Goal: Task Accomplishment & Management: Manage account settings

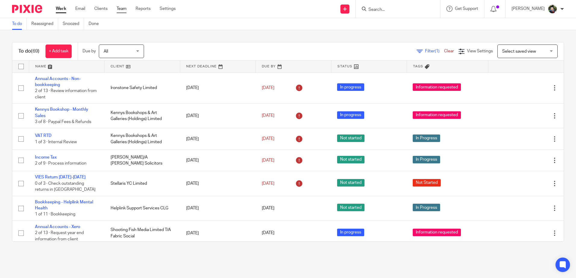
click at [118, 8] on link "Team" at bounding box center [122, 9] width 10 height 6
click at [121, 8] on link "Team" at bounding box center [122, 9] width 10 height 6
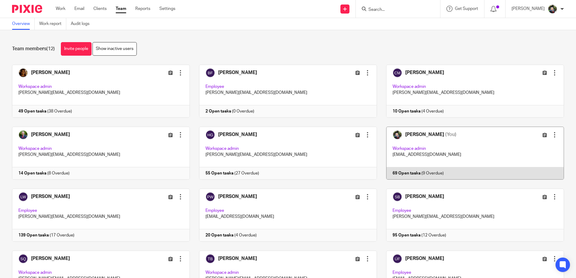
scroll to position [47, 0]
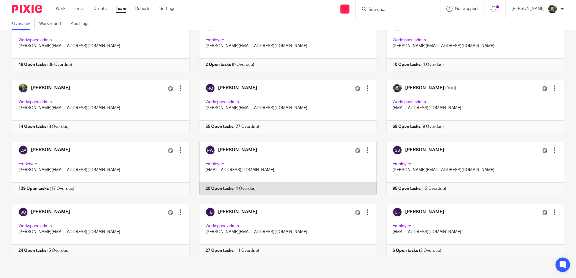
click at [279, 162] on link at bounding box center [283, 168] width 187 height 53
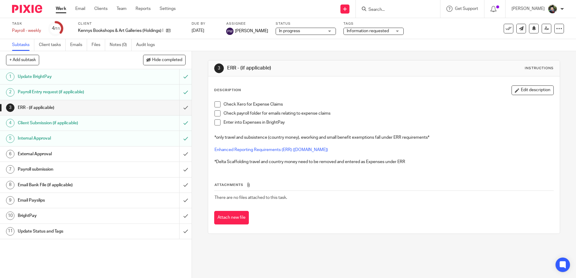
click at [214, 108] on li "Check Xero for Expense Claims" at bounding box center [383, 105] width 339 height 9
click at [214, 115] on span at bounding box center [217, 114] width 6 height 6
click at [216, 125] on span at bounding box center [217, 123] width 6 height 6
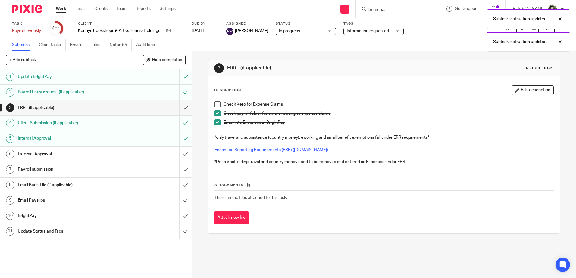
drag, startPoint x: 216, startPoint y: 106, endPoint x: 245, endPoint y: 97, distance: 30.3
click at [216, 106] on span at bounding box center [217, 104] width 6 height 6
click at [367, 31] on div "Subtask instruction updated. Subtask instruction updated. Subtask instruction u…" at bounding box center [429, 40] width 282 height 69
click at [393, 61] on div "Subtask instruction updated. Subtask instruction updated. Subtask instruction u…" at bounding box center [429, 40] width 282 height 69
click at [380, 29] on div "Subtask instruction updated. Subtask instruction updated. Subtask instruction u…" at bounding box center [429, 40] width 282 height 69
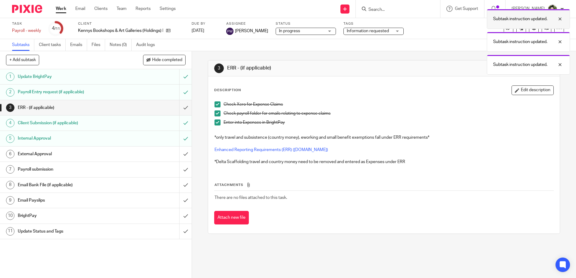
click at [558, 18] on div at bounding box center [555, 18] width 16 height 7
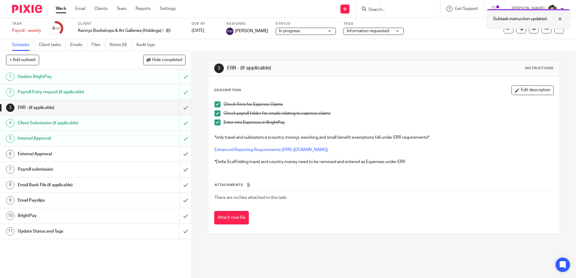
click at [560, 18] on div at bounding box center [555, 18] width 16 height 7
click at [373, 29] on span "Information requested" at bounding box center [368, 31] width 42 height 4
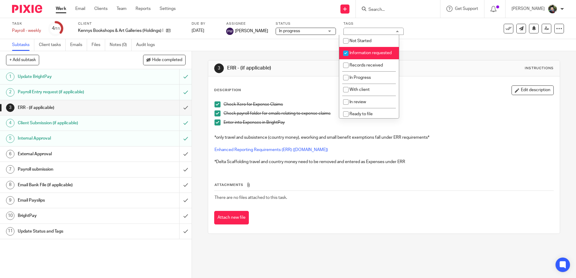
click at [367, 51] on span "Information requested" at bounding box center [370, 53] width 42 height 4
checkbox input "false"
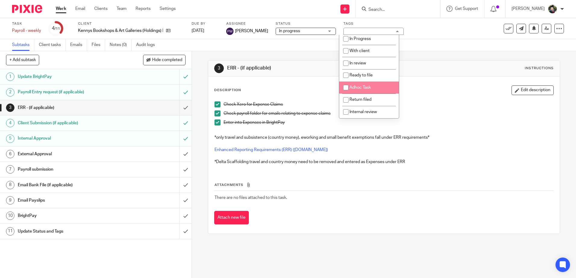
scroll to position [45, 0]
click at [368, 40] on span "In Progress" at bounding box center [359, 39] width 21 height 4
checkbox input "true"
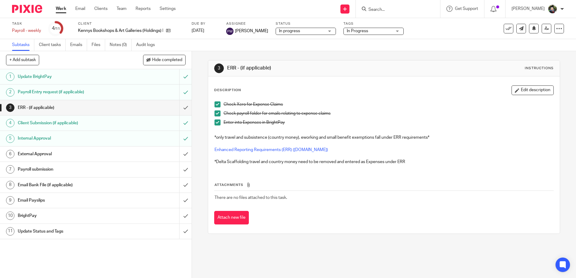
click at [307, 55] on div "3 ERR - (if applicable) Instructions Description Edit description Check Xero fo…" at bounding box center [384, 147] width 352 height 192
click at [183, 110] on input "submit" at bounding box center [96, 107] width 192 height 15
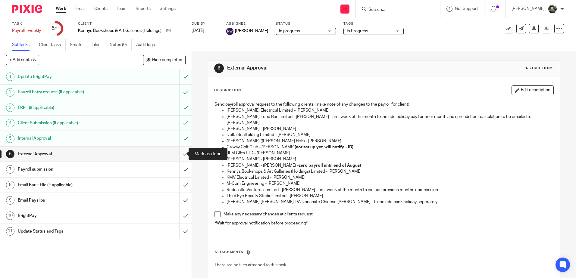
click at [179, 154] on input "submit" at bounding box center [96, 154] width 192 height 15
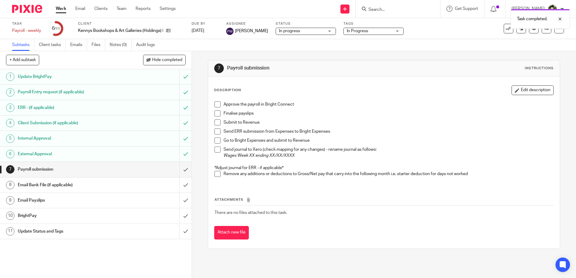
click at [139, 154] on div "External Approval" at bounding box center [96, 154] width 156 height 9
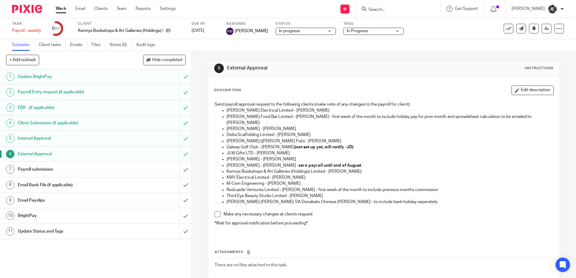
click at [526, 89] on button "Edit description" at bounding box center [532, 91] width 42 height 10
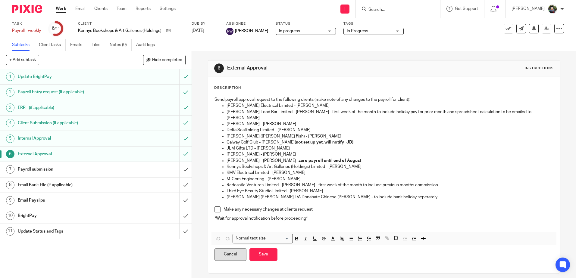
click at [240, 248] on button "Cancel" at bounding box center [230, 254] width 32 height 13
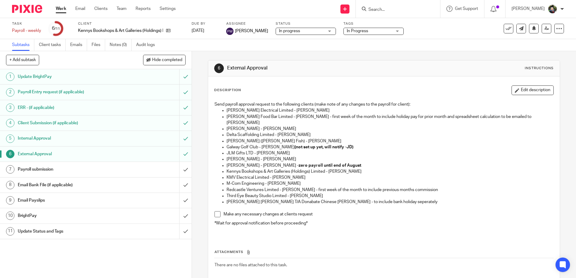
scroll to position [26, 0]
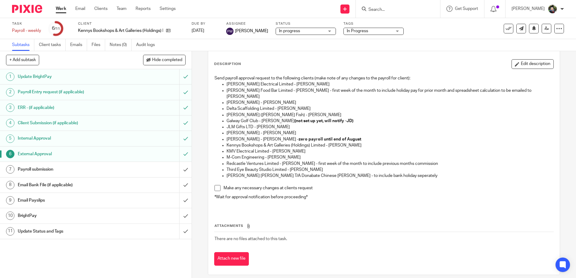
click at [101, 166] on h1 "Payroll submission" at bounding box center [70, 169] width 104 height 9
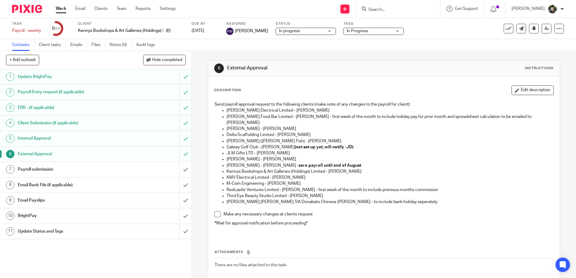
click at [166, 10] on link "Settings" at bounding box center [168, 9] width 16 height 6
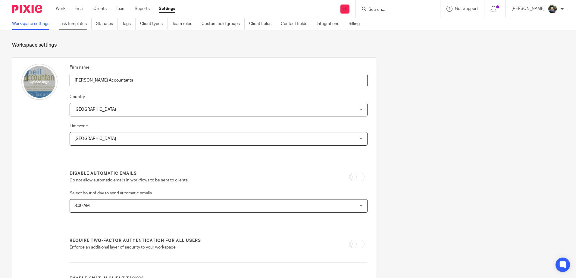
click at [75, 25] on link "Task templates" at bounding box center [75, 24] width 33 height 12
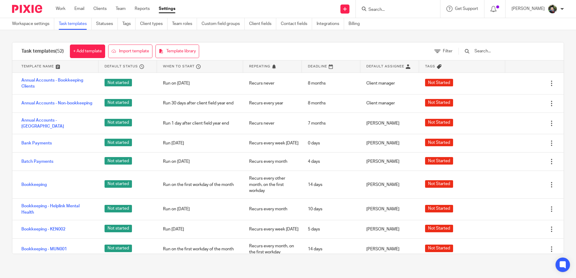
click at [508, 49] on input "text" at bounding box center [509, 51] width 70 height 7
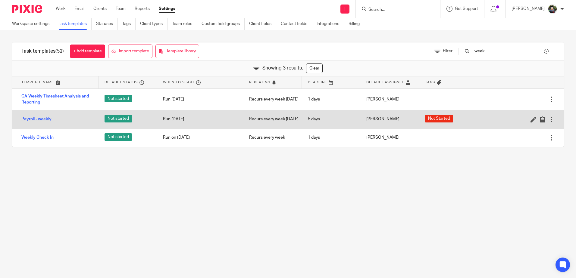
type input "week"
click at [39, 120] on link "Payroll - weekly" at bounding box center [36, 119] width 30 height 6
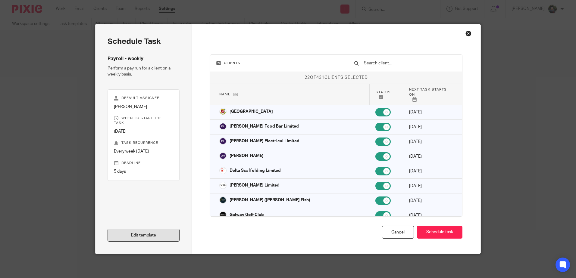
click at [151, 234] on link "Edit template" at bounding box center [144, 235] width 72 height 13
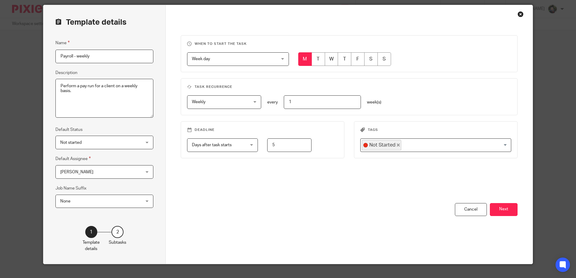
scroll to position [30, 0]
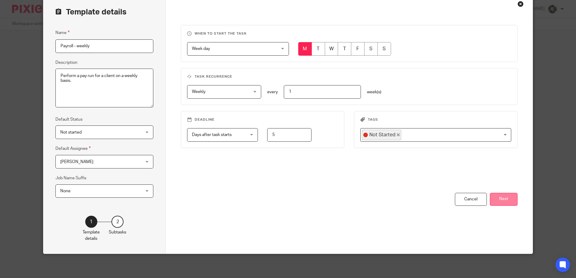
click at [498, 198] on button "Next" at bounding box center [504, 199] width 28 height 13
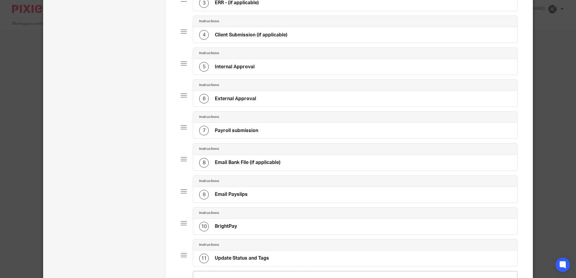
scroll to position [180, 0]
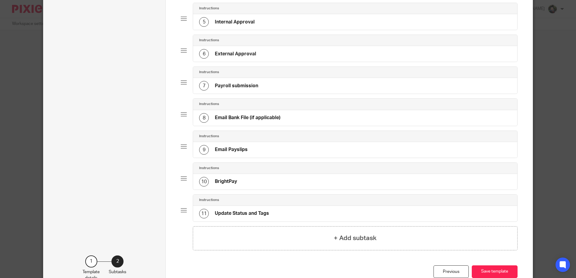
click at [223, 60] on div "6 External Approval" at bounding box center [355, 54] width 324 height 16
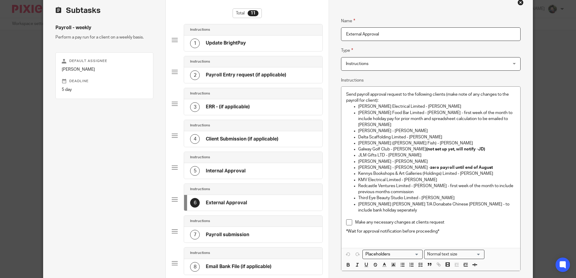
scroll to position [90, 0]
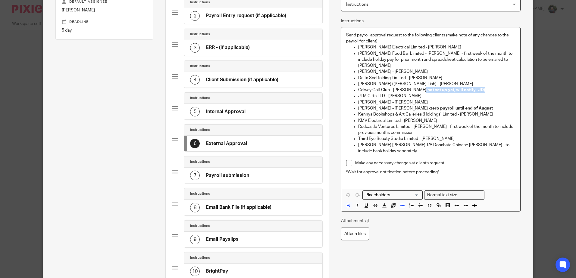
drag, startPoint x: 415, startPoint y: 85, endPoint x: 483, endPoint y: 84, distance: 67.8
click at [483, 87] on p "Galway Golf Club - Peter Moran (not set up yet, will notify -JD)" at bounding box center [436, 90] width 157 height 6
drag, startPoint x: 477, startPoint y: 88, endPoint x: 499, endPoint y: 108, distance: 29.0
click at [477, 93] on p "JLM Gifts LTD - Lee McCreevy" at bounding box center [436, 96] width 157 height 6
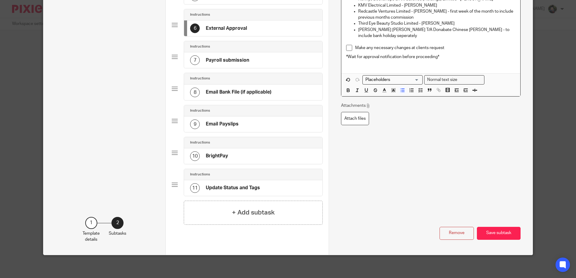
scroll to position [207, 0]
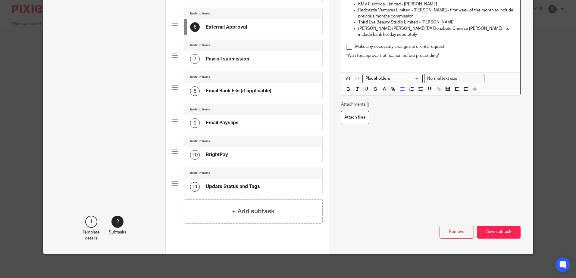
click at [495, 231] on button "Save subtask" at bounding box center [499, 232] width 44 height 13
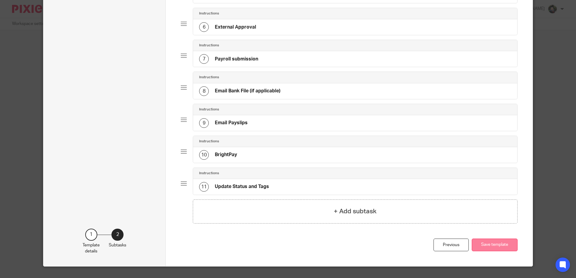
click at [493, 246] on button "Save template" at bounding box center [495, 245] width 46 height 13
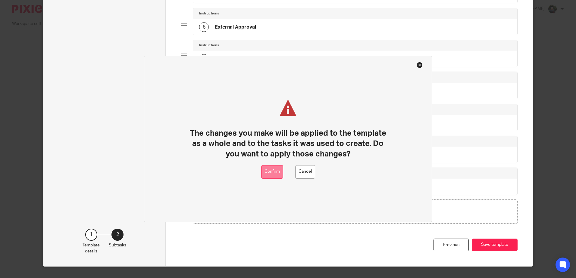
click at [264, 173] on button "Confirm" at bounding box center [272, 172] width 22 height 14
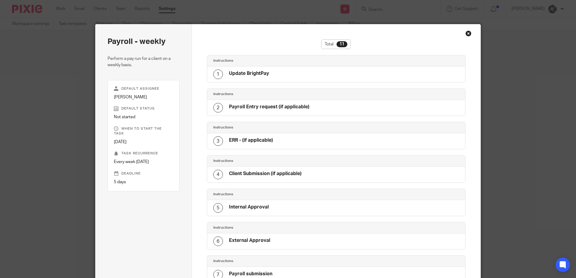
click at [466, 33] on div "Close this dialog window" at bounding box center [468, 33] width 6 height 6
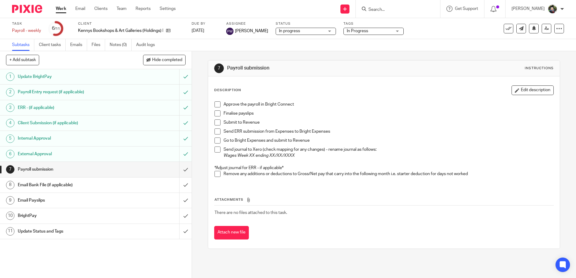
click at [299, 31] on span "In progress" at bounding box center [301, 31] width 45 height 6
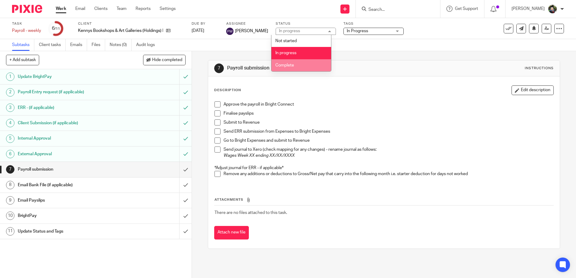
click at [297, 65] on li "Complete" at bounding box center [301, 65] width 60 height 12
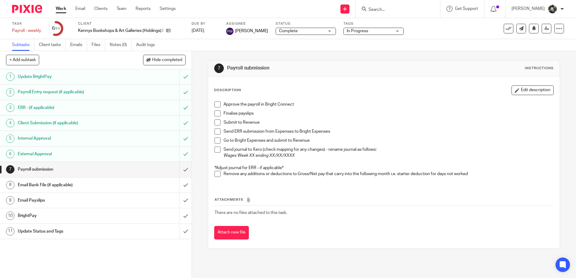
click at [373, 30] on span "In Progress" at bounding box center [369, 31] width 45 height 6
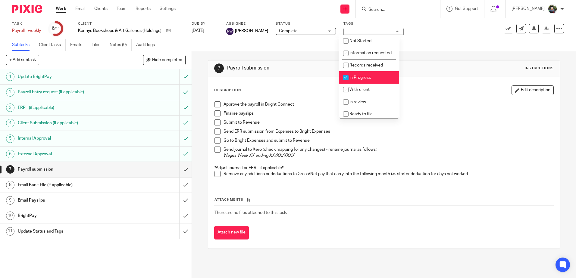
drag, startPoint x: 362, startPoint y: 83, endPoint x: 366, endPoint y: 92, distance: 9.5
click at [362, 80] on span "In Progress" at bounding box center [359, 78] width 21 height 4
checkbox input "false"
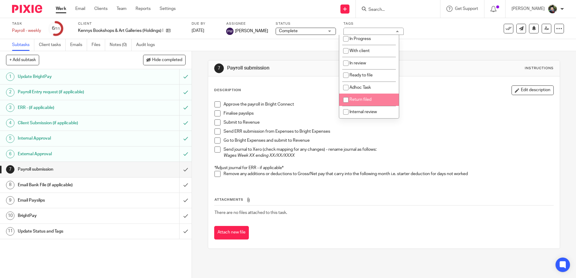
click at [367, 97] on li "Return filed" at bounding box center [369, 100] width 60 height 12
checkbox input "true"
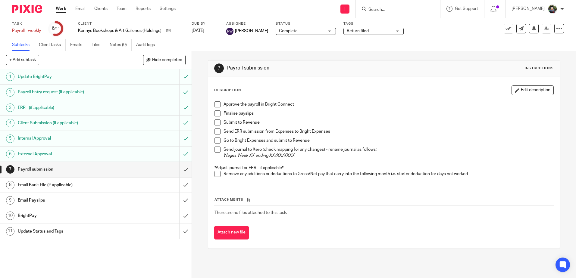
click at [448, 85] on div "Description Edit description Approve the payroll in Bright Connect Finalise pay…" at bounding box center [383, 162] width 351 height 172
click at [214, 105] on span at bounding box center [217, 104] width 6 height 6
click at [215, 123] on span at bounding box center [217, 123] width 6 height 6
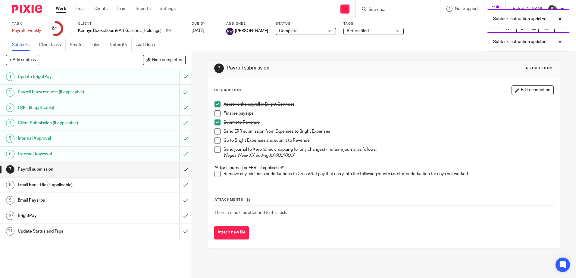
click at [216, 112] on span at bounding box center [217, 114] width 6 height 6
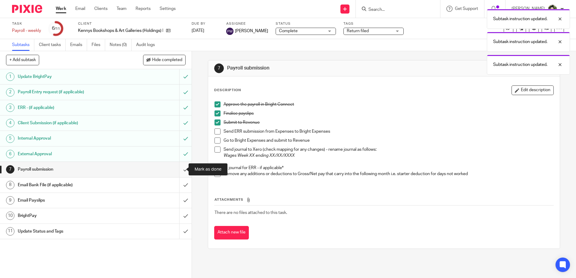
click at [179, 170] on input "submit" at bounding box center [96, 169] width 192 height 15
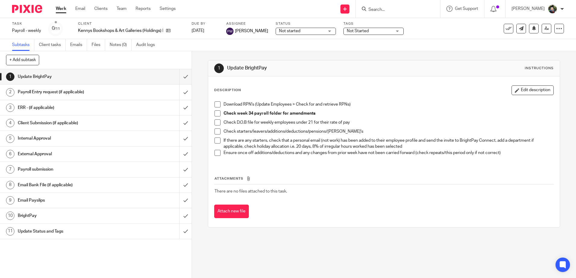
click at [297, 31] on span "Not started" at bounding box center [301, 31] width 45 height 6
click at [307, 50] on li "In progress" at bounding box center [301, 53] width 60 height 12
click at [358, 29] on span "Not Started" at bounding box center [369, 31] width 45 height 6
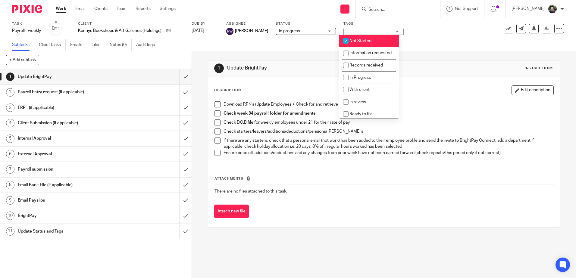
click at [360, 38] on li "Not Started" at bounding box center [369, 41] width 60 height 12
checkbox input "false"
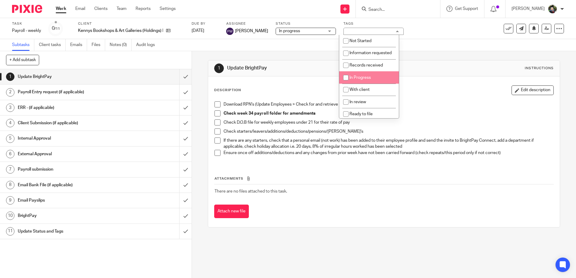
drag, startPoint x: 362, startPoint y: 85, endPoint x: 350, endPoint y: 82, distance: 12.3
click at [362, 80] on span "In Progress" at bounding box center [359, 78] width 21 height 4
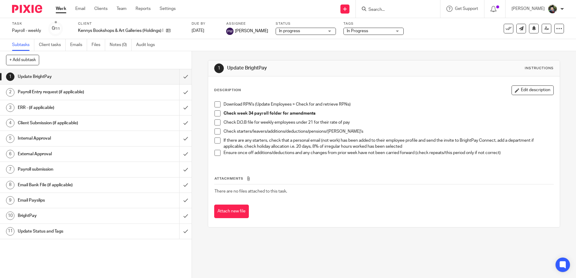
click at [289, 69] on h1 "Update BrightPay" at bounding box center [312, 68] width 170 height 6
click at [355, 32] on span "In Progress" at bounding box center [357, 31] width 21 height 4
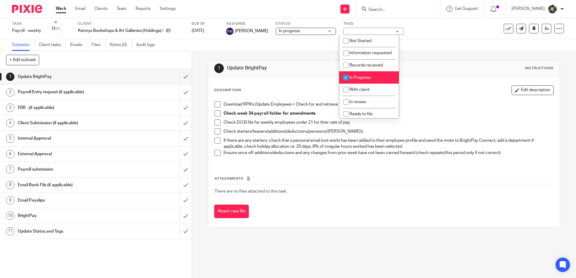
click at [364, 80] on span "In Progress" at bounding box center [359, 78] width 21 height 4
checkbox input "false"
click at [366, 92] on span "With client" at bounding box center [359, 90] width 20 height 4
checkbox input "true"
click at [298, 80] on div "Description Edit description Download RPN's (Update Employees > Check for and r…" at bounding box center [383, 151] width 351 height 151
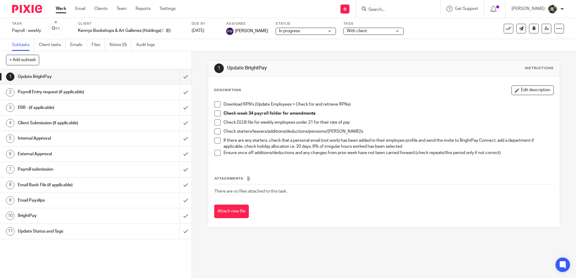
drag, startPoint x: 214, startPoint y: 104, endPoint x: 214, endPoint y: 109, distance: 5.4
click at [214, 104] on span at bounding box center [217, 104] width 6 height 6
drag, startPoint x: 214, startPoint y: 111, endPoint x: 217, endPoint y: 118, distance: 7.6
click at [214, 111] on span at bounding box center [217, 114] width 6 height 6
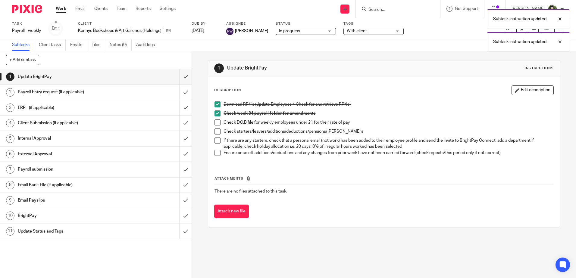
click at [217, 125] on span at bounding box center [217, 123] width 6 height 6
click at [217, 132] on span at bounding box center [217, 132] width 6 height 6
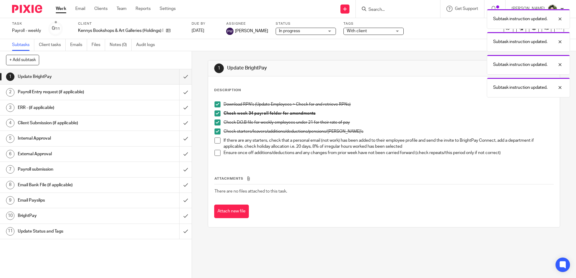
click at [217, 139] on span at bounding box center [217, 141] width 6 height 6
click at [215, 153] on span at bounding box center [217, 153] width 6 height 6
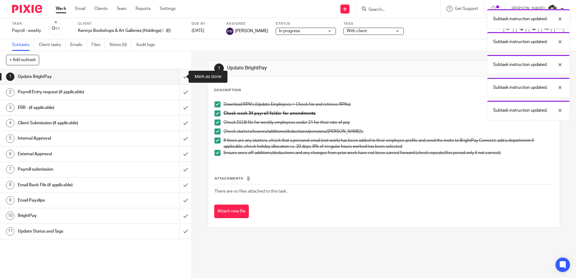
click at [181, 75] on input "submit" at bounding box center [96, 76] width 192 height 15
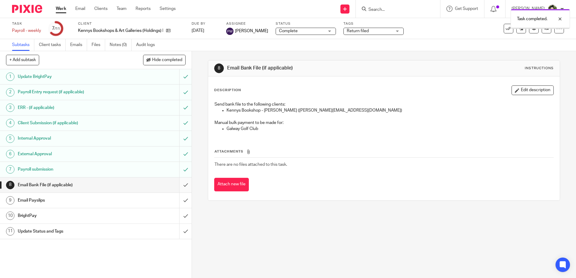
click at [180, 185] on input "submit" at bounding box center [96, 185] width 192 height 15
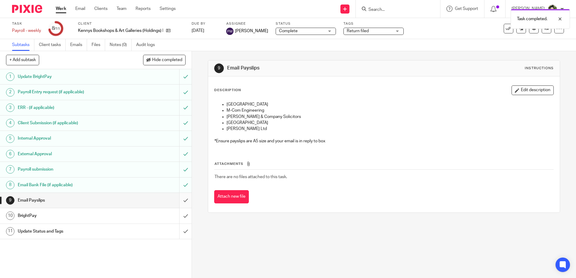
click at [180, 201] on input "submit" at bounding box center [96, 200] width 192 height 15
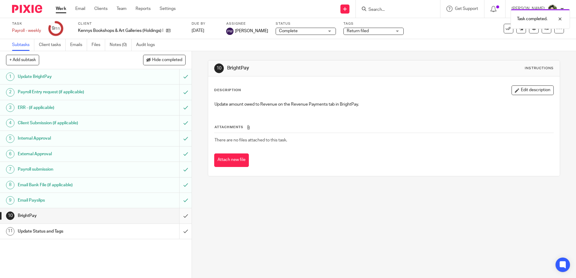
click at [181, 216] on input "submit" at bounding box center [96, 215] width 192 height 15
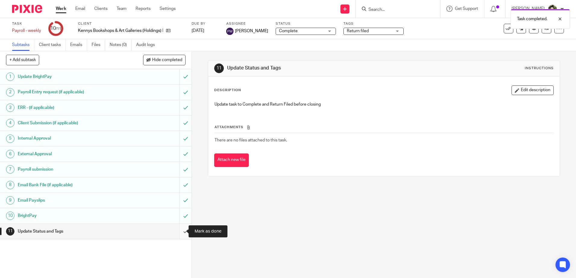
click at [179, 231] on input "submit" at bounding box center [96, 231] width 192 height 15
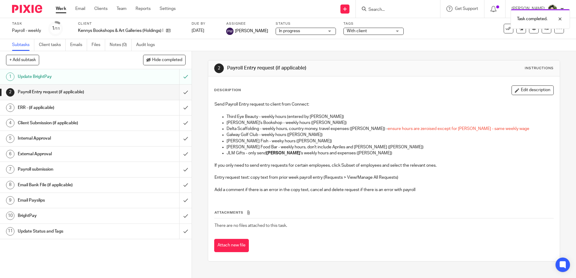
click at [177, 90] on input "submit" at bounding box center [96, 92] width 192 height 15
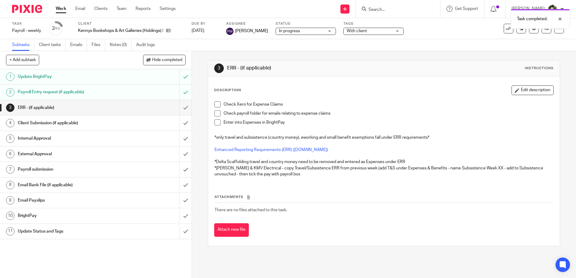
click at [217, 107] on span at bounding box center [217, 104] width 6 height 6
click at [215, 116] on span at bounding box center [217, 114] width 6 height 6
click at [217, 120] on span at bounding box center [217, 123] width 6 height 6
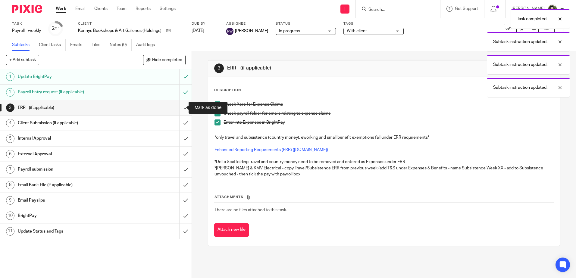
click at [179, 108] on input "submit" at bounding box center [96, 107] width 192 height 15
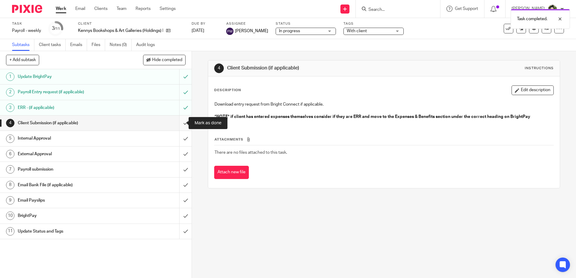
click at [181, 126] on input "submit" at bounding box center [96, 123] width 192 height 15
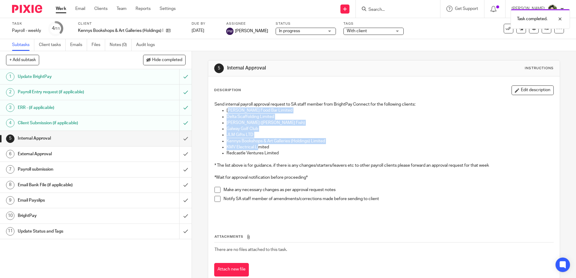
drag, startPoint x: 228, startPoint y: 112, endPoint x: 289, endPoint y: 148, distance: 70.1
click at [270, 148] on ul "[PERSON_NAME] Food Bar Limited Delta Scaffolding Limited [PERSON_NAME] ([PERSON…" at bounding box center [383, 132] width 339 height 49
click at [289, 148] on p "KMV Electrical Limited" at bounding box center [389, 147] width 326 height 6
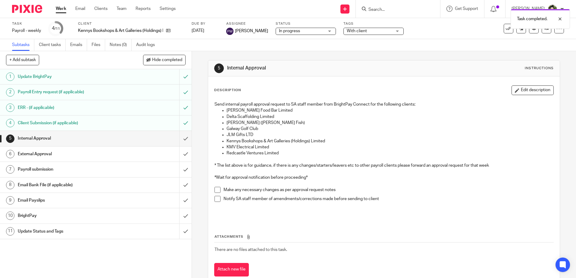
drag, startPoint x: 288, startPoint y: 155, endPoint x: 283, endPoint y: 154, distance: 5.3
click at [285, 155] on p "Redcastle Ventures Limited" at bounding box center [389, 153] width 326 height 6
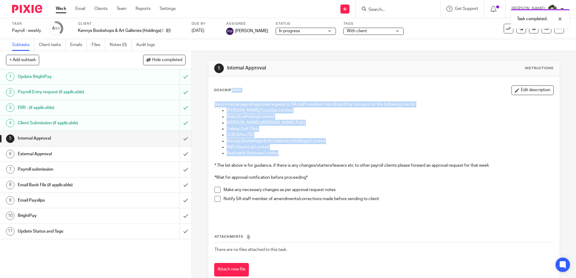
drag, startPoint x: 283, startPoint y: 154, endPoint x: 199, endPoint y: 81, distance: 111.0
click at [199, 81] on div "5 Internal Approval Instructions Description Edit description Send internal pay…" at bounding box center [384, 164] width 384 height 227
drag, startPoint x: 199, startPoint y: 81, endPoint x: 249, endPoint y: 103, distance: 54.9
click at [249, 103] on p "Send internal payroll approval request to SA staff member from BrightPay Connec…" at bounding box center [383, 104] width 339 height 6
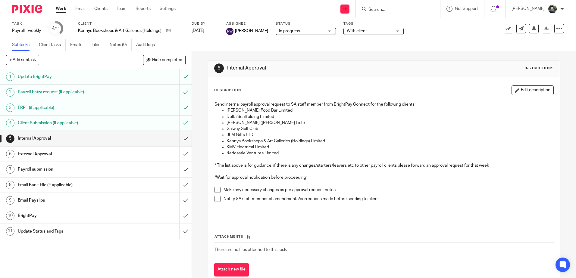
drag, startPoint x: 215, startPoint y: 164, endPoint x: 220, endPoint y: 162, distance: 5.6
click at [220, 163] on p "* The list above is for guidance, if there is any changes/starters/leavers etc …" at bounding box center [383, 166] width 339 height 6
drag, startPoint x: 220, startPoint y: 162, endPoint x: 246, endPoint y: 176, distance: 29.3
click at [246, 176] on p "*Wait for approval notification before proceeding*" at bounding box center [383, 178] width 339 height 6
drag, startPoint x: 246, startPoint y: 176, endPoint x: 319, endPoint y: 180, distance: 72.7
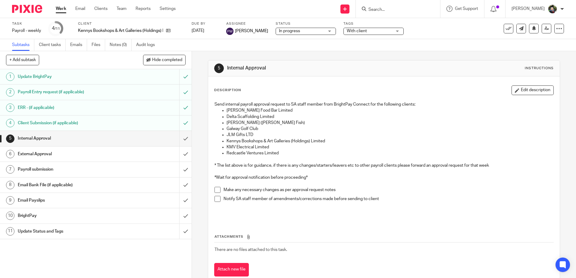
click at [303, 179] on p "*Wait for approval notification before proceeding*" at bounding box center [383, 178] width 339 height 6
click at [179, 139] on input "submit" at bounding box center [96, 138] width 192 height 15
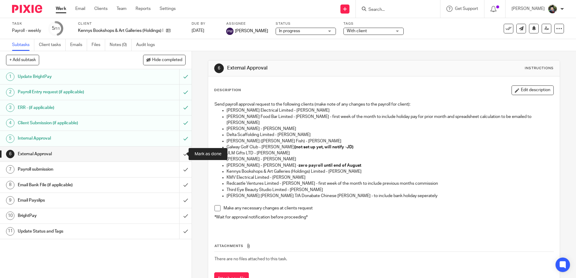
click at [179, 155] on input "submit" at bounding box center [96, 154] width 192 height 15
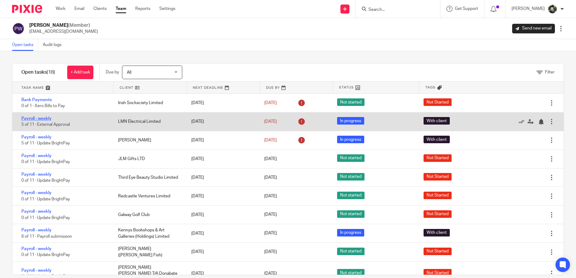
click at [42, 118] on link "Payroll - weekly" at bounding box center [36, 119] width 30 height 4
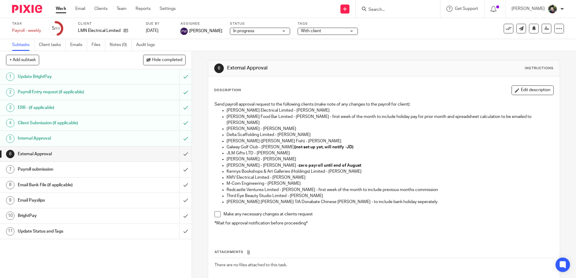
click at [272, 32] on span "In progress" at bounding box center [255, 31] width 45 height 6
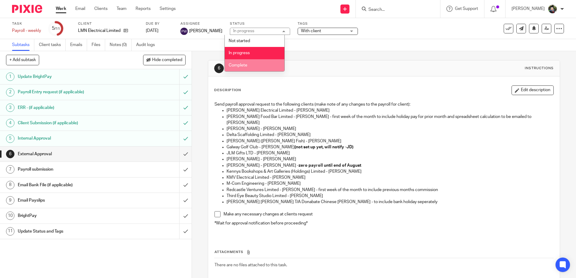
click at [260, 67] on li "Complete" at bounding box center [255, 65] width 60 height 12
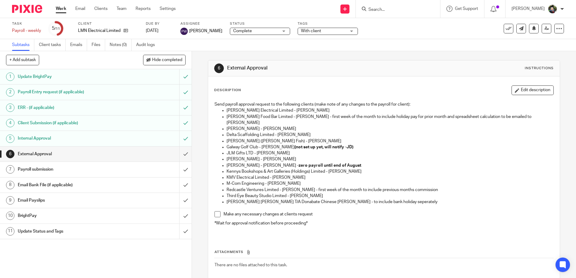
click at [330, 25] on label "Tags" at bounding box center [328, 23] width 60 height 5
click at [327, 31] on span "With client" at bounding box center [323, 31] width 45 height 6
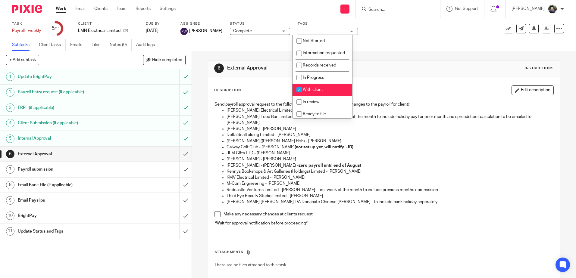
click at [315, 92] on span "With client" at bounding box center [313, 90] width 20 height 4
checkbox input "false"
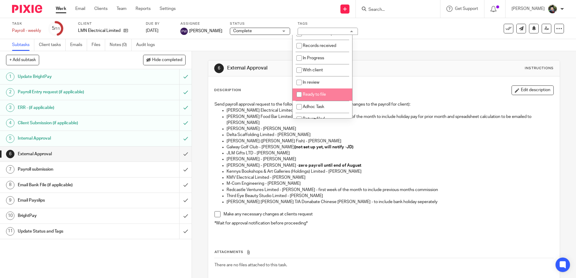
scroll to position [45, 0]
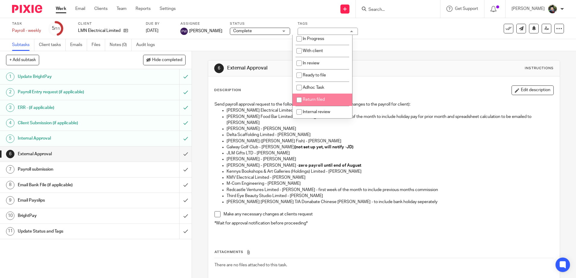
click at [319, 101] on span "Return filed" at bounding box center [314, 100] width 22 height 4
checkbox input "true"
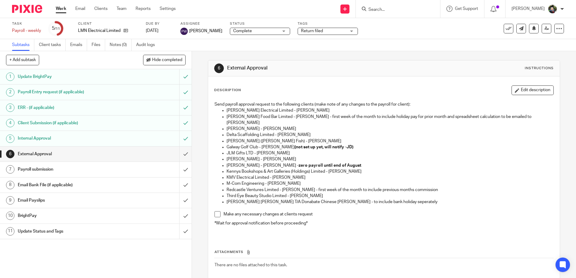
click at [395, 73] on div "6 External Approval Instructions" at bounding box center [383, 69] width 339 height 10
click at [181, 153] on input "submit" at bounding box center [96, 154] width 192 height 15
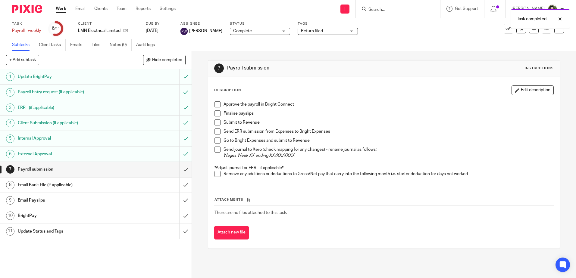
click at [217, 103] on span at bounding box center [217, 104] width 6 height 6
click at [212, 115] on div "Approve the payroll in Bright Connect Finalise payslips Submit to Revenue Send …" at bounding box center [383, 141] width 345 height 86
click at [214, 114] on span at bounding box center [217, 114] width 6 height 6
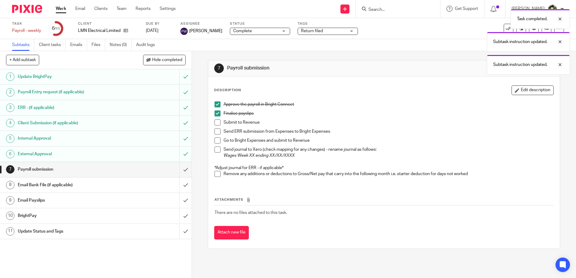
click at [216, 122] on span at bounding box center [217, 123] width 6 height 6
click at [215, 131] on span at bounding box center [217, 132] width 6 height 6
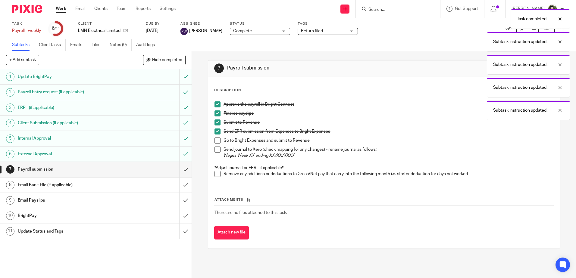
click at [216, 142] on span at bounding box center [217, 141] width 6 height 6
click at [214, 154] on li "Send journal to Xero (check mapping for any changes) - rename journal as follow…" at bounding box center [383, 156] width 339 height 18
click at [217, 150] on span at bounding box center [217, 150] width 6 height 6
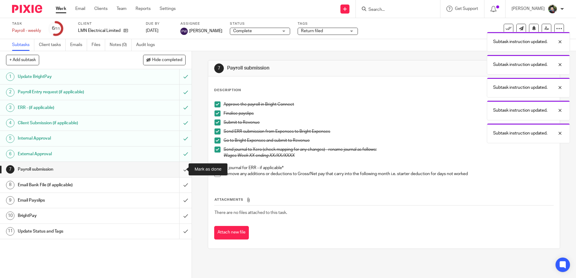
click at [179, 169] on input "submit" at bounding box center [96, 169] width 192 height 15
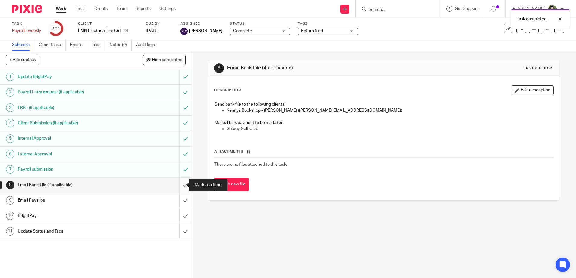
click at [178, 185] on input "submit" at bounding box center [96, 185] width 192 height 15
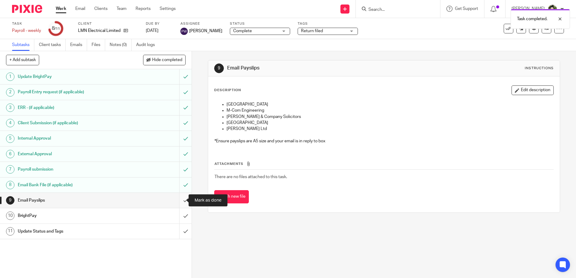
click at [177, 202] on input "submit" at bounding box center [96, 200] width 192 height 15
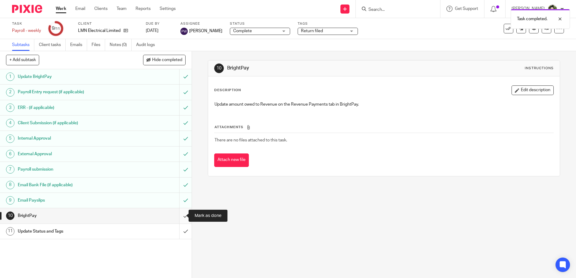
click at [181, 214] on input "submit" at bounding box center [96, 215] width 192 height 15
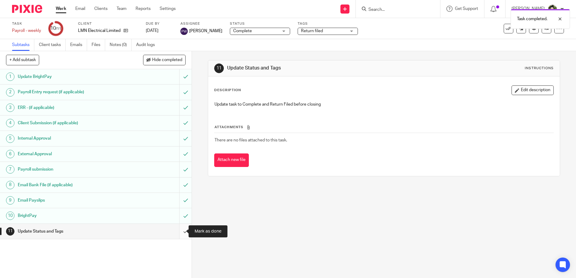
click at [178, 231] on input "submit" at bounding box center [96, 231] width 192 height 15
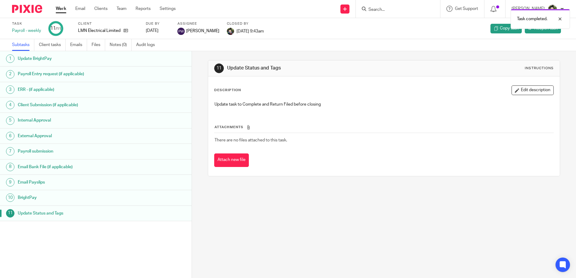
click at [196, 29] on span "[PERSON_NAME]" at bounding box center [202, 31] width 33 height 6
click at [193, 32] on span "[PERSON_NAME]" at bounding box center [202, 31] width 33 height 6
click at [122, 8] on link "Team" at bounding box center [122, 9] width 10 height 6
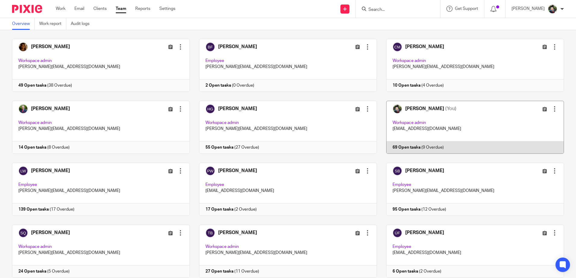
scroll to position [47, 0]
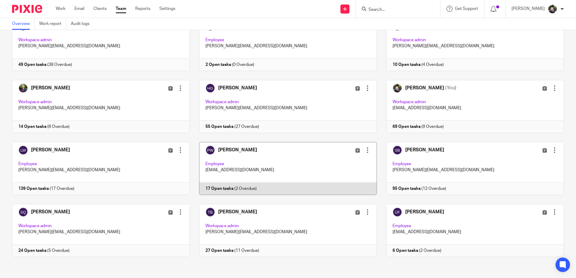
click at [253, 176] on link at bounding box center [283, 168] width 187 height 53
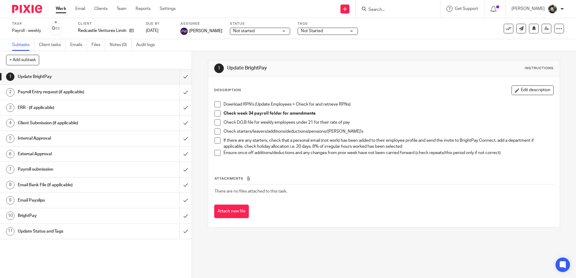
click at [250, 31] on span "Not started" at bounding box center [255, 31] width 45 height 6
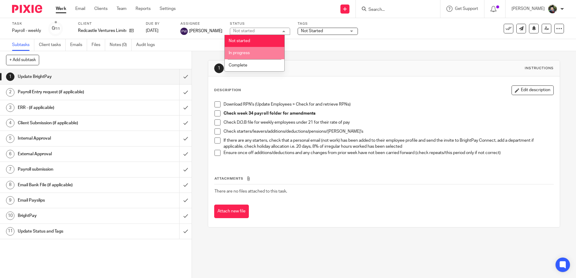
click at [251, 50] on li "In progress" at bounding box center [255, 53] width 60 height 12
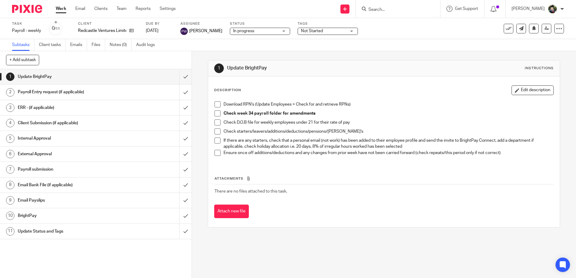
click at [327, 30] on span "Not Started" at bounding box center [323, 31] width 45 height 6
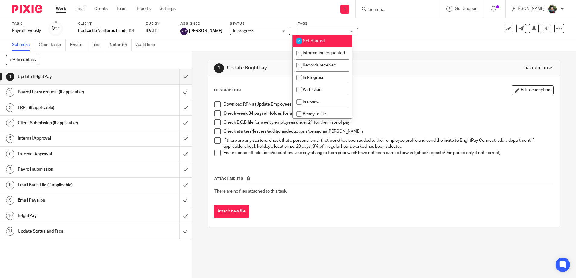
click at [320, 45] on li "Not Started" at bounding box center [322, 41] width 60 height 12
checkbox input "false"
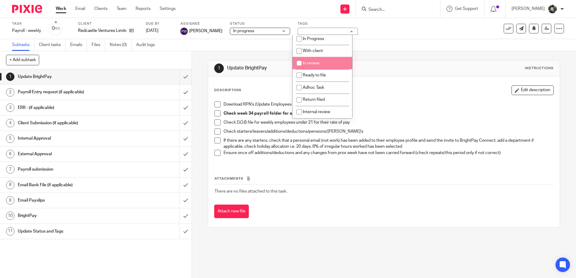
scroll to position [45, 0]
click at [322, 52] on span "With client" at bounding box center [313, 51] width 20 height 4
checkbox input "true"
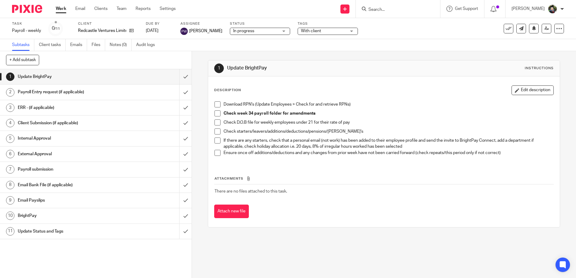
click at [385, 48] on div "Subtasks Client tasks Emails Files Notes (0) Audit logs" at bounding box center [288, 45] width 576 height 12
click at [214, 104] on span at bounding box center [217, 104] width 6 height 6
click at [215, 112] on span at bounding box center [217, 114] width 6 height 6
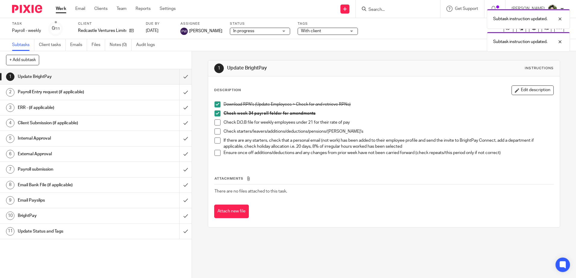
click at [215, 122] on span at bounding box center [217, 123] width 6 height 6
drag, startPoint x: 217, startPoint y: 133, endPoint x: 217, endPoint y: 139, distance: 6.1
click at [217, 133] on span at bounding box center [217, 132] width 6 height 6
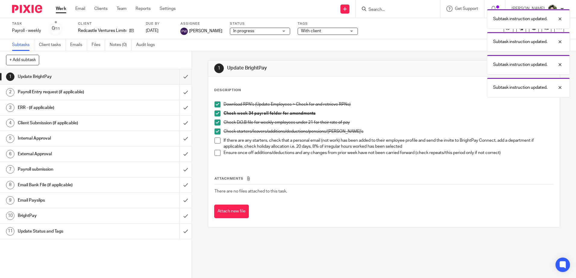
click at [217, 142] on span at bounding box center [217, 141] width 6 height 6
click at [217, 156] on span at bounding box center [217, 153] width 6 height 6
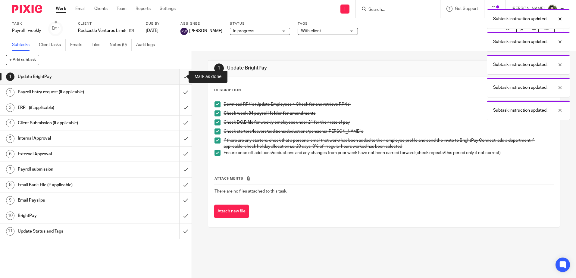
click at [178, 78] on input "submit" at bounding box center [96, 76] width 192 height 15
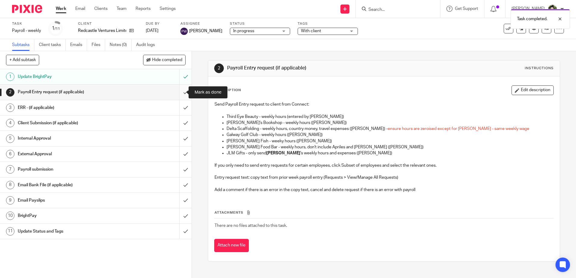
click at [179, 95] on input "submit" at bounding box center [96, 92] width 192 height 15
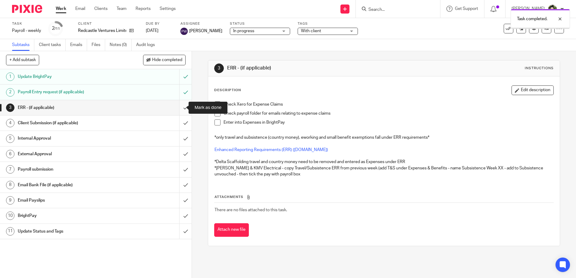
click at [178, 107] on input "submit" at bounding box center [96, 107] width 192 height 15
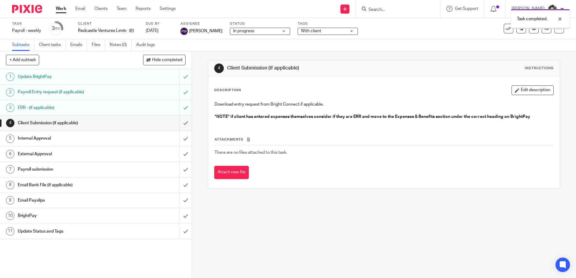
click at [185, 128] on input "submit" at bounding box center [96, 123] width 192 height 15
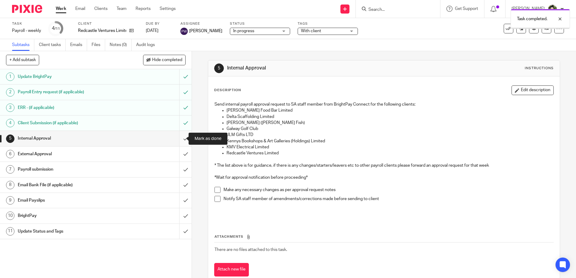
click at [179, 138] on input "submit" at bounding box center [96, 138] width 192 height 15
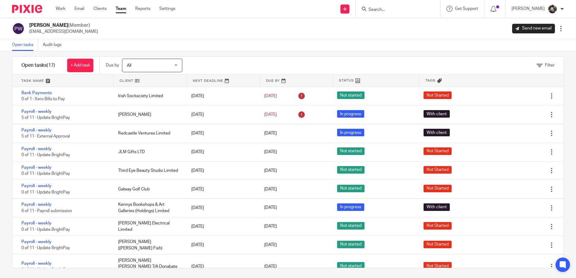
scroll to position [9, 0]
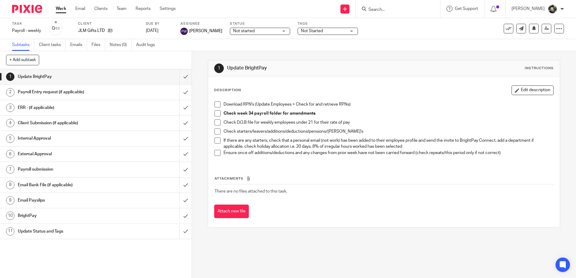
click at [215, 106] on span at bounding box center [217, 104] width 6 height 6
click at [216, 114] on span at bounding box center [217, 114] width 6 height 6
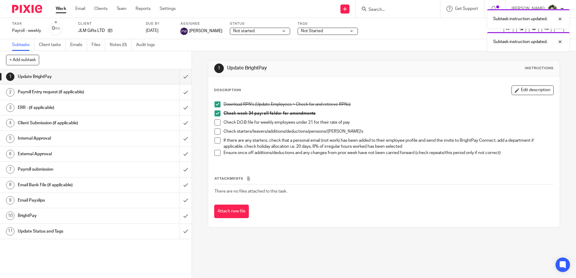
click at [214, 123] on span at bounding box center [217, 123] width 6 height 6
click at [215, 132] on span at bounding box center [217, 132] width 6 height 6
drag, startPoint x: 216, startPoint y: 139, endPoint x: 217, endPoint y: 147, distance: 8.0
click at [216, 139] on span at bounding box center [217, 141] width 6 height 6
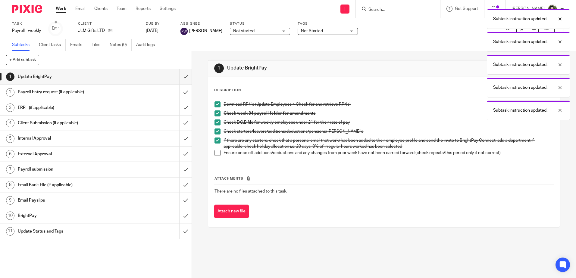
click at [217, 152] on span at bounding box center [217, 153] width 6 height 6
click at [251, 30] on span "Not started" at bounding box center [255, 31] width 45 height 6
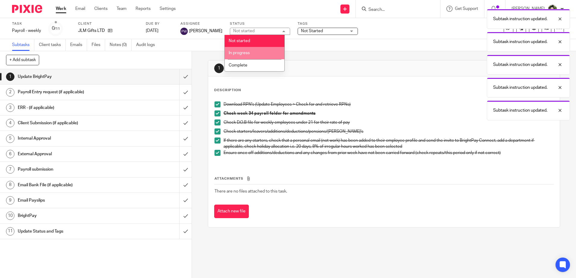
click at [254, 52] on li "In progress" at bounding box center [255, 53] width 60 height 12
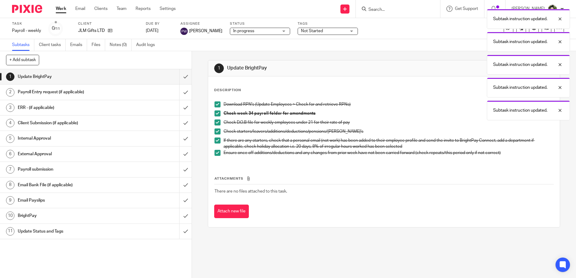
click at [305, 36] on div "Subtask instruction updated. Subtask instruction updated. Subtask instruction u…" at bounding box center [429, 63] width 282 height 114
click at [308, 32] on div "Subtask instruction updated. Subtask instruction updated. Subtask instruction u…" at bounding box center [429, 63] width 282 height 114
click at [320, 34] on div "Subtask instruction updated. Subtask instruction updated. Subtask instruction u…" at bounding box center [429, 63] width 282 height 114
click at [321, 30] on div "Subtask instruction updated. Subtask instruction updated. Subtask instruction u…" at bounding box center [429, 63] width 282 height 114
drag, startPoint x: 321, startPoint y: 30, endPoint x: 317, endPoint y: 28, distance: 4.0
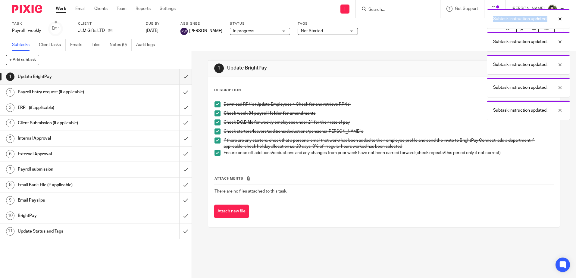
click at [323, 28] on div "Subtask instruction updated. Subtask instruction updated. Subtask instruction u…" at bounding box center [429, 63] width 282 height 114
click at [314, 29] on div "Subtask instruction updated. Subtask instruction updated. Subtask instruction u…" at bounding box center [429, 63] width 282 height 114
click at [350, 33] on div "Subtask instruction updated. Subtask instruction updated. Subtask instruction u…" at bounding box center [429, 63] width 282 height 114
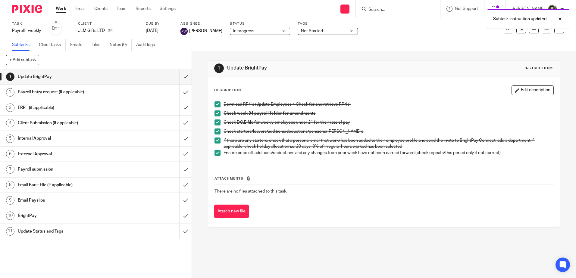
click at [345, 31] on div "Not Started" at bounding box center [328, 31] width 60 height 7
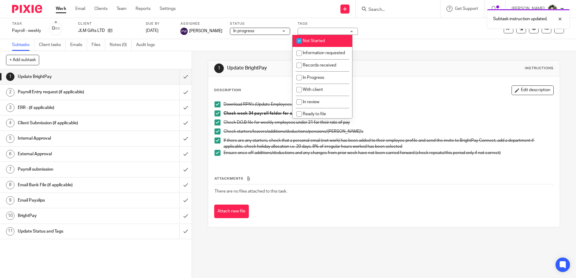
click at [317, 41] on span "Not Started" at bounding box center [314, 41] width 22 height 4
checkbox input "false"
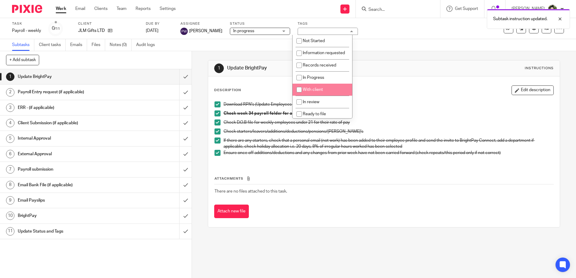
click at [318, 92] on span "With client" at bounding box center [313, 90] width 20 height 4
checkbox input "true"
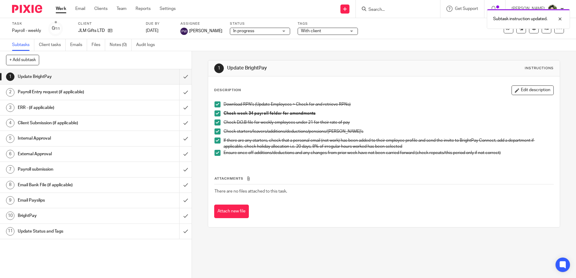
click at [252, 54] on div "1 Update BrightPay Instructions Description Edit description Download RPN's (Up…" at bounding box center [384, 144] width 352 height 186
click at [181, 76] on input "submit" at bounding box center [96, 76] width 192 height 15
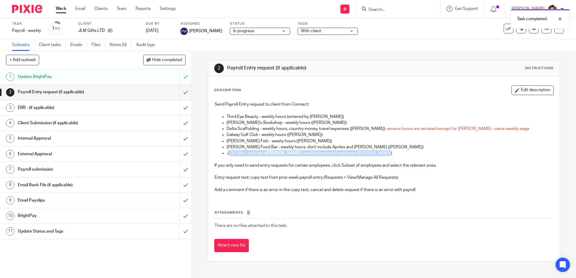
drag, startPoint x: 227, startPoint y: 152, endPoint x: 382, endPoint y: 153, distance: 154.8
click at [382, 153] on p "JLM Gifts - only send [PERSON_NAME] 's weekly hours and expenses ([PERSON_NAME])" at bounding box center [389, 153] width 326 height 6
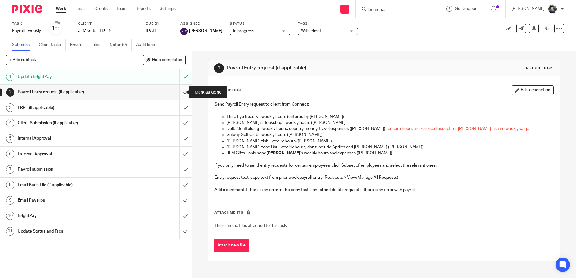
click at [182, 93] on input "submit" at bounding box center [96, 92] width 192 height 15
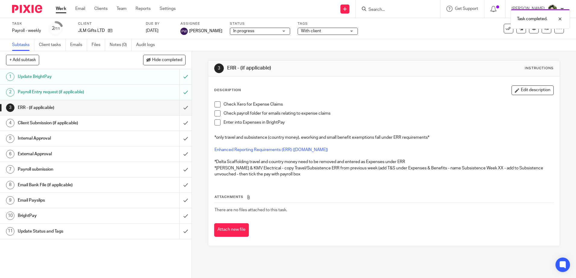
click at [388, 69] on h1 "ERR - (if applicable)" at bounding box center [312, 68] width 170 height 6
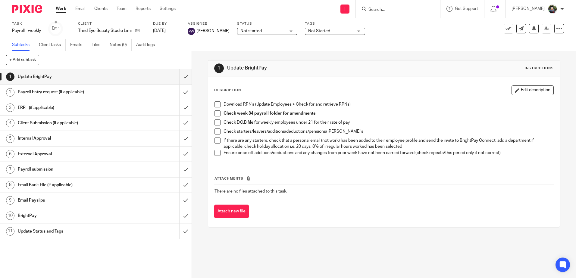
click at [247, 30] on span "Not started" at bounding box center [250, 31] width 21 height 4
click at [364, 46] on div "Subtasks Client tasks Emails Files Notes (0) Audit logs" at bounding box center [288, 45] width 576 height 12
click at [269, 33] on span "Not started" at bounding box center [262, 31] width 45 height 6
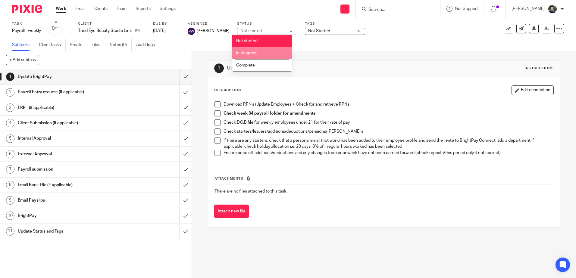
drag, startPoint x: 261, startPoint y: 56, endPoint x: 312, endPoint y: 29, distance: 57.5
click at [261, 55] on li "In progress" at bounding box center [262, 53] width 60 height 12
drag, startPoint x: 323, startPoint y: 25, endPoint x: 322, endPoint y: 28, distance: 3.1
click at [322, 26] on div "Tags Not Started Not Started Information requested Records received In Progress…" at bounding box center [335, 28] width 60 height 14
click at [321, 30] on span "Not Started" at bounding box center [319, 31] width 22 height 4
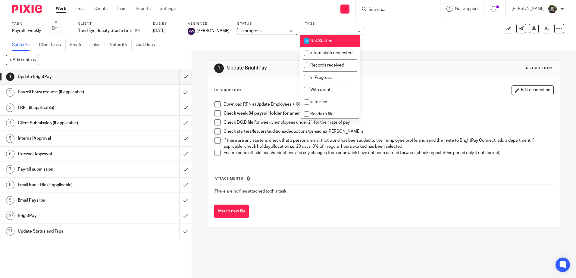
click at [330, 39] on li "Not Started" at bounding box center [330, 41] width 60 height 12
checkbox input "false"
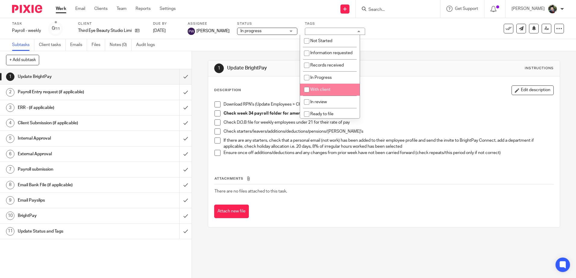
drag, startPoint x: 330, startPoint y: 96, endPoint x: 386, endPoint y: 75, distance: 60.0
click at [330, 96] on li "With client" at bounding box center [330, 90] width 60 height 12
checkbox input "true"
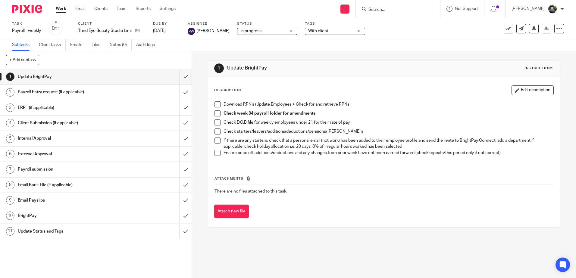
click at [419, 70] on div "1 Update BrightPay Instructions" at bounding box center [383, 69] width 339 height 10
drag, startPoint x: 217, startPoint y: 105, endPoint x: 217, endPoint y: 110, distance: 4.5
click at [217, 105] on span at bounding box center [217, 104] width 6 height 6
drag, startPoint x: 217, startPoint y: 113, endPoint x: 217, endPoint y: 118, distance: 5.5
click at [217, 113] on span at bounding box center [217, 114] width 6 height 6
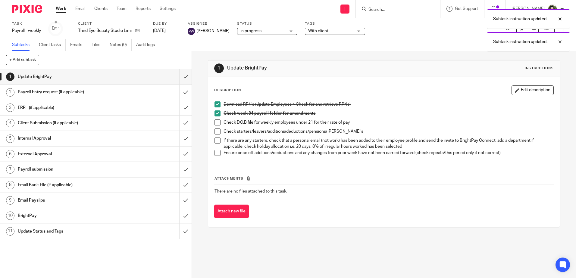
click at [218, 123] on span at bounding box center [217, 123] width 6 height 6
click at [216, 132] on span at bounding box center [217, 132] width 6 height 6
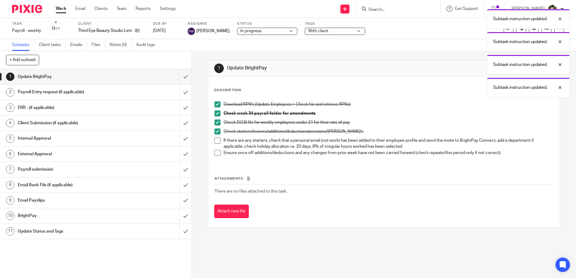
click at [214, 141] on span at bounding box center [217, 141] width 6 height 6
click at [215, 151] on span at bounding box center [217, 153] width 6 height 6
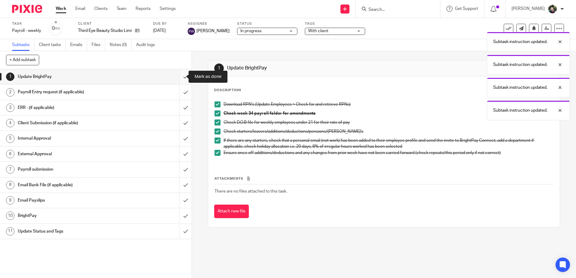
click at [179, 78] on input "submit" at bounding box center [96, 76] width 192 height 15
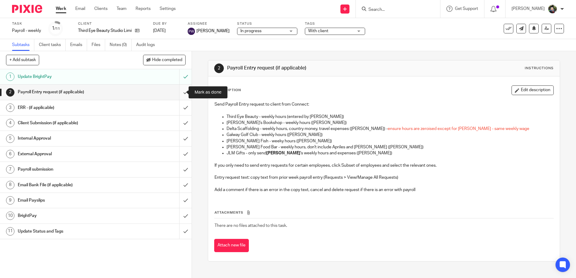
click at [180, 93] on input "submit" at bounding box center [96, 92] width 192 height 15
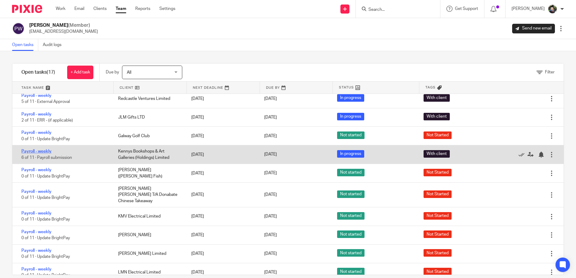
scroll to position [90, 0]
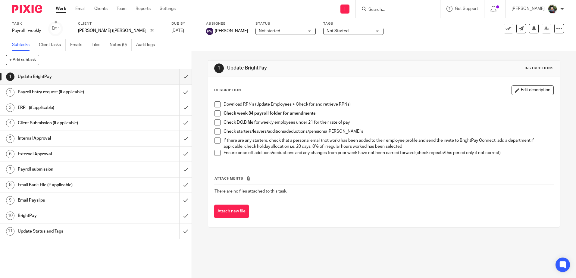
drag, startPoint x: 214, startPoint y: 105, endPoint x: 214, endPoint y: 110, distance: 4.6
click at [215, 105] on span at bounding box center [217, 104] width 6 height 6
click at [214, 112] on span at bounding box center [217, 114] width 6 height 6
drag, startPoint x: 216, startPoint y: 123, endPoint x: 216, endPoint y: 131, distance: 7.5
click at [216, 124] on span at bounding box center [217, 123] width 6 height 6
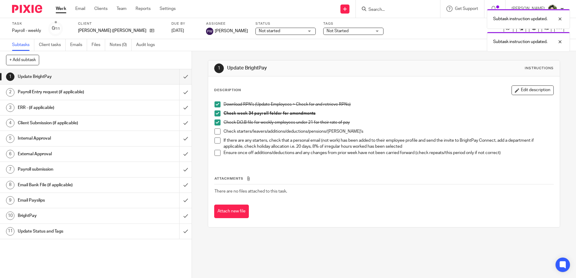
click at [215, 132] on span at bounding box center [217, 132] width 6 height 6
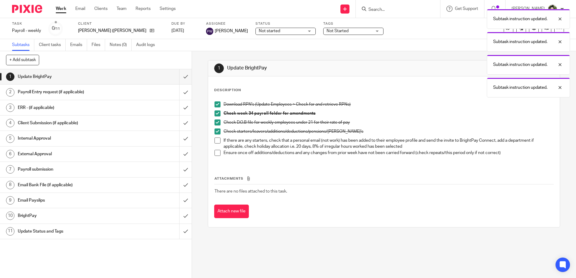
click at [214, 153] on span at bounding box center [217, 153] width 6 height 6
click at [216, 139] on span at bounding box center [217, 141] width 6 height 6
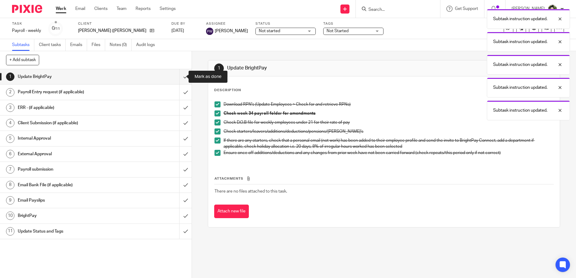
drag, startPoint x: 180, startPoint y: 77, endPoint x: 191, endPoint y: 70, distance: 12.7
click at [181, 76] on input "submit" at bounding box center [96, 76] width 192 height 15
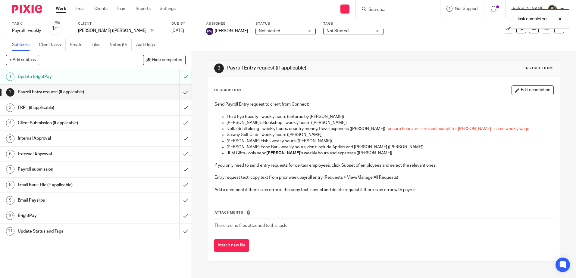
click at [261, 33] on span "Not started" at bounding box center [281, 31] width 45 height 6
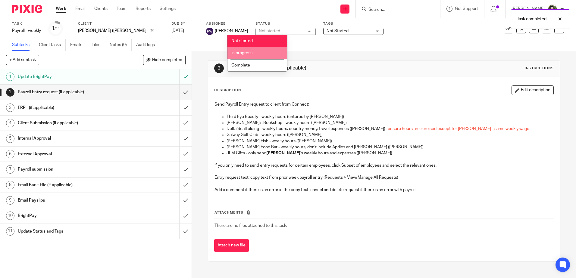
drag, startPoint x: 254, startPoint y: 52, endPoint x: 307, endPoint y: 33, distance: 55.8
click at [256, 51] on li "In progress" at bounding box center [257, 53] width 60 height 12
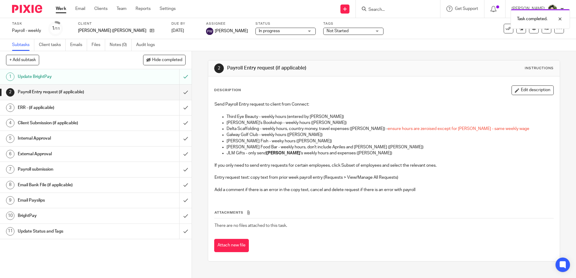
click at [326, 25] on div "Task completed." at bounding box center [429, 17] width 282 height 23
click at [326, 31] on span "Not Started" at bounding box center [348, 31] width 45 height 6
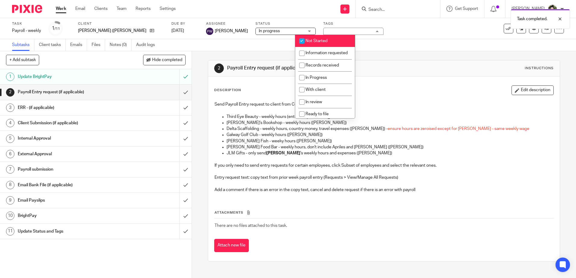
drag, startPoint x: 321, startPoint y: 42, endPoint x: 323, endPoint y: 65, distance: 22.7
click at [321, 42] on span "Not Started" at bounding box center [316, 41] width 22 height 4
checkbox input "false"
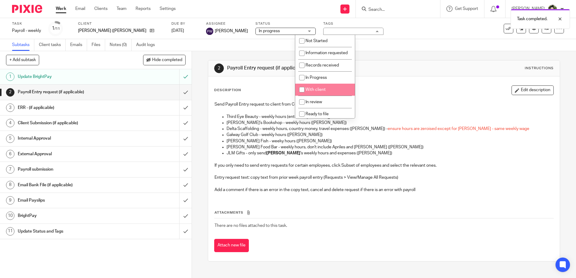
drag, startPoint x: 317, startPoint y: 96, endPoint x: 407, endPoint y: 71, distance: 94.2
click at [318, 92] on span "With client" at bounding box center [315, 90] width 20 height 4
checkbox input "true"
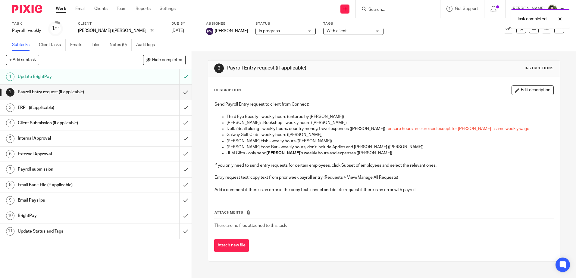
click at [413, 69] on div "2 Payroll Entry request (if applicable) Instructions" at bounding box center [383, 69] width 339 height 10
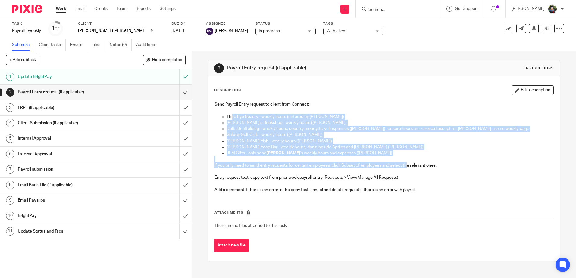
drag, startPoint x: 233, startPoint y: 119, endPoint x: 406, endPoint y: 162, distance: 178.4
click at [406, 162] on div "Send Payroll Entry request to client from Connect: Third Eye Beauty - weekly ho…" at bounding box center [383, 147] width 345 height 99
click at [405, 162] on p at bounding box center [383, 159] width 339 height 6
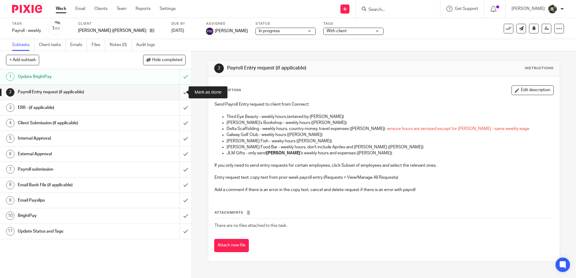
click at [176, 94] on input "submit" at bounding box center [96, 92] width 192 height 15
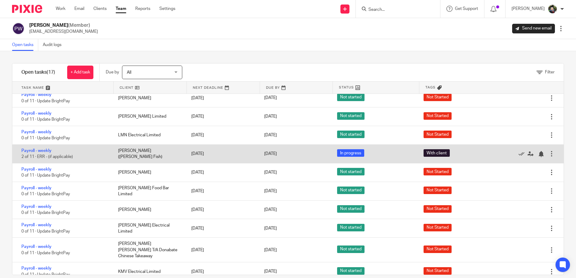
scroll to position [9, 0]
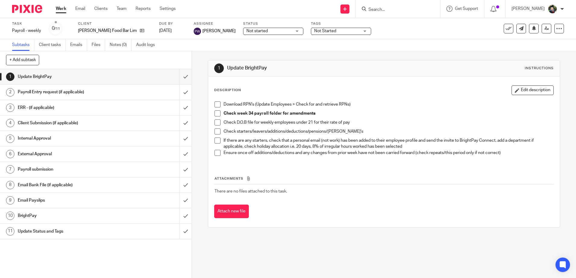
drag, startPoint x: 249, startPoint y: 31, endPoint x: 252, endPoint y: 33, distance: 3.7
click at [250, 31] on span "Not started" at bounding box center [268, 31] width 45 height 6
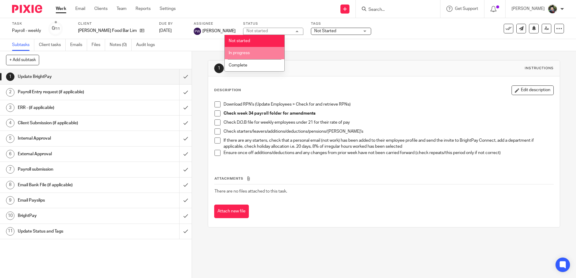
drag, startPoint x: 250, startPoint y: 54, endPoint x: 257, endPoint y: 51, distance: 7.6
click at [253, 53] on li "In progress" at bounding box center [255, 53] width 60 height 12
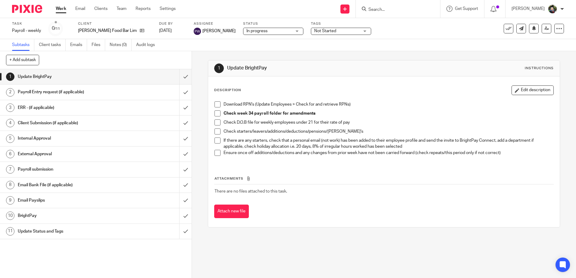
click at [323, 29] on span "Not Started" at bounding box center [336, 31] width 45 height 6
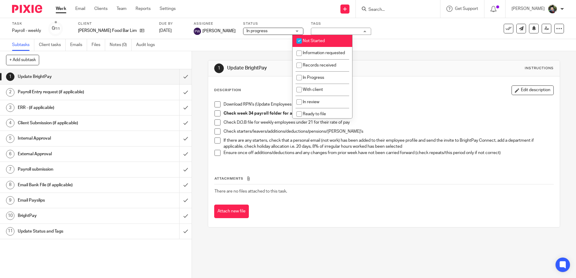
click at [321, 37] on li "Not Started" at bounding box center [322, 41] width 60 height 12
checkbox input "false"
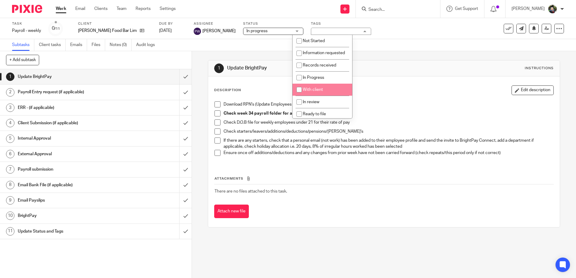
click at [308, 92] on span "With client" at bounding box center [313, 90] width 20 height 4
checkbox input "true"
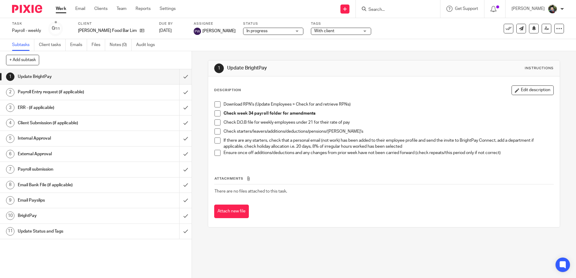
click at [248, 50] on div "Subtasks Client tasks Emails Files Notes (0) Audit logs" at bounding box center [288, 45] width 576 height 12
click at [214, 103] on span at bounding box center [217, 104] width 6 height 6
drag, startPoint x: 214, startPoint y: 112, endPoint x: 215, endPoint y: 122, distance: 10.0
click at [214, 113] on span at bounding box center [217, 114] width 6 height 6
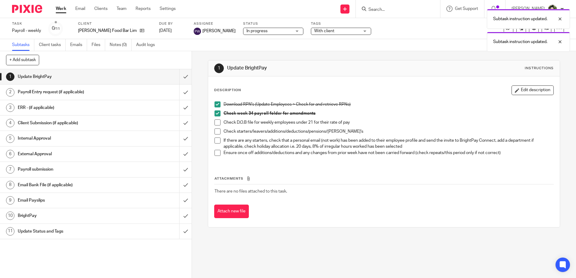
drag, startPoint x: 215, startPoint y: 123, endPoint x: 215, endPoint y: 129, distance: 6.1
click at [216, 123] on span at bounding box center [217, 123] width 6 height 6
click at [215, 131] on span at bounding box center [217, 132] width 6 height 6
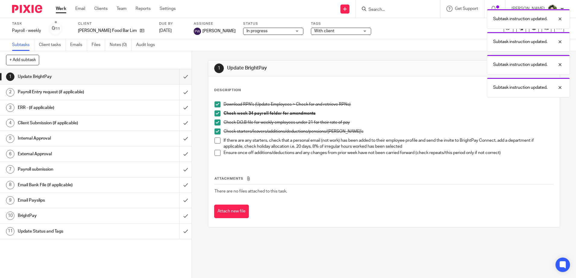
drag, startPoint x: 214, startPoint y: 139, endPoint x: 215, endPoint y: 146, distance: 6.8
click at [214, 139] on span at bounding box center [217, 141] width 6 height 6
click at [214, 152] on span at bounding box center [217, 153] width 6 height 6
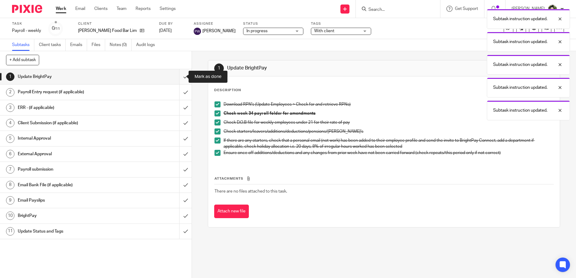
click at [179, 73] on input "submit" at bounding box center [96, 76] width 192 height 15
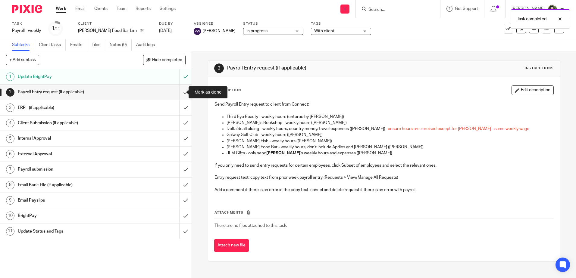
click at [180, 93] on input "submit" at bounding box center [96, 92] width 192 height 15
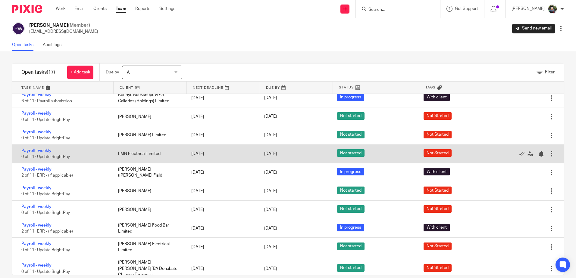
scroll to position [136, 0]
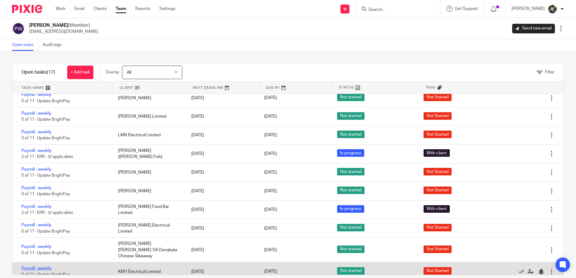
drag, startPoint x: 42, startPoint y: 260, endPoint x: 39, endPoint y: 262, distance: 3.5
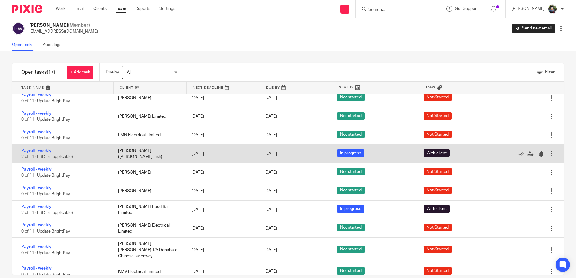
scroll to position [9, 0]
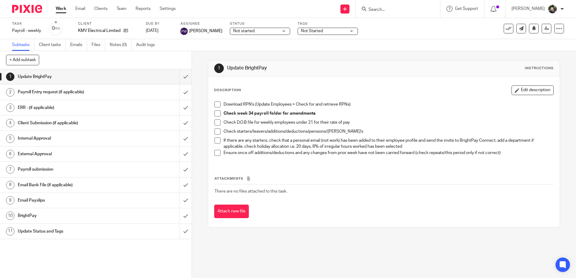
click at [263, 29] on span "Not started" at bounding box center [255, 31] width 45 height 6
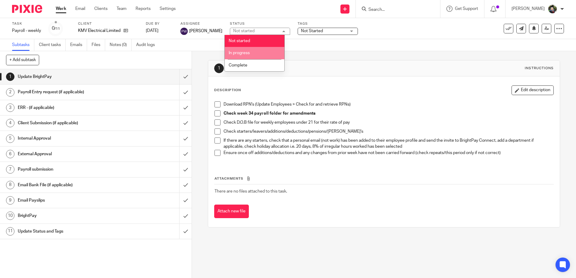
drag, startPoint x: 254, startPoint y: 52, endPoint x: 311, endPoint y: 31, distance: 60.6
click at [257, 50] on li "In progress" at bounding box center [255, 53] width 60 height 12
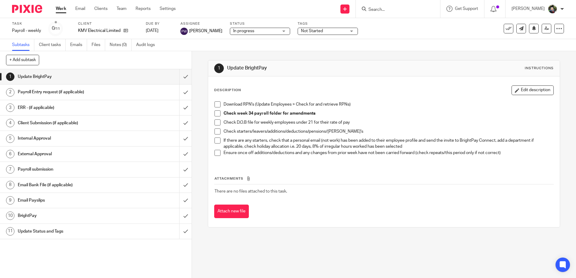
drag, startPoint x: 312, startPoint y: 30, endPoint x: 313, endPoint y: 43, distance: 13.6
click at [286, 30] on span "Not Started" at bounding box center [312, 31] width 22 height 4
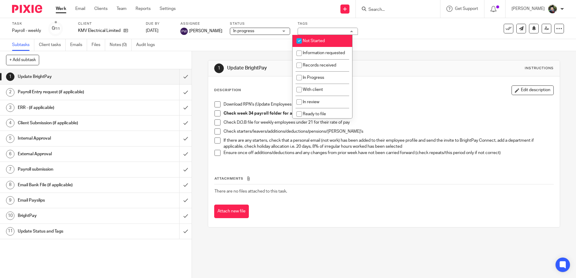
click at [286, 45] on li "Not Started" at bounding box center [322, 41] width 60 height 12
checkbox input "false"
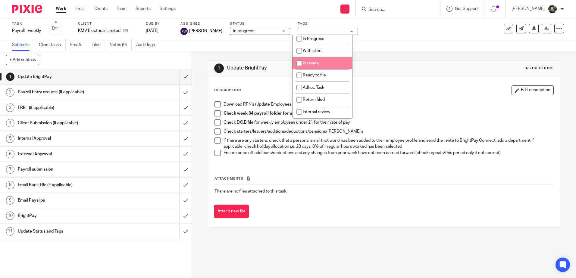
scroll to position [45, 0]
click at [286, 99] on li "Return filed" at bounding box center [322, 100] width 60 height 12
checkbox input "false"
drag, startPoint x: 324, startPoint y: 60, endPoint x: 328, endPoint y: 59, distance: 4.1
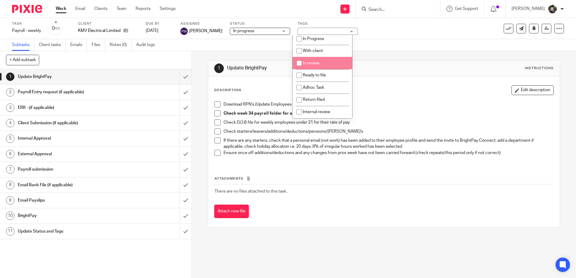
click at [286, 59] on li "In review" at bounding box center [322, 63] width 60 height 12
checkbox input "true"
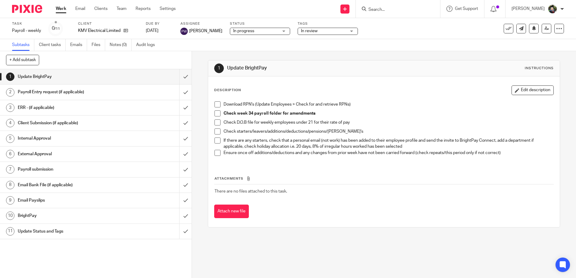
click at [286, 50] on div "Subtasks Client tasks Emails Files Notes (0) Audit logs" at bounding box center [288, 45] width 576 height 12
click at [215, 104] on span at bounding box center [217, 104] width 6 height 6
click at [216, 114] on span at bounding box center [217, 114] width 6 height 6
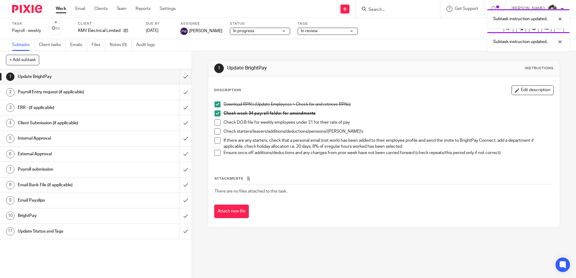
click at [217, 123] on span at bounding box center [217, 123] width 6 height 6
click at [217, 123] on span at bounding box center [217, 132] width 6 height 6
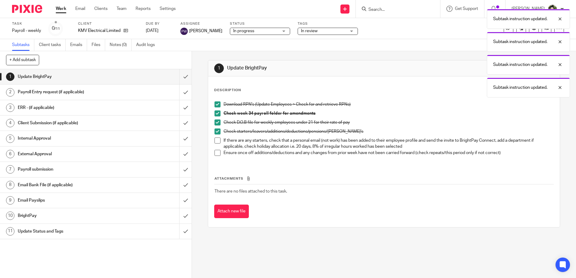
drag, startPoint x: 217, startPoint y: 140, endPoint x: 216, endPoint y: 151, distance: 11.4
click at [217, 123] on span at bounding box center [217, 141] width 6 height 6
click at [217, 123] on span at bounding box center [217, 153] width 6 height 6
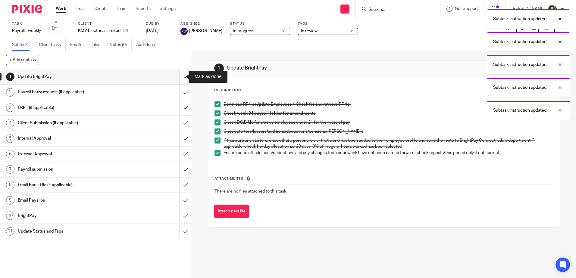
click at [179, 76] on input "submit" at bounding box center [96, 76] width 192 height 15
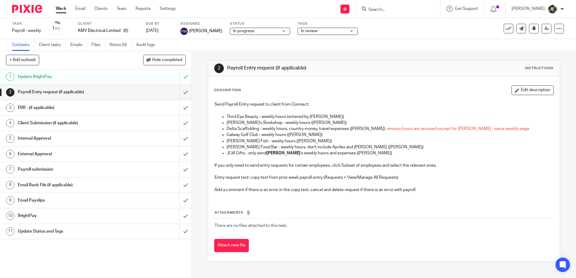
drag, startPoint x: 319, startPoint y: 27, endPoint x: 317, endPoint y: 30, distance: 3.2
click at [319, 27] on div "Tags In review Not Started Information requested Records received In Progress W…" at bounding box center [328, 28] width 60 height 14
click at [317, 30] on span "In review" at bounding box center [323, 31] width 45 height 6
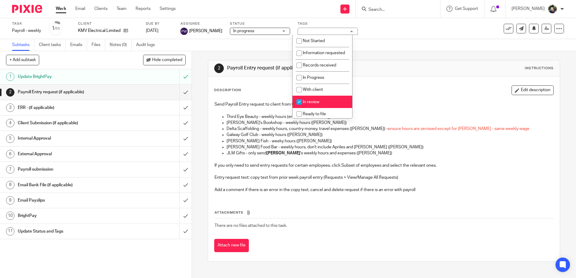
click at [309, 104] on span "In review" at bounding box center [311, 102] width 17 height 4
checkbox input "false"
click at [312, 96] on li "With client" at bounding box center [322, 90] width 60 height 12
checkbox input "true"
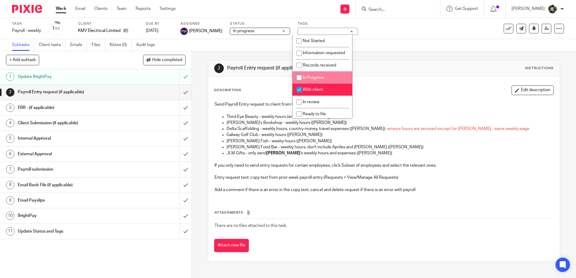
click at [396, 76] on div "2 Payroll Entry request (if applicable) Instructions" at bounding box center [383, 69] width 351 height 16
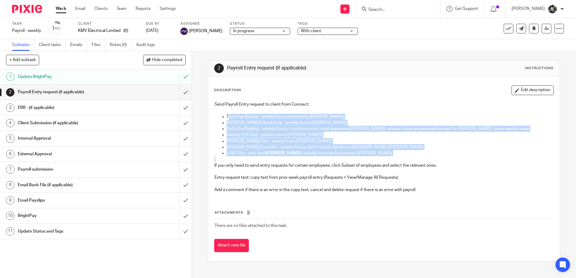
drag, startPoint x: 228, startPoint y: 115, endPoint x: 264, endPoint y: 157, distance: 55.7
click at [264, 157] on div "Send Payroll Entry request to client from Connect: Third Eye Beauty - weekly ho…" at bounding box center [383, 147] width 345 height 99
click at [264, 157] on p at bounding box center [383, 159] width 339 height 6
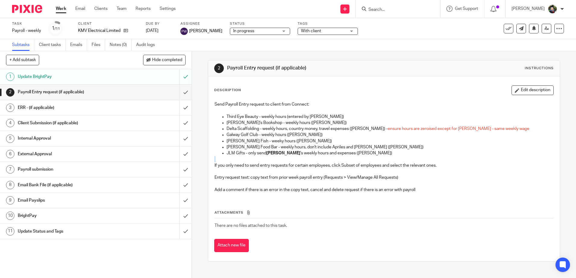
click at [264, 157] on p at bounding box center [383, 159] width 339 height 6
drag, startPoint x: 224, startPoint y: 118, endPoint x: 303, endPoint y: 123, distance: 79.1
click at [300, 121] on ul "Third Eye Beauty - weekly hours (entered by Orla O'Donohue) Kenny's Bookshop - …" at bounding box center [383, 135] width 339 height 43
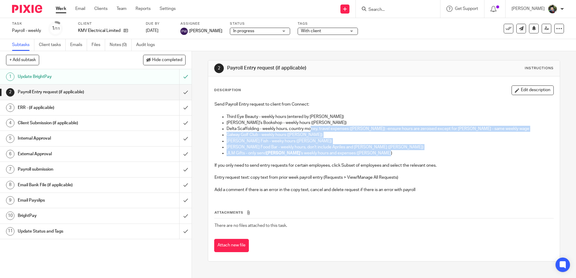
drag, startPoint x: 303, startPoint y: 123, endPoint x: 401, endPoint y: 153, distance: 102.8
click at [401, 153] on ul "Third Eye Beauty - weekly hours (entered by Orla O'Donohue) Kenny's Bookshop - …" at bounding box center [383, 135] width 339 height 43
click at [401, 153] on p "JLM Gifts - only send Jane Forrest 's weekly hours and expenses (Lee McCreery)" at bounding box center [389, 153] width 326 height 6
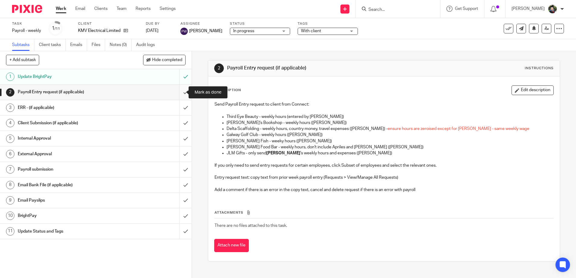
click at [178, 91] on input "submit" at bounding box center [96, 92] width 192 height 15
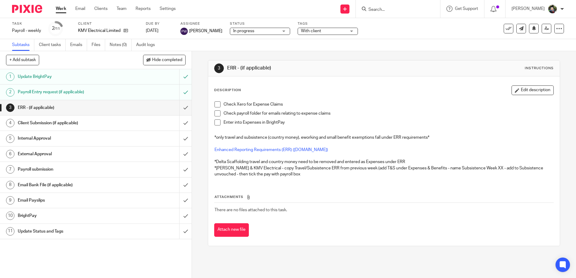
drag, startPoint x: 213, startPoint y: 104, endPoint x: 213, endPoint y: 108, distance: 4.2
click at [214, 104] on span at bounding box center [217, 104] width 6 height 6
click at [215, 116] on span at bounding box center [217, 114] width 6 height 6
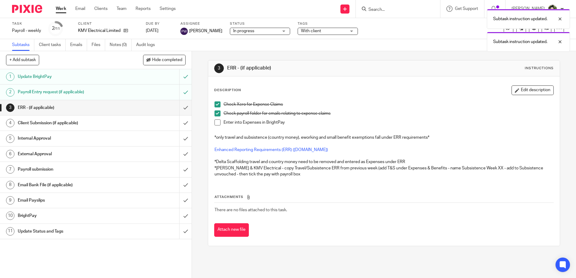
click at [217, 122] on span at bounding box center [217, 123] width 6 height 6
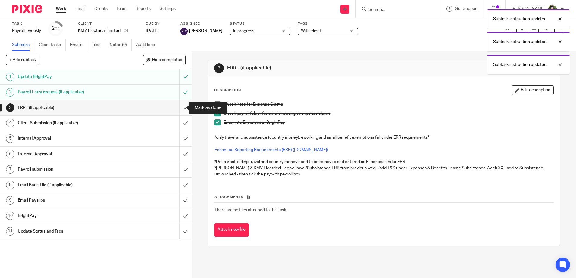
click at [175, 107] on input "submit" at bounding box center [96, 107] width 192 height 15
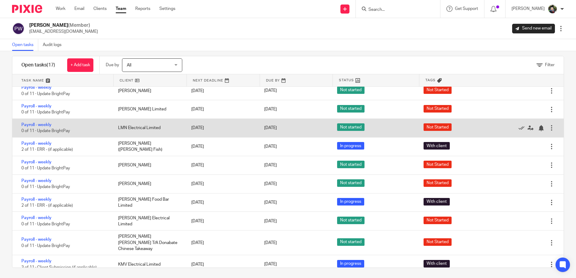
scroll to position [9, 0]
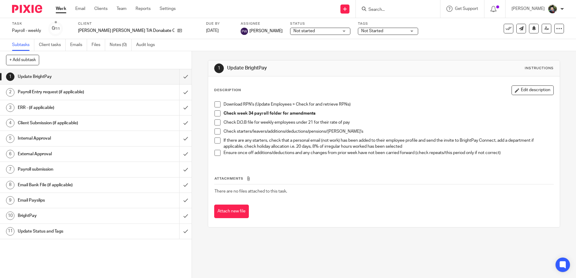
drag, startPoint x: 214, startPoint y: 103, endPoint x: 215, endPoint y: 106, distance: 3.6
click at [215, 103] on span at bounding box center [217, 104] width 6 height 6
click at [215, 109] on li "Download RPN's (Update Employees > Check for and retrieve RPNs)" at bounding box center [383, 105] width 339 height 9
click at [216, 115] on span at bounding box center [217, 114] width 6 height 6
click at [218, 121] on span at bounding box center [217, 123] width 6 height 6
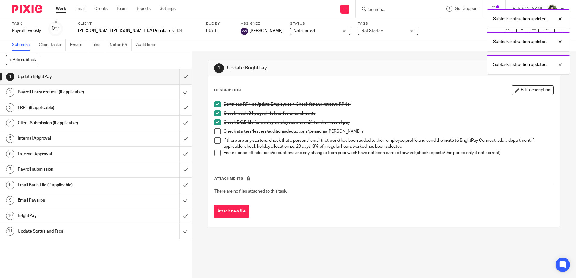
click at [218, 131] on span at bounding box center [217, 132] width 6 height 6
drag, startPoint x: 216, startPoint y: 154, endPoint x: 218, endPoint y: 142, distance: 11.8
click at [215, 154] on span at bounding box center [217, 153] width 6 height 6
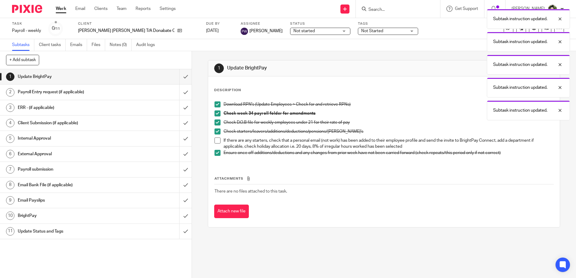
click at [219, 141] on li "If there are any starters, check that a personal email (not work) has been adde…" at bounding box center [383, 144] width 339 height 12
drag, startPoint x: 216, startPoint y: 141, endPoint x: 212, endPoint y: 135, distance: 7.0
click at [215, 141] on span at bounding box center [217, 141] width 6 height 6
click at [177, 76] on input "submit" at bounding box center [96, 76] width 192 height 15
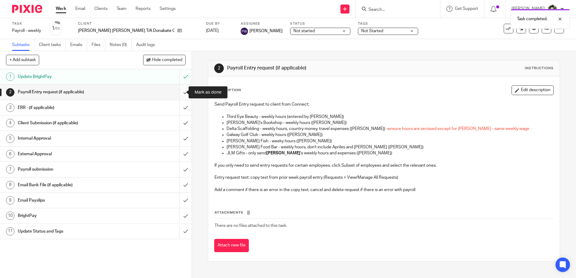
click at [179, 94] on input "submit" at bounding box center [96, 92] width 192 height 15
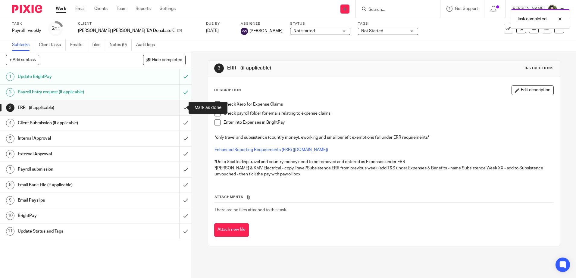
click at [181, 107] on input "submit" at bounding box center [96, 107] width 192 height 15
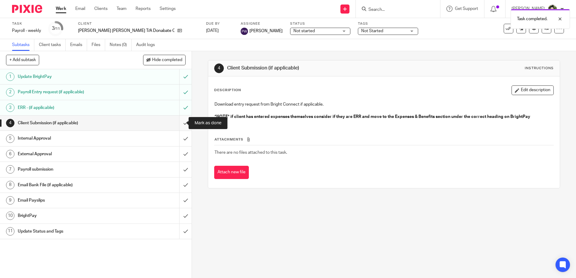
click at [179, 122] on input "submit" at bounding box center [96, 123] width 192 height 15
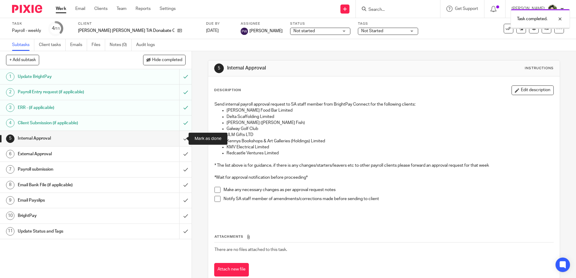
click at [180, 139] on input "submit" at bounding box center [96, 138] width 192 height 15
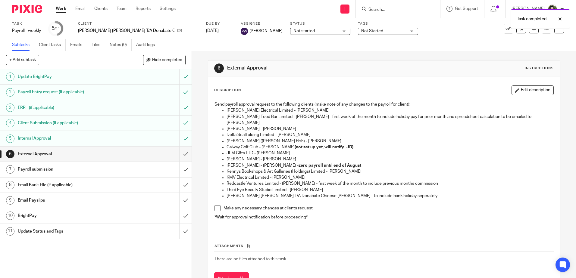
click at [293, 31] on span "Not started" at bounding box center [315, 31] width 45 height 6
click at [287, 51] on span "In progress" at bounding box center [279, 53] width 21 height 4
click at [361, 30] on span "Not Started" at bounding box center [383, 31] width 45 height 6
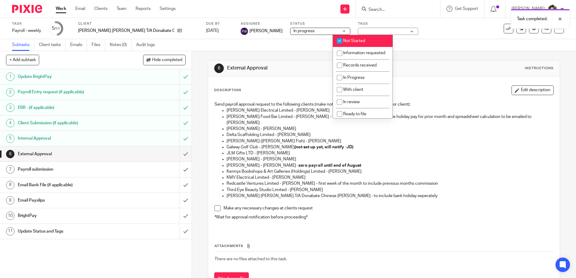
click at [358, 38] on li "Not Started" at bounding box center [363, 41] width 60 height 12
checkbox input "false"
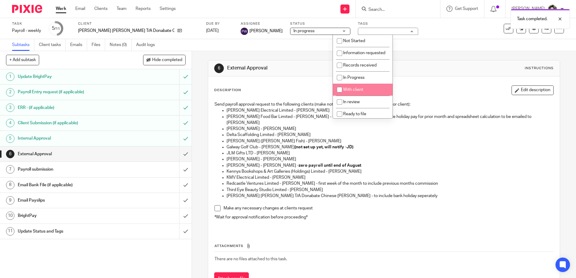
click at [357, 92] on span "With client" at bounding box center [353, 90] width 20 height 4
checkbox input "true"
click at [272, 52] on div "6 External Approval Instructions Description Edit description Send payroll appr…" at bounding box center [384, 177] width 352 height 253
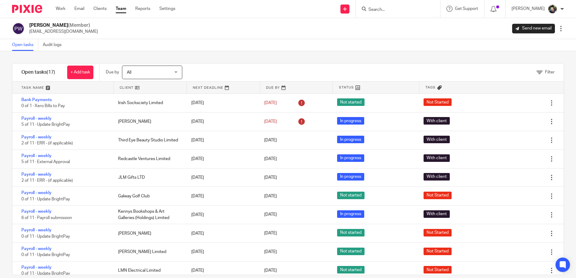
drag, startPoint x: 382, startPoint y: 11, endPoint x: 429, endPoint y: 6, distance: 47.3
click at [383, 11] on input "Search" at bounding box center [395, 9] width 54 height 5
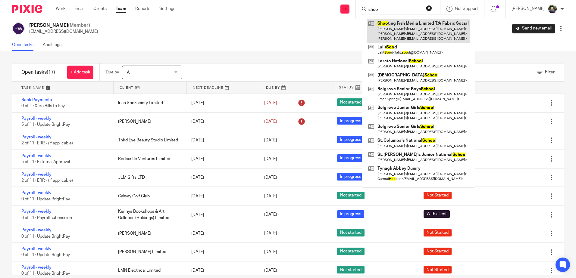
type input "shoo"
click at [439, 25] on link at bounding box center [419, 31] width 104 height 24
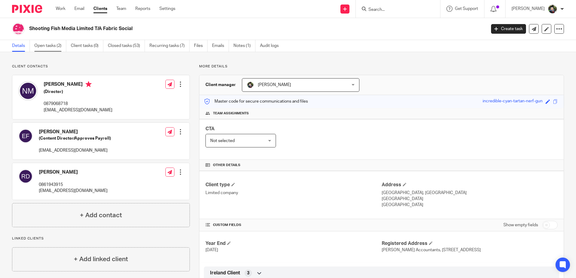
click at [45, 51] on link "Open tasks (2)" at bounding box center [50, 46] width 32 height 12
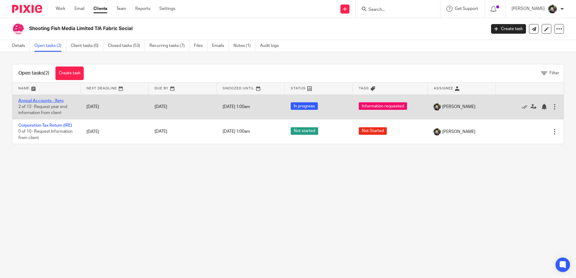
click at [51, 102] on link "Annual Accounts - Xero" at bounding box center [40, 101] width 45 height 4
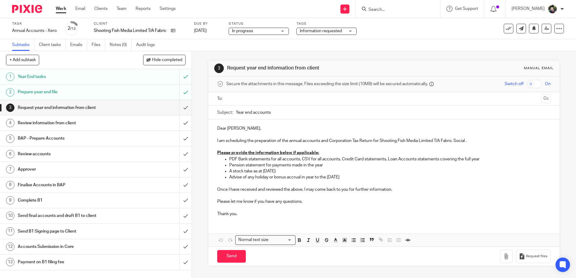
click at [399, 8] on input "Search" at bounding box center [395, 9] width 54 height 5
click at [174, 29] on icon at bounding box center [173, 30] width 5 height 5
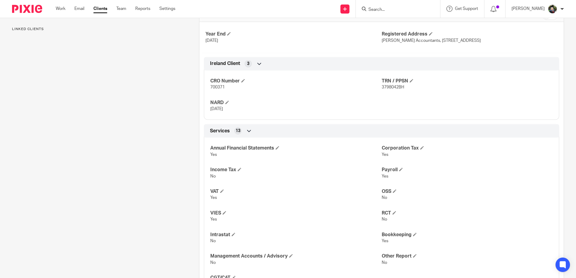
scroll to position [211, 0]
click at [214, 110] on span "[DATE]" at bounding box center [216, 108] width 13 height 4
click at [214, 110] on span "20 Jul 2025" at bounding box center [216, 108] width 13 height 4
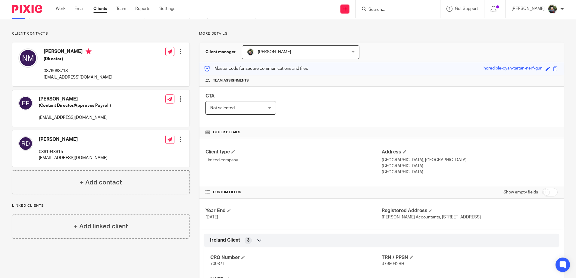
scroll to position [0, 0]
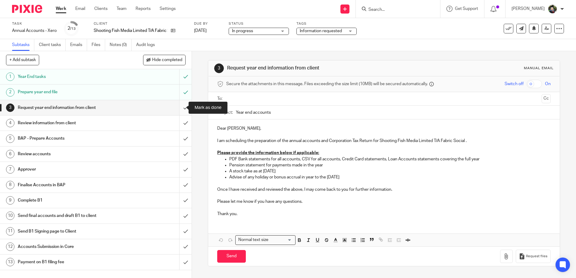
click at [179, 108] on input "submit" at bounding box center [96, 107] width 192 height 15
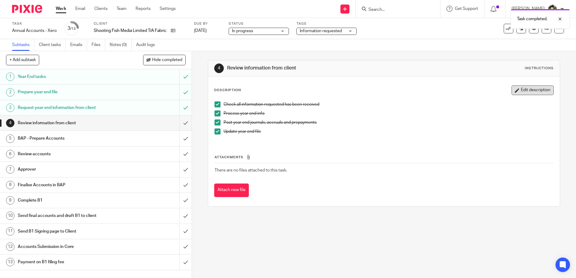
click at [532, 92] on button "Edit description" at bounding box center [532, 91] width 42 height 10
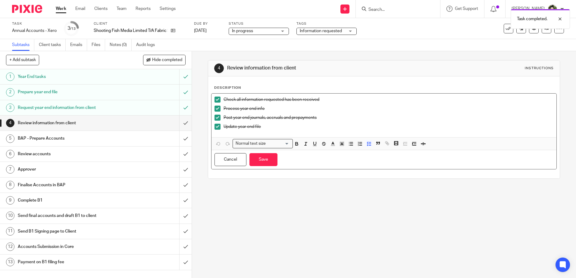
click at [324, 127] on p "Update year end file" at bounding box center [387, 127] width 329 height 6
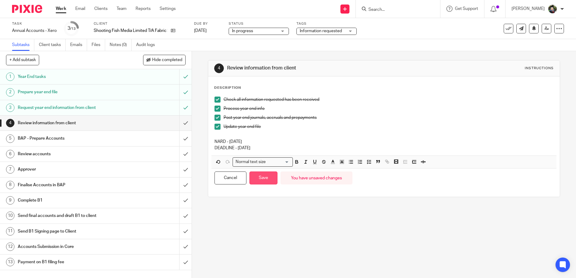
click at [270, 179] on button "Save" at bounding box center [263, 178] width 28 height 13
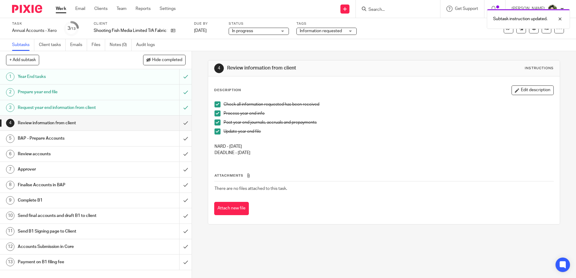
click at [261, 50] on div "Subtasks Client tasks Emails Files Notes (0) Audit logs" at bounding box center [288, 45] width 576 height 12
click at [388, 53] on div "4 Review information from client Instructions Description Edit description Chec…" at bounding box center [384, 142] width 352 height 183
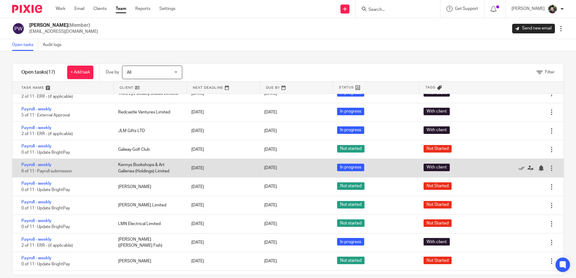
scroll to position [45, 0]
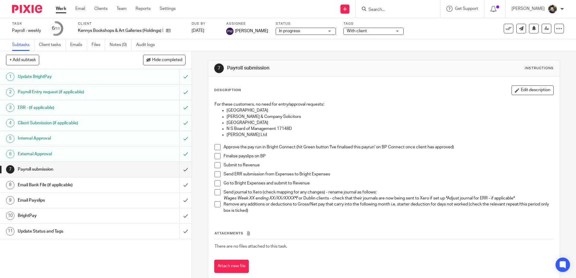
drag, startPoint x: 217, startPoint y: 145, endPoint x: 216, endPoint y: 148, distance: 3.8
click at [217, 145] on span at bounding box center [217, 147] width 6 height 6
click at [215, 154] on span at bounding box center [217, 156] width 6 height 6
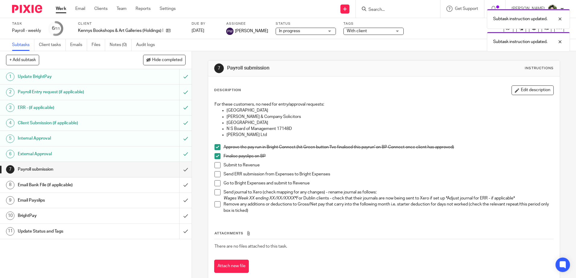
drag, startPoint x: 215, startPoint y: 163, endPoint x: 215, endPoint y: 169, distance: 6.3
click at [215, 164] on span at bounding box center [217, 165] width 6 height 6
click at [216, 174] on span at bounding box center [217, 174] width 6 height 6
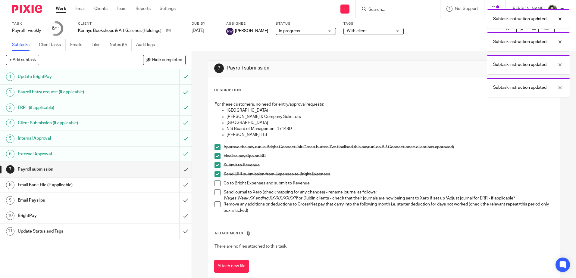
click at [216, 183] on span at bounding box center [217, 183] width 6 height 6
click at [215, 192] on span at bounding box center [217, 192] width 6 height 6
drag, startPoint x: 214, startPoint y: 210, endPoint x: 225, endPoint y: 215, distance: 12.0
click at [214, 210] on li "Remove any additions or deductions to Gross/Net pay that carry into the followi…" at bounding box center [383, 207] width 339 height 12
click at [220, 205] on li "Remove any additions or deductions to Gross/Net pay that carry into the followi…" at bounding box center [383, 207] width 339 height 12
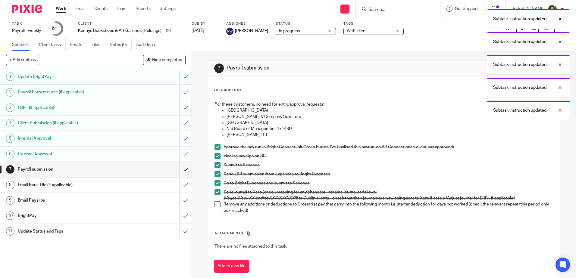
click at [214, 204] on span at bounding box center [217, 204] width 6 height 6
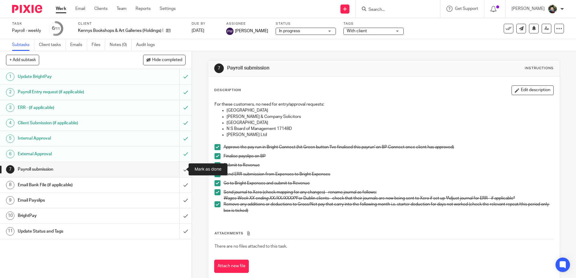
click at [179, 168] on input "submit" at bounding box center [96, 169] width 192 height 15
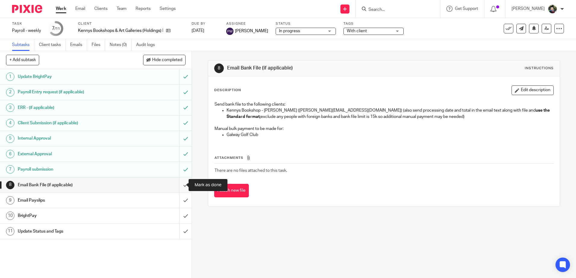
drag, startPoint x: 179, startPoint y: 182, endPoint x: 182, endPoint y: 186, distance: 5.3
click at [179, 182] on input "submit" at bounding box center [96, 185] width 192 height 15
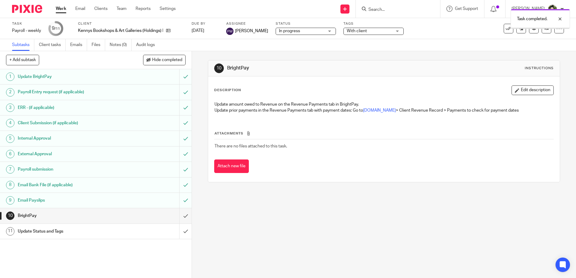
click at [296, 31] on span "In progress" at bounding box center [301, 31] width 45 height 6
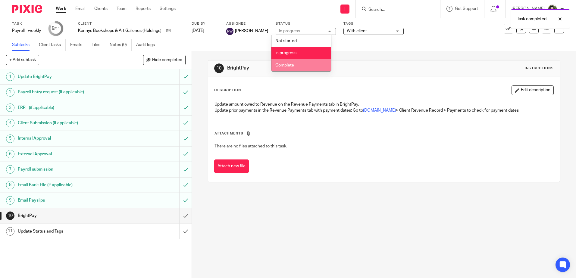
drag, startPoint x: 293, startPoint y: 64, endPoint x: 366, endPoint y: 23, distance: 84.0
click at [298, 61] on li "Complete" at bounding box center [301, 65] width 60 height 12
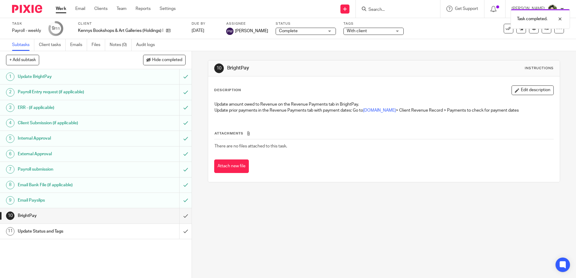
click at [368, 32] on span "With client" at bounding box center [369, 31] width 45 height 6
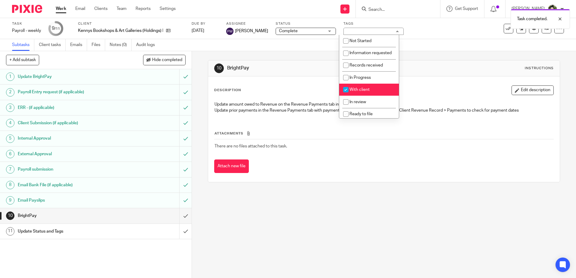
click at [360, 92] on span "With client" at bounding box center [359, 90] width 20 height 4
checkbox input "false"
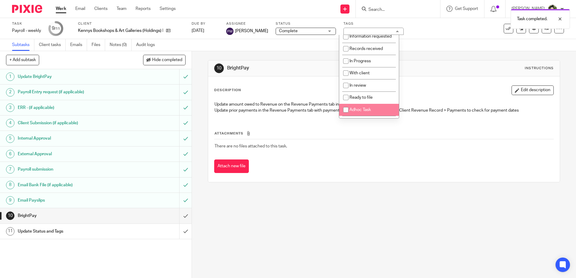
scroll to position [45, 0]
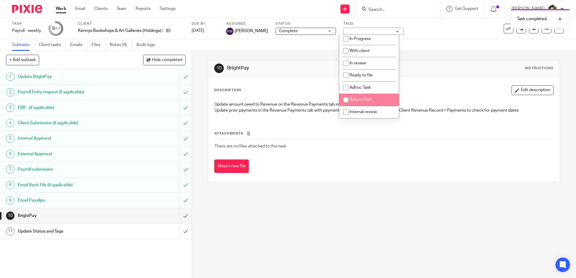
click at [370, 100] on span "Return filed" at bounding box center [360, 100] width 22 height 4
checkbox input "true"
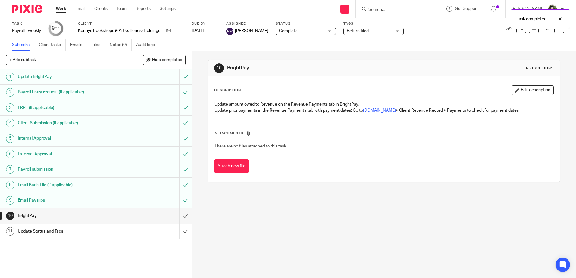
click at [303, 75] on div "10 BrightPay Instructions" at bounding box center [383, 69] width 351 height 16
click at [179, 215] on input "submit" at bounding box center [96, 215] width 192 height 15
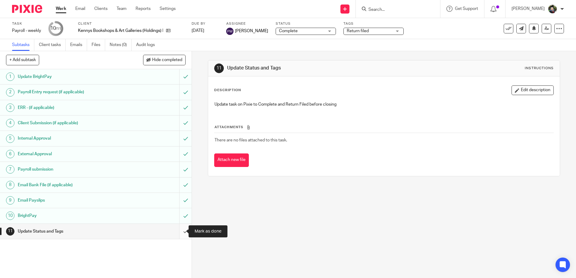
click at [180, 231] on input "submit" at bounding box center [96, 231] width 192 height 15
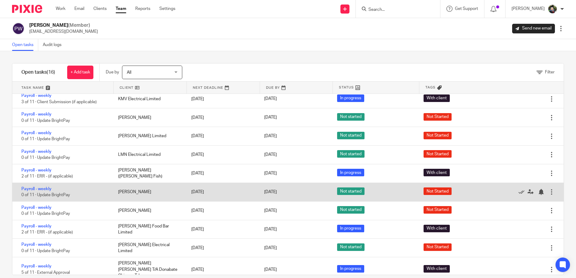
scroll to position [117, 0]
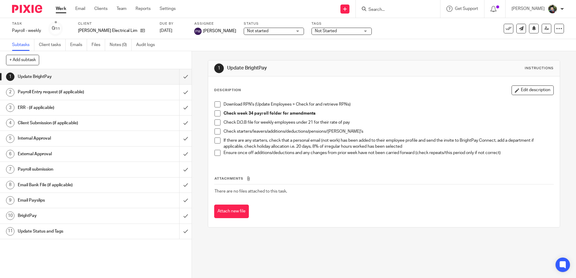
drag, startPoint x: 343, startPoint y: 201, endPoint x: 356, endPoint y: 195, distance: 14.6
click at [343, 201] on div "Attachments There are no files attached to this task. Attach new file" at bounding box center [383, 191] width 339 height 55
drag, startPoint x: 248, startPoint y: 30, endPoint x: 256, endPoint y: 47, distance: 18.9
click at [248, 30] on span "Not started" at bounding box center [257, 31] width 21 height 4
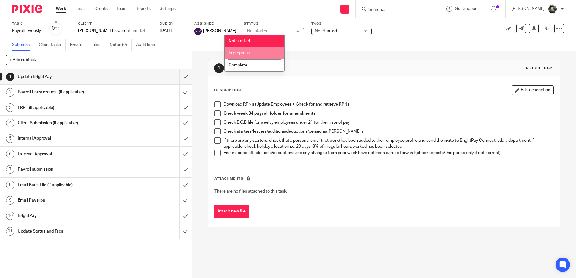
click at [253, 49] on li "In progress" at bounding box center [255, 53] width 60 height 12
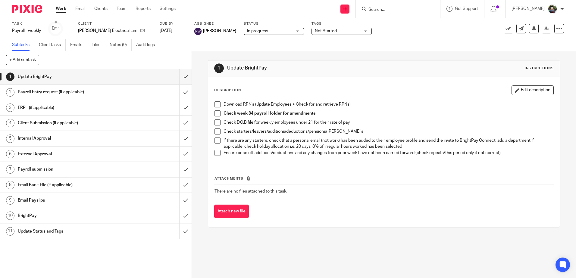
click at [327, 33] on span "Not Started" at bounding box center [337, 31] width 45 height 6
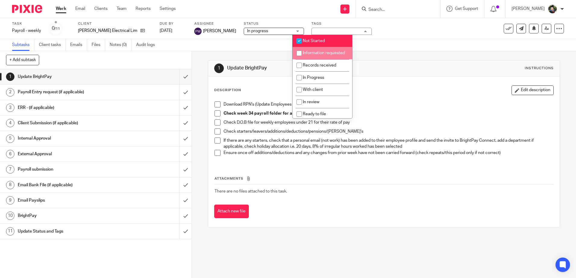
click at [325, 48] on li "Information requested" at bounding box center [322, 53] width 60 height 12
checkbox input "true"
click at [326, 41] on li "Not Started" at bounding box center [322, 41] width 60 height 12
checkbox input "false"
click at [326, 52] on li "Information requested" at bounding box center [322, 53] width 60 height 12
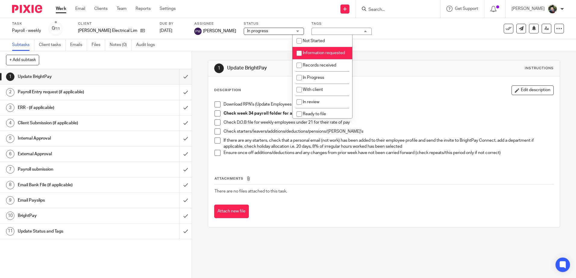
checkbox input "false"
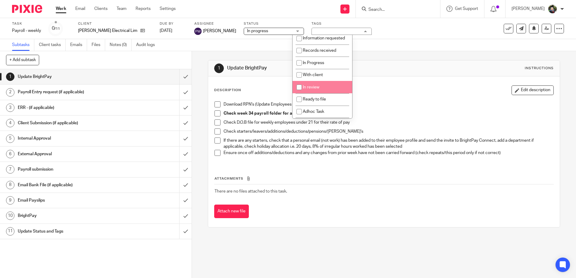
scroll to position [45, 0]
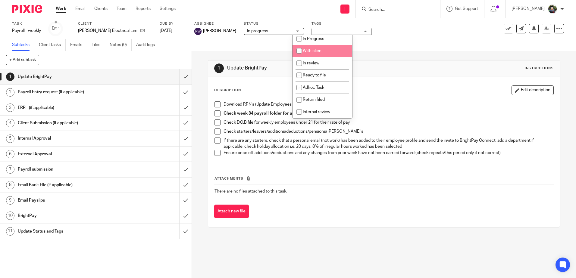
click at [326, 51] on li "With client" at bounding box center [322, 51] width 60 height 12
checkbox input "true"
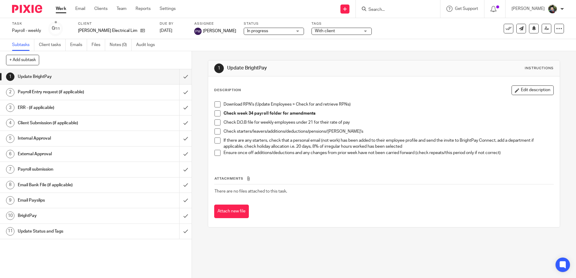
click at [400, 61] on div "1 Update BrightPay Instructions" at bounding box center [383, 69] width 351 height 16
drag, startPoint x: 216, startPoint y: 106, endPoint x: 215, endPoint y: 112, distance: 6.4
click at [216, 106] on span at bounding box center [217, 104] width 6 height 6
click at [215, 113] on span at bounding box center [217, 114] width 6 height 6
click at [218, 121] on span at bounding box center [217, 123] width 6 height 6
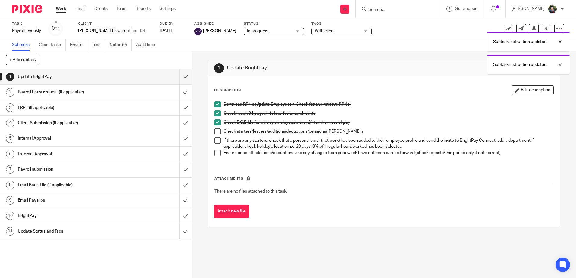
click at [215, 133] on span at bounding box center [217, 132] width 6 height 6
click at [217, 141] on span at bounding box center [217, 141] width 6 height 6
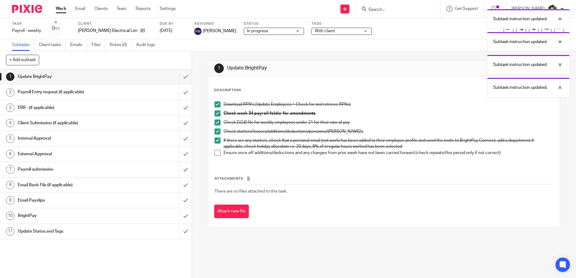
click at [218, 150] on span at bounding box center [217, 153] width 6 height 6
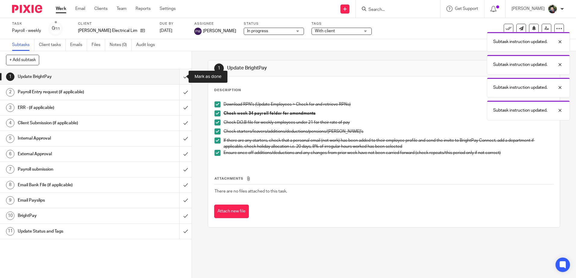
click at [179, 73] on input "submit" at bounding box center [96, 76] width 192 height 15
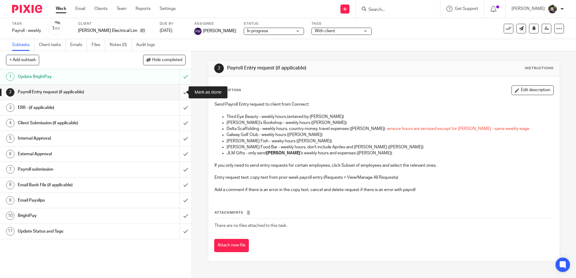
click at [178, 92] on input "submit" at bounding box center [96, 92] width 192 height 15
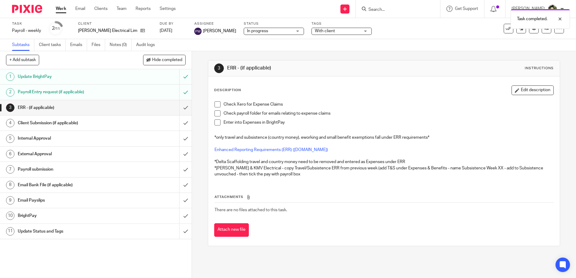
click at [217, 105] on span at bounding box center [217, 104] width 6 height 6
click at [216, 112] on span at bounding box center [217, 114] width 6 height 6
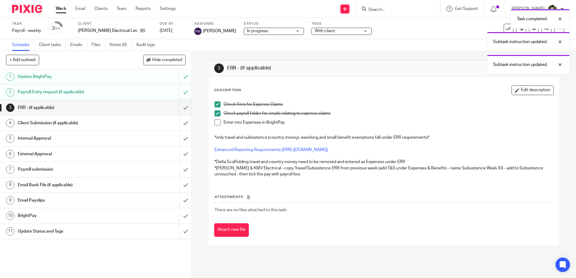
click at [217, 121] on span at bounding box center [217, 123] width 6 height 6
click at [180, 106] on input "submit" at bounding box center [96, 107] width 192 height 15
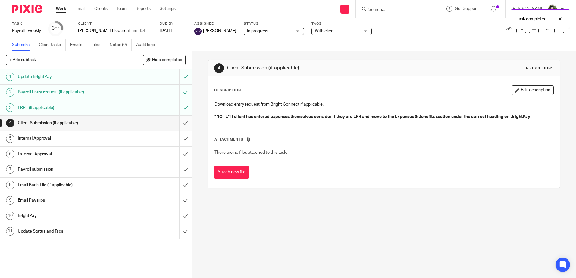
click at [181, 121] on input "submit" at bounding box center [96, 123] width 192 height 15
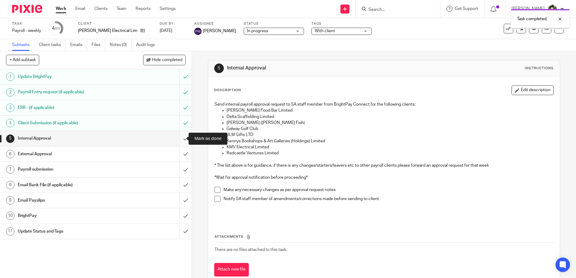
click at [179, 135] on input "submit" at bounding box center [96, 138] width 192 height 15
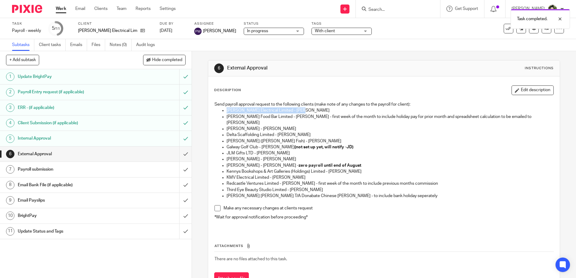
drag, startPoint x: 225, startPoint y: 109, endPoint x: 294, endPoint y: 109, distance: 69.0
click at [294, 109] on p "Brindley Electrical Limited - Victoria Reid" at bounding box center [389, 111] width 326 height 6
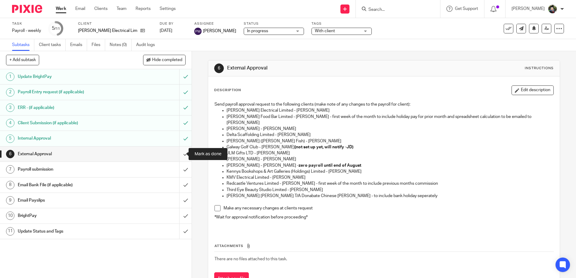
click at [182, 154] on input "submit" at bounding box center [96, 154] width 192 height 15
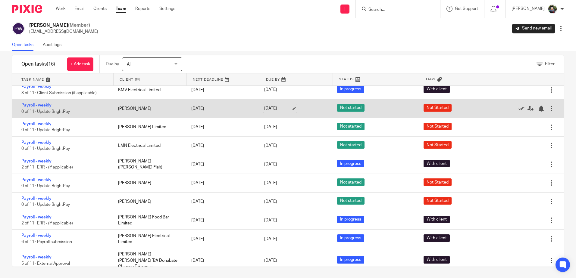
scroll to position [9, 0]
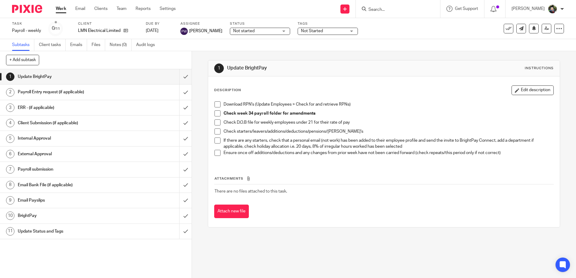
click at [263, 33] on span "Not started" at bounding box center [255, 31] width 45 height 6
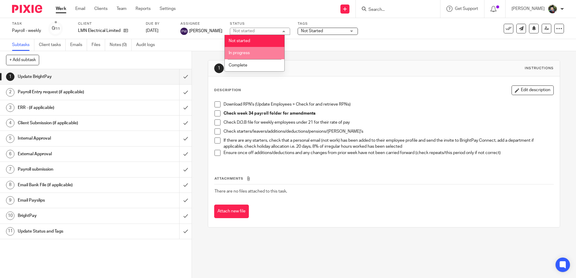
click at [260, 52] on li "In progress" at bounding box center [255, 53] width 60 height 12
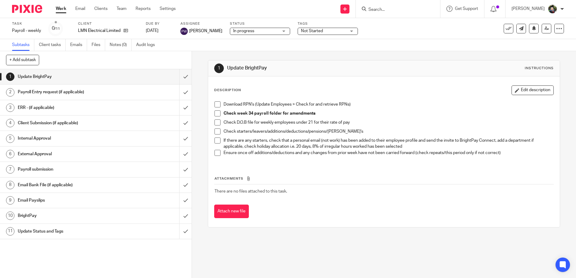
click at [311, 28] on span "Not Started" at bounding box center [323, 31] width 45 height 6
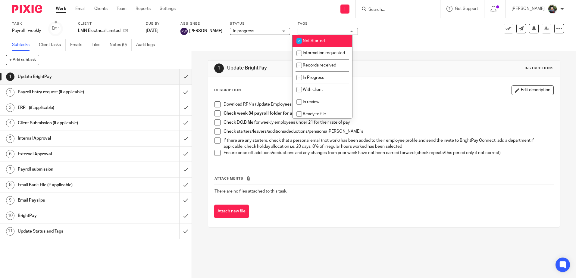
click at [316, 42] on span "Not Started" at bounding box center [314, 41] width 22 height 4
checkbox input "false"
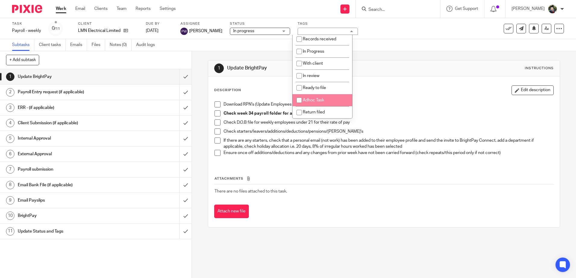
scroll to position [15, 0]
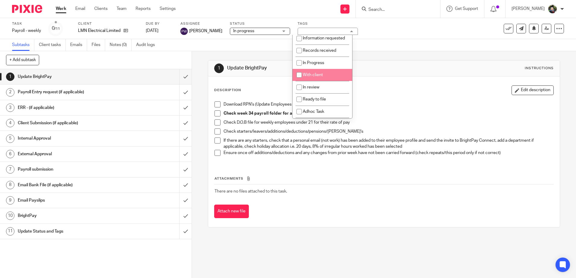
click at [321, 77] on span "With client" at bounding box center [313, 75] width 20 height 4
checkbox input "true"
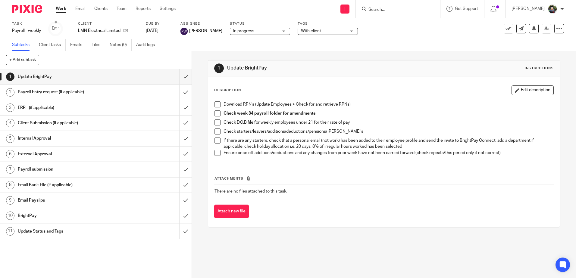
click at [441, 72] on div "1 Update BrightPay Instructions" at bounding box center [383, 69] width 339 height 10
click at [217, 105] on span at bounding box center [217, 104] width 6 height 6
click at [215, 112] on span at bounding box center [217, 114] width 6 height 6
click at [219, 125] on li "Check D.O.B file for weekly employees under 21 for their rate of pay" at bounding box center [383, 124] width 339 height 9
drag, startPoint x: 216, startPoint y: 129, endPoint x: 216, endPoint y: 132, distance: 3.6
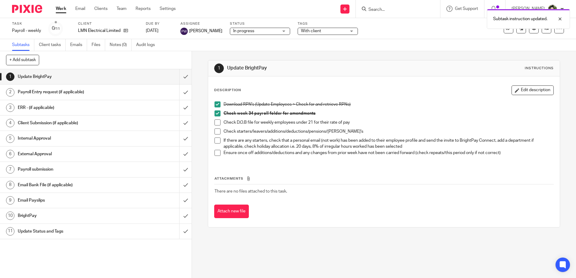
click at [216, 130] on span at bounding box center [217, 132] width 6 height 6
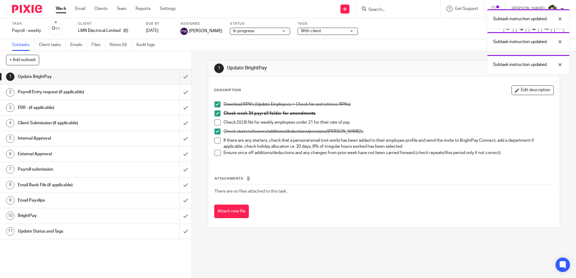
click at [216, 125] on span at bounding box center [217, 123] width 6 height 6
click at [215, 130] on span at bounding box center [217, 132] width 6 height 6
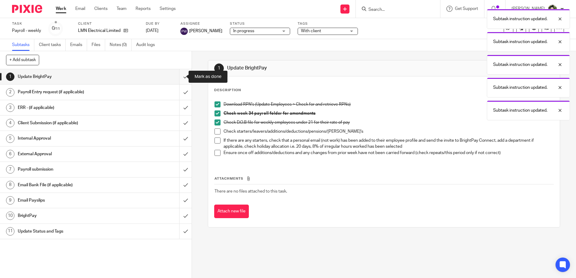
click at [179, 76] on input "submit" at bounding box center [96, 76] width 192 height 15
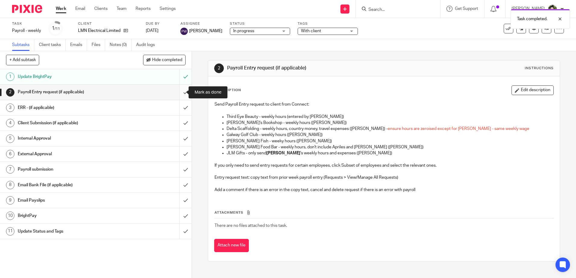
click at [177, 93] on input "submit" at bounding box center [96, 92] width 192 height 15
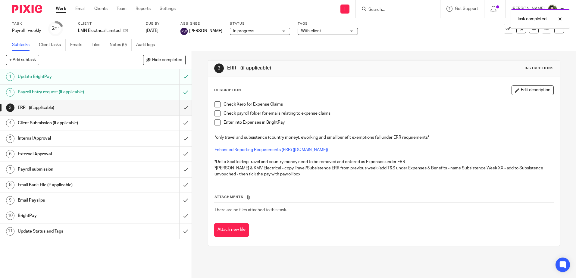
click at [217, 103] on span at bounding box center [217, 104] width 6 height 6
click at [216, 121] on span at bounding box center [217, 123] width 6 height 6
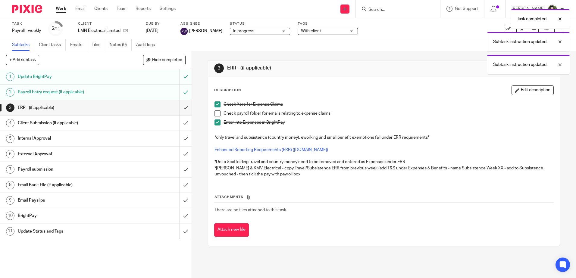
click at [214, 104] on span at bounding box center [217, 104] width 6 height 6
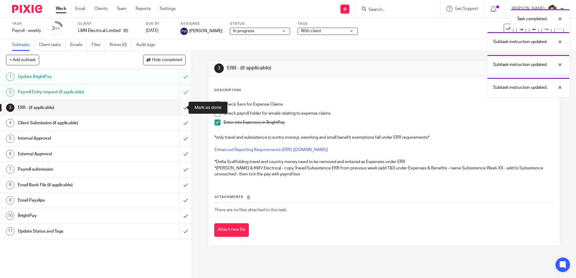
click at [176, 108] on input "submit" at bounding box center [96, 107] width 192 height 15
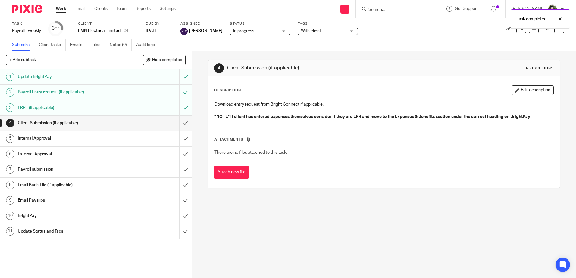
click at [179, 124] on input "submit" at bounding box center [96, 123] width 192 height 15
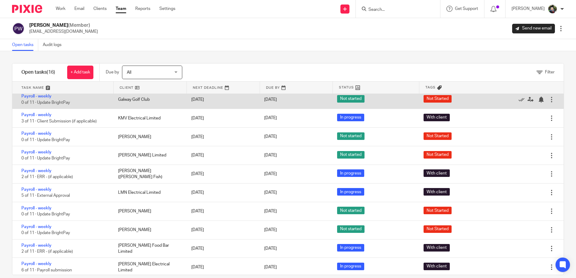
scroll to position [117, 0]
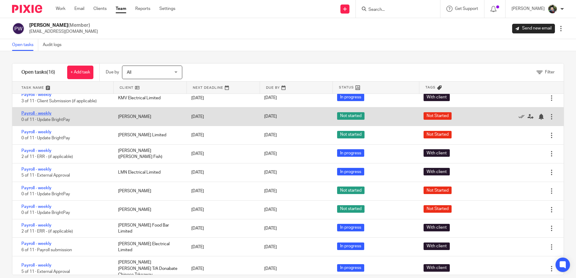
drag, startPoint x: 36, startPoint y: 110, endPoint x: 27, endPoint y: 115, distance: 9.3
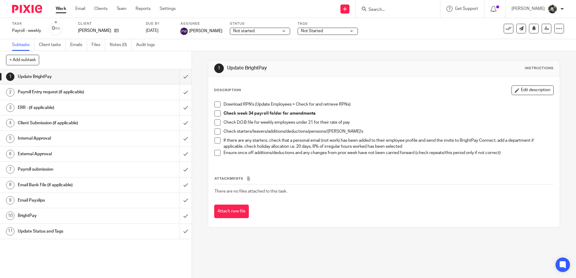
click at [217, 104] on span at bounding box center [217, 104] width 6 height 6
click at [215, 114] on span at bounding box center [217, 114] width 6 height 6
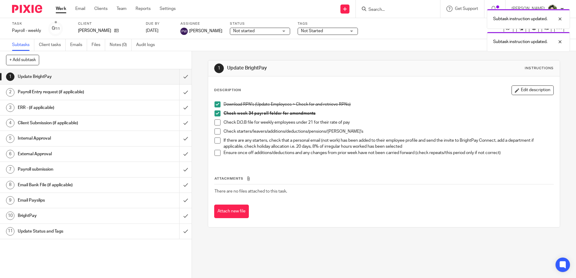
click at [215, 121] on span at bounding box center [217, 123] width 6 height 6
click at [215, 132] on span at bounding box center [217, 132] width 6 height 6
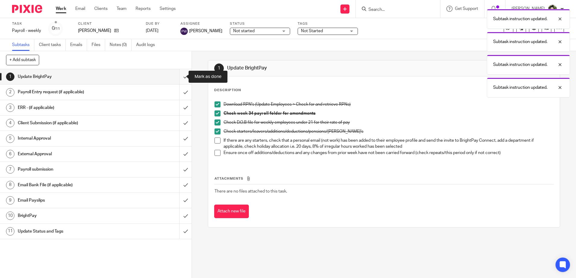
click at [175, 78] on input "submit" at bounding box center [96, 76] width 192 height 15
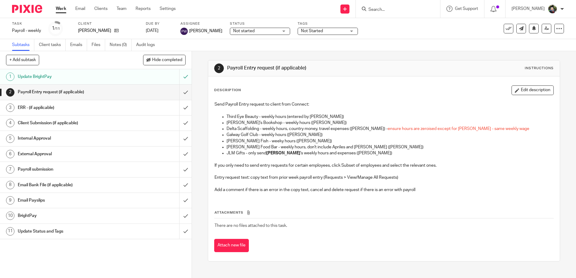
click at [248, 33] on span "Not started" at bounding box center [243, 31] width 21 height 4
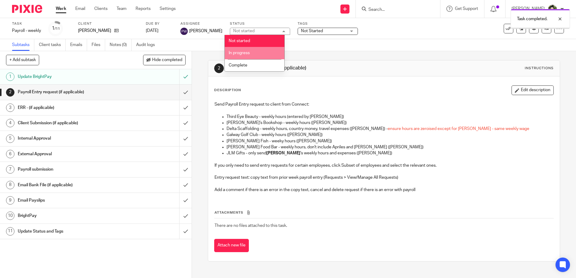
drag, startPoint x: 251, startPoint y: 53, endPoint x: 258, endPoint y: 51, distance: 7.2
click at [251, 53] on li "In progress" at bounding box center [255, 53] width 60 height 12
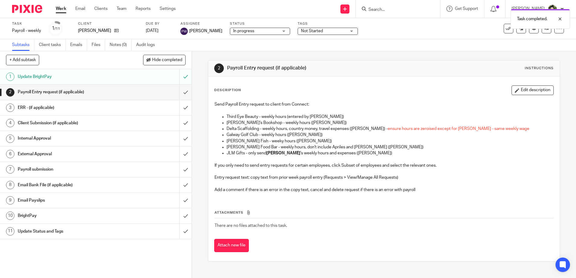
click at [316, 31] on span "Not Started" at bounding box center [312, 31] width 22 height 4
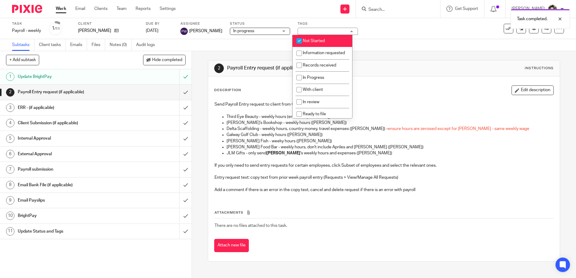
click at [314, 43] on span "Not Started" at bounding box center [314, 41] width 22 height 4
checkbox input "false"
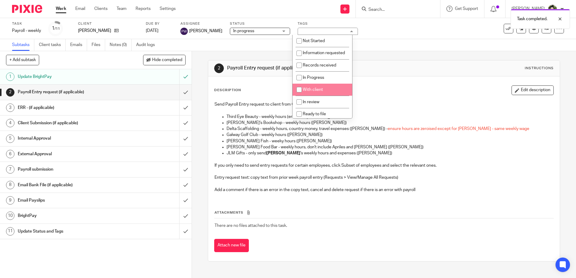
click at [314, 92] on span "With client" at bounding box center [313, 90] width 20 height 4
checkbox input "true"
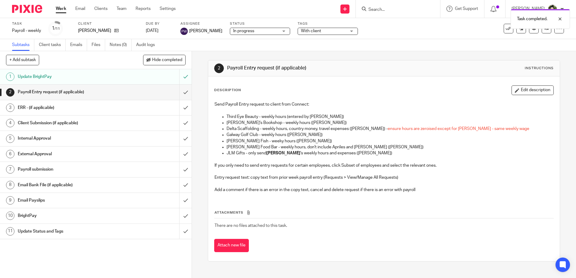
click at [413, 62] on div "2 Payroll Entry request (if applicable) Instructions" at bounding box center [383, 69] width 351 height 16
click at [181, 92] on input "submit" at bounding box center [96, 92] width 192 height 15
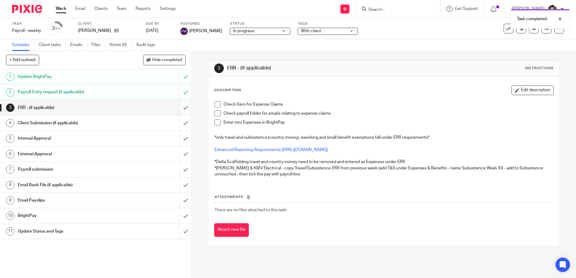
click at [178, 106] on input "submit" at bounding box center [96, 107] width 192 height 15
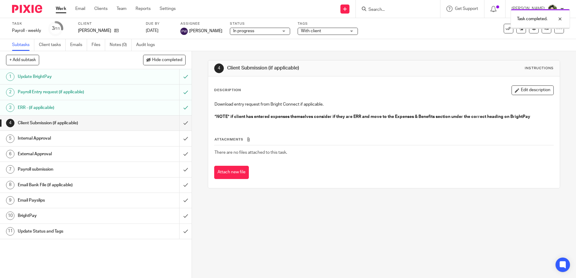
click at [179, 121] on input "submit" at bounding box center [96, 123] width 192 height 15
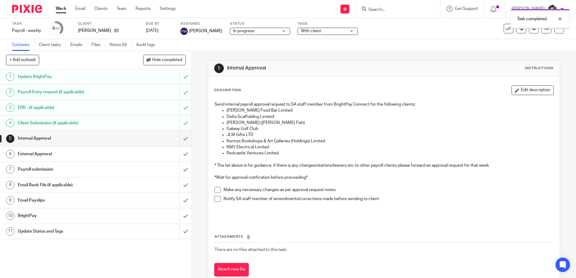
click at [179, 136] on input "submit" at bounding box center [96, 138] width 192 height 15
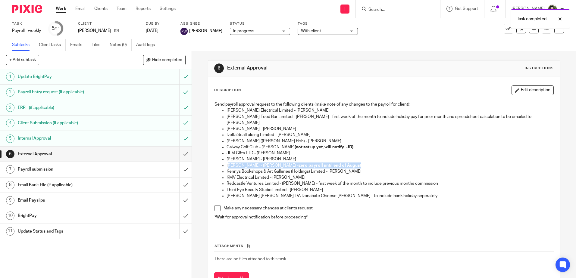
drag, startPoint x: 226, startPoint y: 159, endPoint x: 357, endPoint y: 161, distance: 131.3
click at [357, 163] on p "Karen McBride - Karen McBride - zero payroll until end of August" at bounding box center [389, 166] width 326 height 6
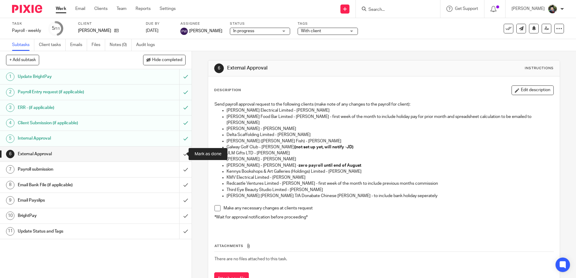
click at [179, 155] on input "submit" at bounding box center [96, 154] width 192 height 15
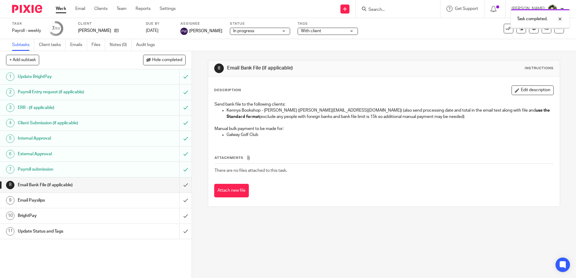
click at [129, 169] on div "Payroll submission" at bounding box center [96, 169] width 156 height 9
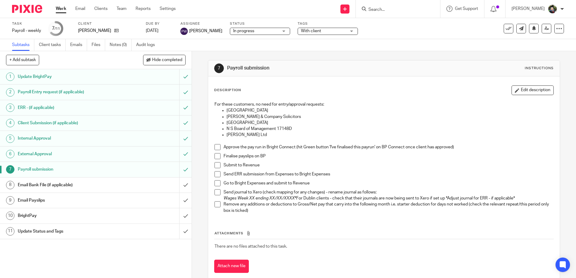
click at [215, 148] on span at bounding box center [217, 147] width 6 height 6
click at [214, 158] on span at bounding box center [217, 156] width 6 height 6
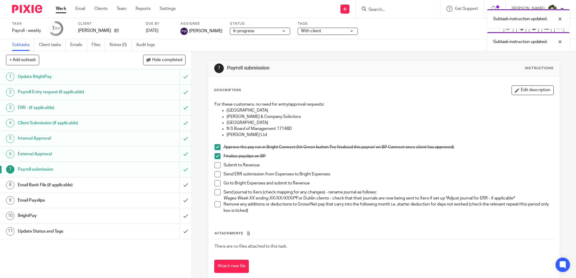
click at [215, 167] on span at bounding box center [217, 165] width 6 height 6
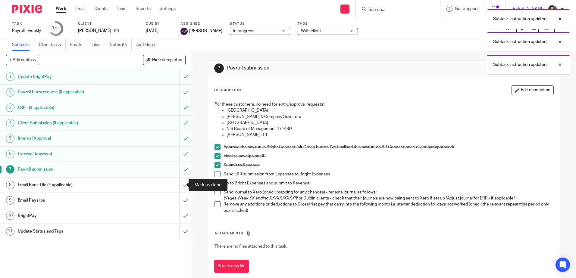
click at [179, 186] on input "submit" at bounding box center [96, 185] width 192 height 15
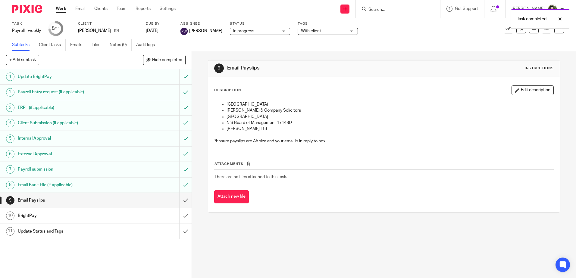
click at [181, 200] on input "submit" at bounding box center [96, 200] width 192 height 15
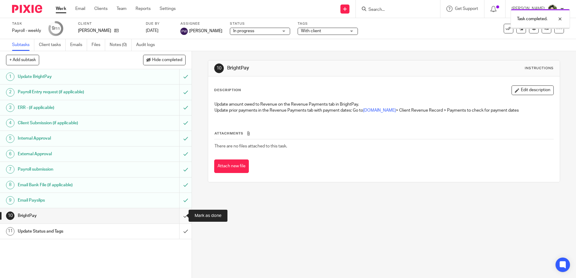
click at [180, 213] on input "submit" at bounding box center [96, 215] width 192 height 15
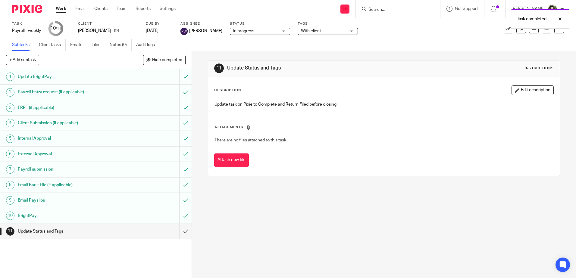
click at [245, 27] on div "Status In progress In progress Not started In progress Complete 2" at bounding box center [260, 28] width 60 height 14
drag, startPoint x: 246, startPoint y: 31, endPoint x: 248, endPoint y: 45, distance: 13.9
click at [246, 32] on span "In progress" at bounding box center [243, 31] width 21 height 4
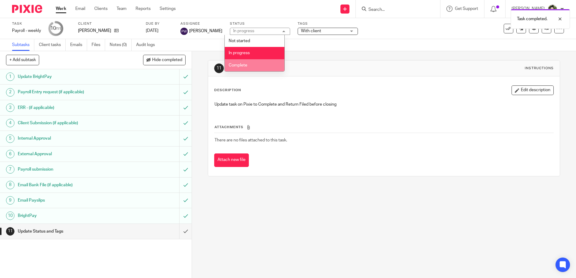
click at [250, 64] on li "Complete" at bounding box center [255, 65] width 60 height 12
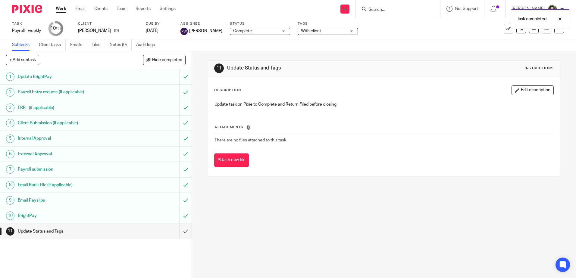
click at [310, 32] on span "With client" at bounding box center [311, 31] width 20 height 4
click at [310, 32] on div "With client" at bounding box center [328, 31] width 60 height 7
click at [318, 35] on div "With client" at bounding box center [328, 31] width 60 height 7
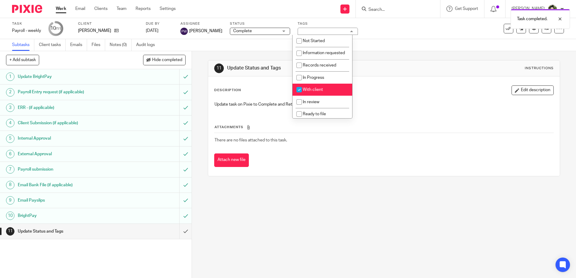
click at [312, 92] on span "With client" at bounding box center [313, 90] width 20 height 4
checkbox input "false"
click at [319, 102] on span "Return filed" at bounding box center [314, 100] width 22 height 4
checkbox input "true"
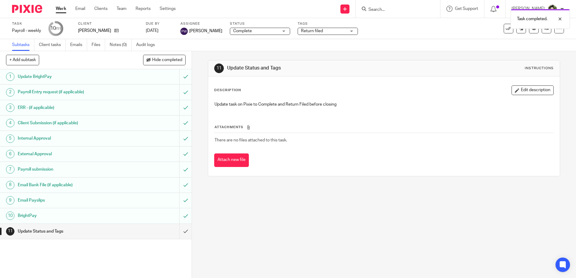
click at [421, 88] on div "Description Edit description" at bounding box center [383, 91] width 339 height 10
click at [179, 231] on input "submit" at bounding box center [96, 231] width 192 height 15
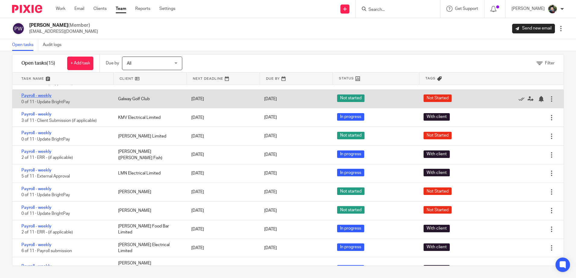
scroll to position [98, 0]
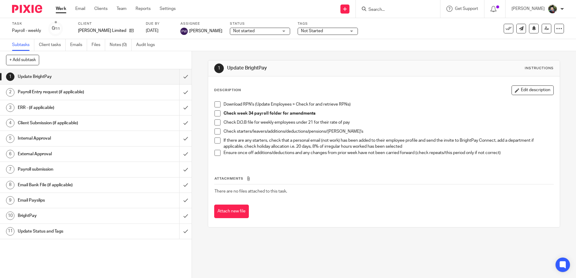
click at [253, 32] on span "Not started" at bounding box center [255, 31] width 45 height 6
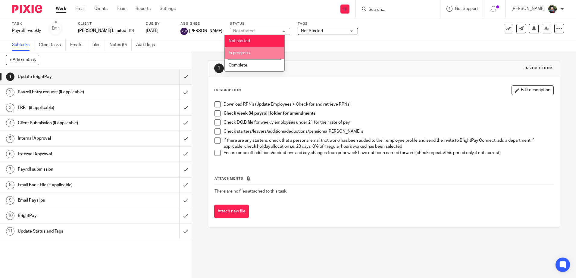
click at [255, 53] on li "In progress" at bounding box center [255, 53] width 60 height 12
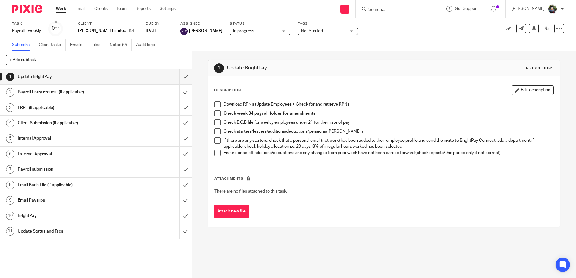
click at [302, 32] on span "Not Started" at bounding box center [312, 31] width 22 height 4
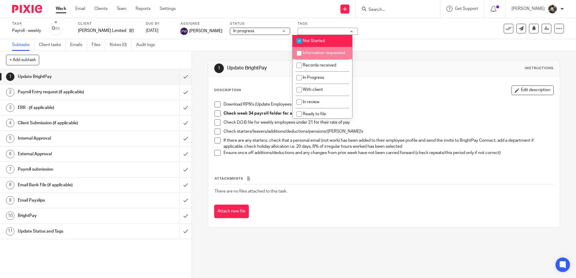
click at [310, 44] on li "Not Started" at bounding box center [322, 41] width 60 height 12
checkbox input "false"
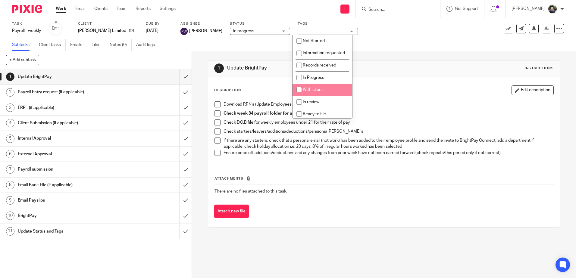
click at [314, 92] on span "With client" at bounding box center [313, 90] width 20 height 4
checkbox input "true"
click at [394, 70] on div "1 Update BrightPay Instructions" at bounding box center [383, 69] width 339 height 10
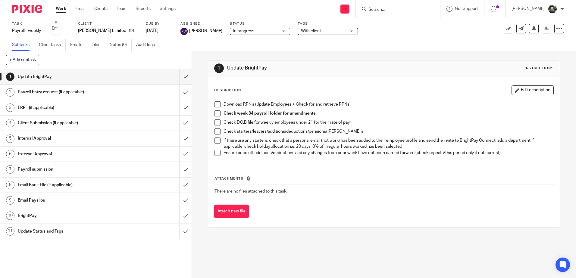
click at [215, 107] on span at bounding box center [217, 104] width 6 height 6
click at [215, 112] on span at bounding box center [217, 114] width 6 height 6
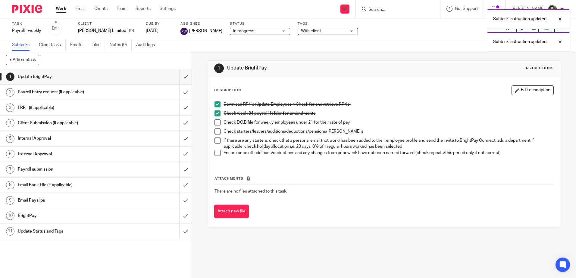
click at [216, 124] on span at bounding box center [217, 123] width 6 height 6
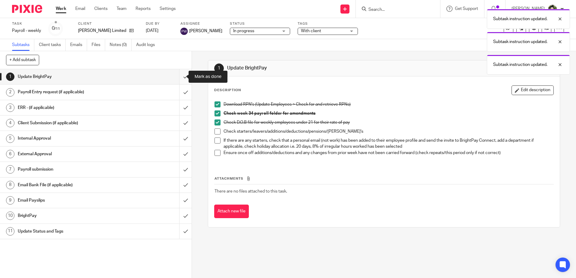
click at [179, 76] on input "submit" at bounding box center [96, 76] width 192 height 15
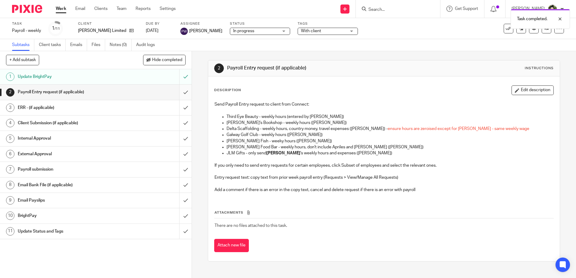
click at [179, 91] on input "submit" at bounding box center [96, 92] width 192 height 15
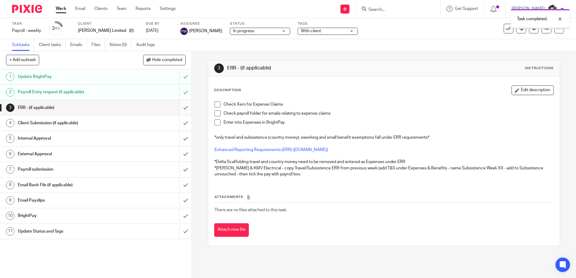
click at [178, 108] on input "submit" at bounding box center [96, 107] width 192 height 15
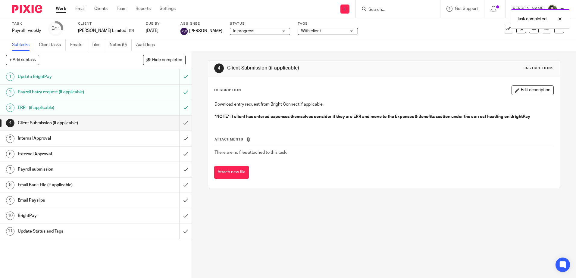
click at [177, 124] on input "submit" at bounding box center [96, 123] width 192 height 15
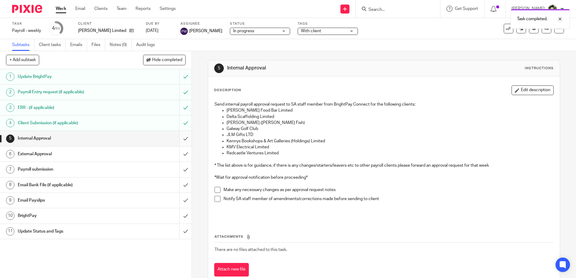
click at [179, 140] on input "submit" at bounding box center [96, 138] width 192 height 15
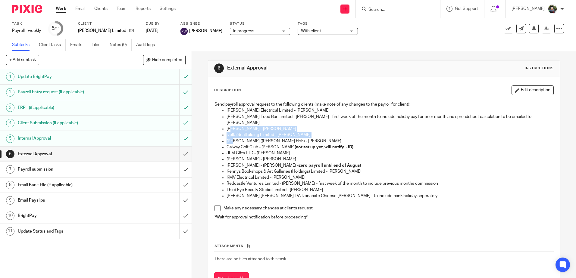
drag, startPoint x: 229, startPoint y: 122, endPoint x: 235, endPoint y: 152, distance: 30.5
click at [232, 142] on ul "Brindley Electrical Limited - Victoria Reid Bove Food Bar Limited - Maria April…" at bounding box center [383, 154] width 339 height 92
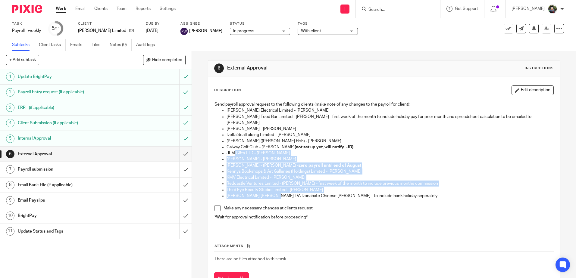
drag, startPoint x: 235, startPoint y: 152, endPoint x: 272, endPoint y: 189, distance: 52.4
click at [272, 189] on ul "Brindley Electrical Limited - Victoria Reid Bove Food Bar Limited - Maria April…" at bounding box center [383, 154] width 339 height 92
click at [272, 193] on p "Wai Ming Chung T/A Donabate Chinese Takeaway - Ming Chung - to include bank hol…" at bounding box center [389, 196] width 326 height 6
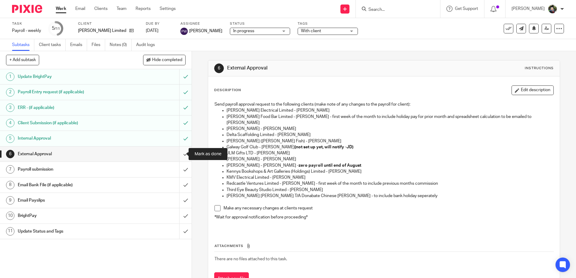
click at [182, 153] on input "submit" at bounding box center [96, 154] width 192 height 15
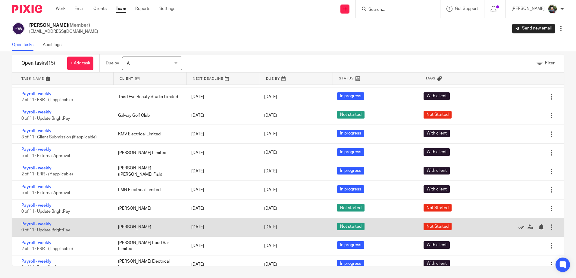
scroll to position [98, 0]
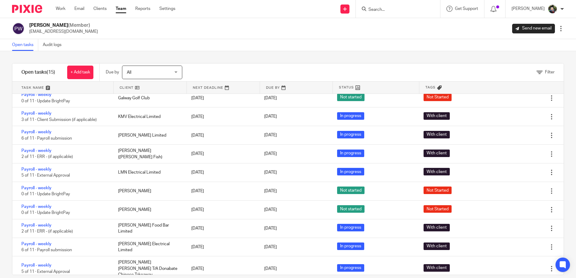
scroll to position [9, 0]
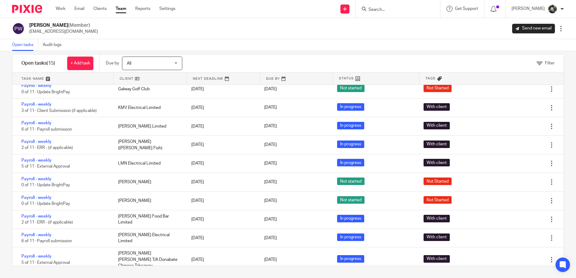
drag, startPoint x: 40, startPoint y: 180, endPoint x: 67, endPoint y: 75, distance: 108.0
click at [67, 75] on link at bounding box center [62, 79] width 101 height 12
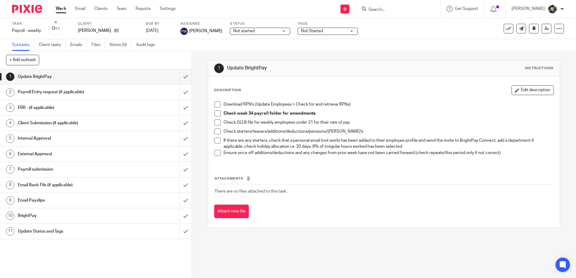
click at [265, 29] on span "Not started" at bounding box center [255, 31] width 45 height 6
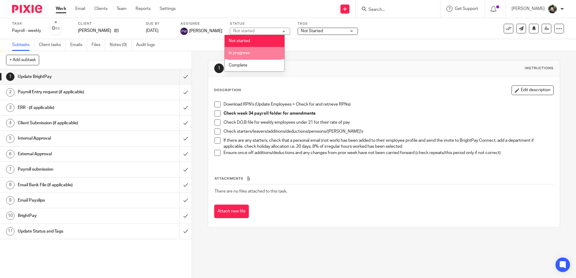
click at [264, 49] on li "In progress" at bounding box center [255, 53] width 60 height 12
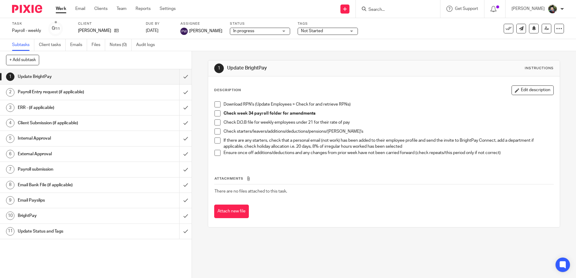
click at [336, 31] on span "Not Started" at bounding box center [323, 31] width 45 height 6
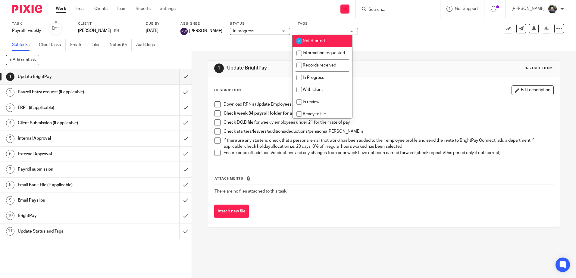
click at [323, 43] on span "Not Started" at bounding box center [314, 41] width 22 height 4
checkbox input "false"
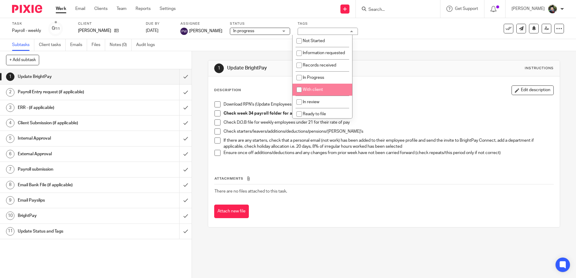
drag, startPoint x: 320, startPoint y: 97, endPoint x: 324, endPoint y: 94, distance: 5.0
click at [320, 92] on span "With client" at bounding box center [313, 90] width 20 height 4
checkbox input "true"
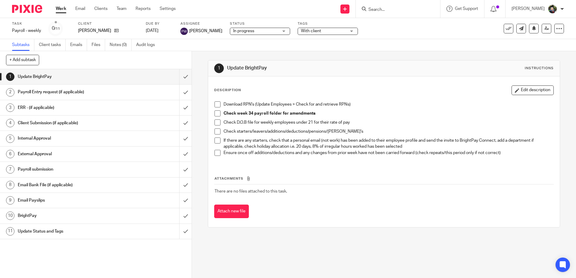
click at [412, 73] on div "1 Update BrightPay Instructions" at bounding box center [383, 69] width 339 height 10
click at [214, 105] on span at bounding box center [217, 104] width 6 height 6
drag, startPoint x: 217, startPoint y: 113, endPoint x: 217, endPoint y: 120, distance: 6.6
click at [217, 113] on span at bounding box center [217, 114] width 6 height 6
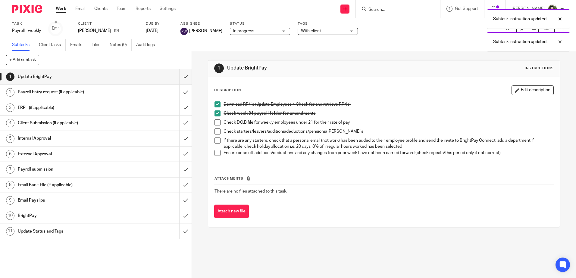
click at [216, 125] on span at bounding box center [217, 123] width 6 height 6
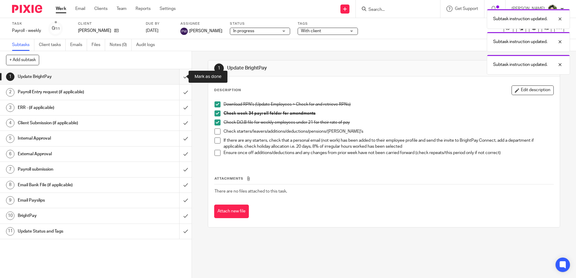
click at [176, 76] on input "submit" at bounding box center [96, 76] width 192 height 15
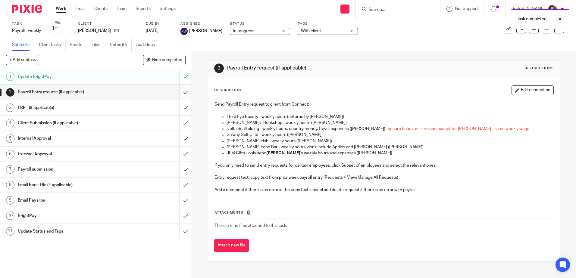
click at [180, 93] on input "submit" at bounding box center [96, 92] width 192 height 15
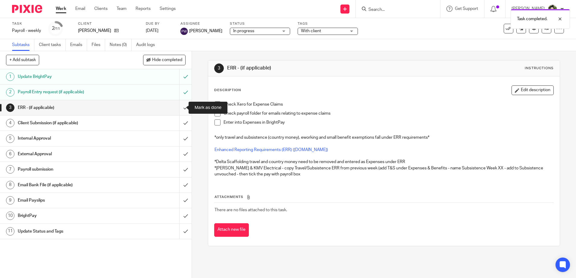
click at [182, 108] on input "submit" at bounding box center [96, 107] width 192 height 15
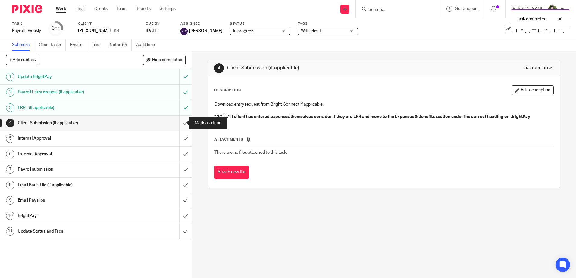
click at [181, 124] on input "submit" at bounding box center [96, 123] width 192 height 15
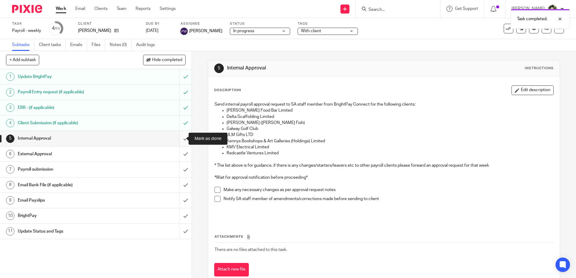
click at [179, 137] on input "submit" at bounding box center [96, 138] width 192 height 15
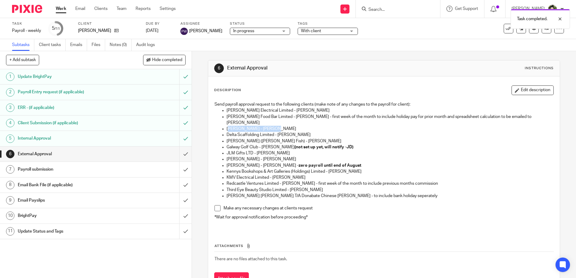
drag, startPoint x: 228, startPoint y: 125, endPoint x: 271, endPoint y: 125, distance: 43.7
click at [271, 126] on p "David Mulvaney - David Mulvaney" at bounding box center [389, 129] width 326 height 6
click at [179, 152] on input "submit" at bounding box center [96, 154] width 192 height 15
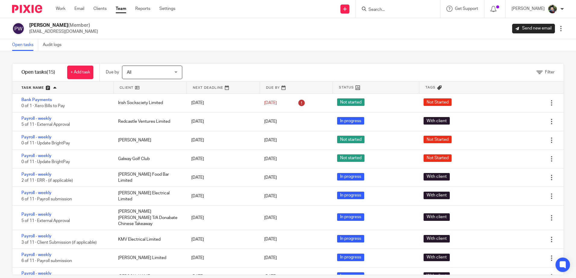
drag, startPoint x: 244, startPoint y: 36, endPoint x: 260, endPoint y: 30, distance: 17.0
click at [243, 36] on div "[PERSON_NAME] (Member) [EMAIL_ADDRESS][DOMAIN_NAME] Send new email Edit user Tr…" at bounding box center [288, 28] width 576 height 21
click at [64, 7] on link "Work" at bounding box center [61, 9] width 10 height 6
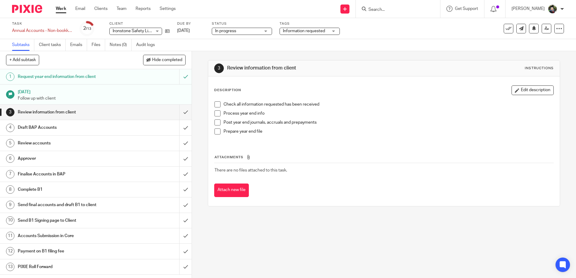
drag, startPoint x: 518, startPoint y: 89, endPoint x: 514, endPoint y: 91, distance: 4.8
click at [518, 89] on button "Edit description" at bounding box center [532, 91] width 42 height 10
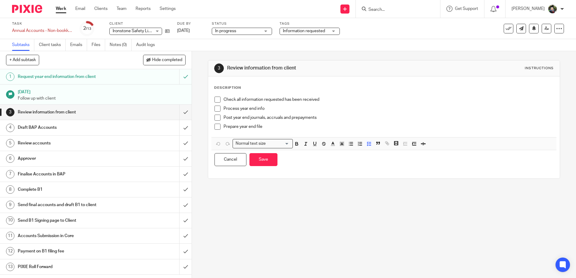
click at [223, 99] on p "Check all information requested has been received" at bounding box center [387, 100] width 329 height 6
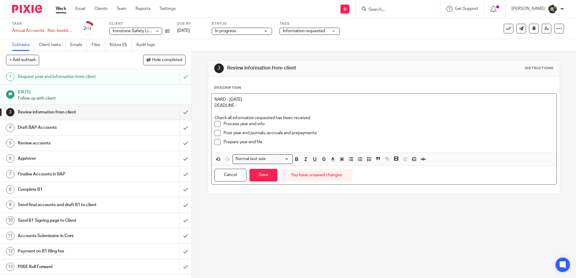
click at [214, 114] on p at bounding box center [383, 112] width 339 height 6
click at [212, 118] on div "NARD - 01/08/2025 DEADLINE - Check all information requested has been received …" at bounding box center [383, 123] width 345 height 59
click at [367, 161] on polyline "button" at bounding box center [367, 161] width 1 height 1
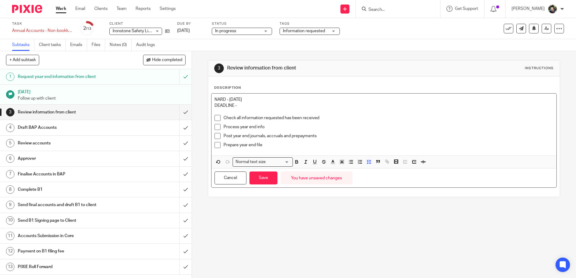
click at [247, 102] on p "NARD - 01/08/2025" at bounding box center [383, 100] width 339 height 6
click at [250, 105] on p "DEADLINE -" at bounding box center [383, 106] width 339 height 6
click at [267, 175] on button "Save" at bounding box center [263, 178] width 28 height 13
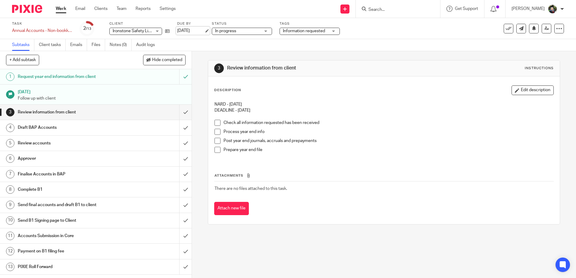
click at [189, 33] on link "15 Aug 2025" at bounding box center [190, 31] width 27 height 6
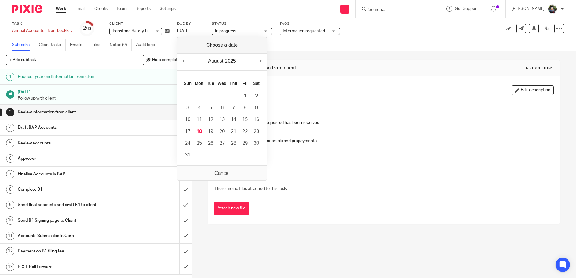
drag, startPoint x: 306, startPoint y: 88, endPoint x: 203, endPoint y: 47, distance: 110.5
click at [304, 87] on div "Description Edit description" at bounding box center [383, 91] width 339 height 10
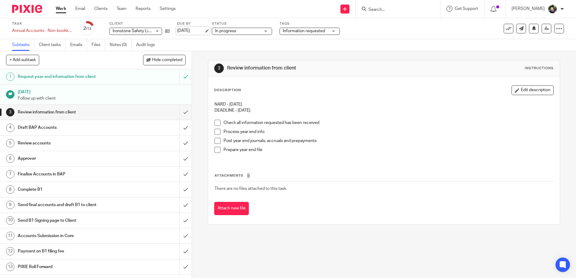
click at [194, 33] on link "15 Aug 2025" at bounding box center [190, 31] width 27 height 6
drag, startPoint x: 153, startPoint y: 0, endPoint x: 170, endPoint y: 39, distance: 42.5
click at [189, 44] on div "Subtasks Client tasks Emails Files Notes (0) Audit logs" at bounding box center [288, 45] width 576 height 12
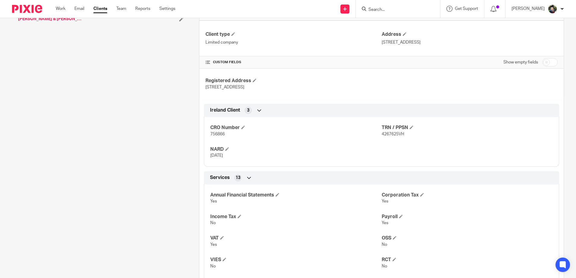
scroll to position [211, 0]
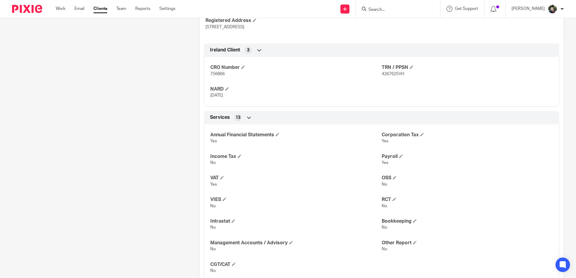
drag, startPoint x: 210, startPoint y: 94, endPoint x: 242, endPoint y: 96, distance: 32.0
click at [242, 96] on p "[DATE]" at bounding box center [295, 95] width 171 height 6
drag, startPoint x: 231, startPoint y: 248, endPoint x: 238, endPoint y: 248, distance: 7.0
click at [232, 123] on p "No" at bounding box center [295, 249] width 171 height 6
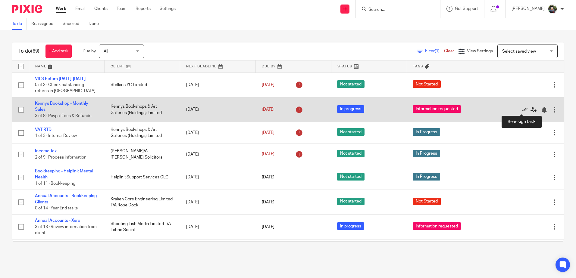
click at [530, 109] on icon at bounding box center [533, 110] width 6 height 6
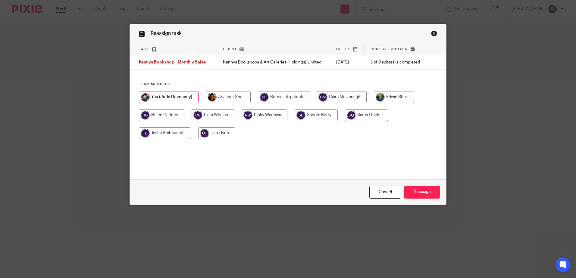
click at [216, 129] on input "radio" at bounding box center [216, 133] width 37 height 12
radio input "true"
click at [424, 193] on input "Reassign" at bounding box center [422, 192] width 36 height 13
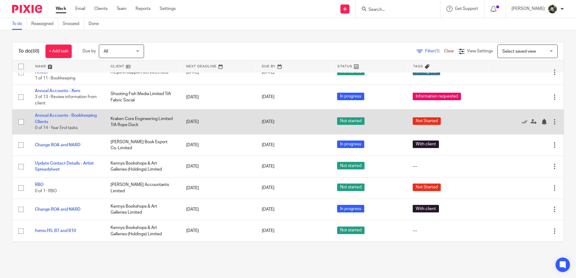
scroll to position [90, 0]
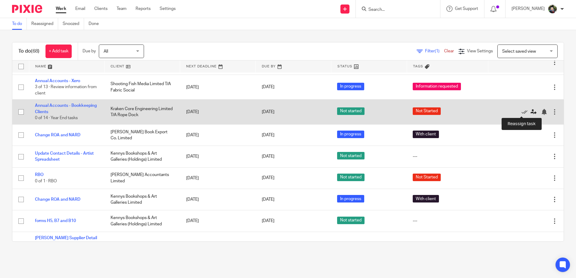
click at [530, 111] on icon at bounding box center [533, 112] width 6 height 6
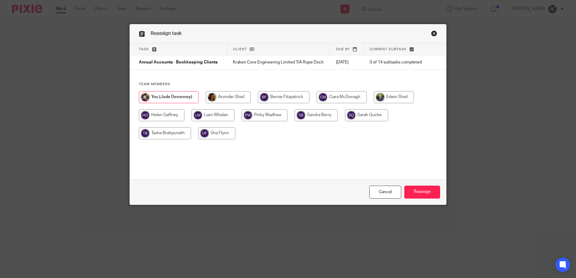
click at [173, 137] on input "radio" at bounding box center [165, 133] width 52 height 12
radio input "true"
click at [410, 189] on input "Reassign" at bounding box center [422, 192] width 36 height 13
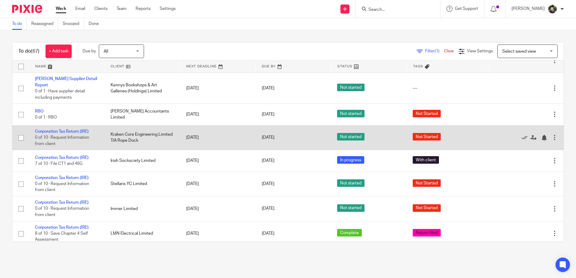
scroll to position [301, 0]
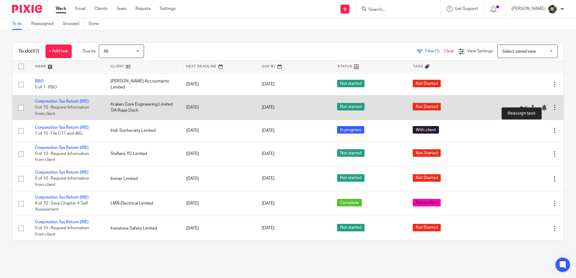
click at [530, 105] on icon at bounding box center [533, 108] width 6 height 6
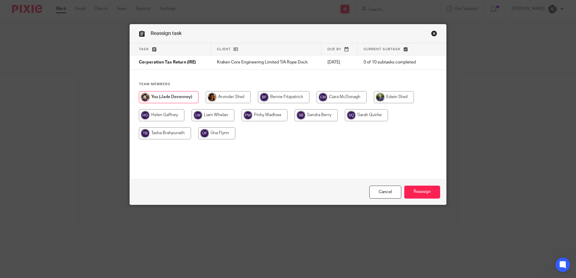
click at [272, 113] on input "radio" at bounding box center [265, 115] width 46 height 12
radio input "true"
click at [364, 114] on input "radio" at bounding box center [367, 115] width 43 height 12
radio input "true"
click at [174, 133] on input "radio" at bounding box center [165, 133] width 52 height 12
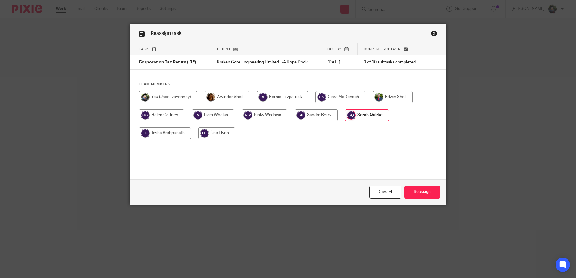
radio input "true"
click at [424, 190] on input "Reassign" at bounding box center [422, 192] width 36 height 13
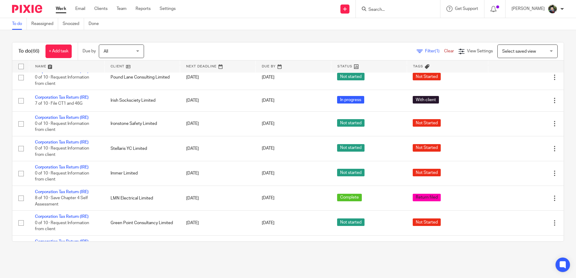
scroll to position [331, 0]
click at [390, 9] on input "Search" at bounding box center [395, 9] width 54 height 5
type input "lmn"
click at [396, 25] on link at bounding box center [418, 26] width 102 height 14
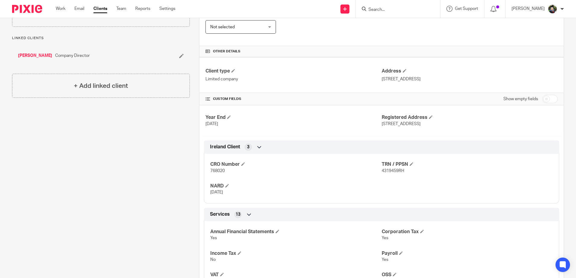
scroll to position [151, 0]
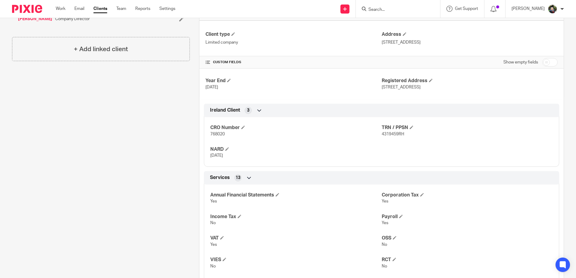
click at [392, 133] on span "4319459RH" at bounding box center [393, 134] width 23 height 4
copy span "4319459RH"
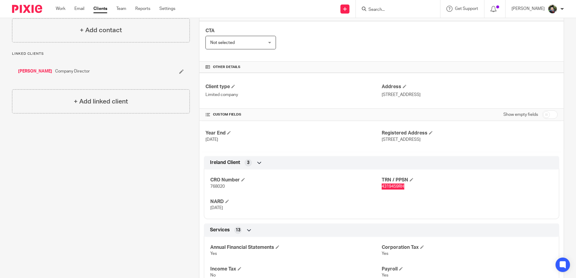
scroll to position [0, 0]
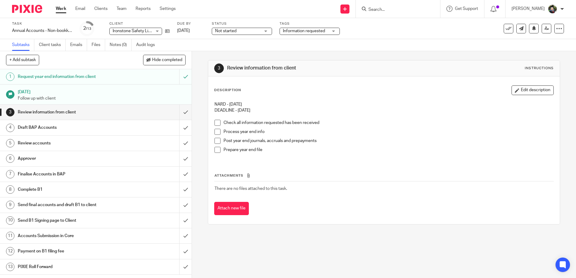
drag, startPoint x: 135, startPoint y: 0, endPoint x: 207, endPoint y: 7, distance: 72.3
click at [218, 8] on div "Send new email Create task Add client Request signature Get Support Contact via…" at bounding box center [380, 9] width 391 height 18
click at [59, 7] on link "Work" at bounding box center [61, 9] width 11 height 6
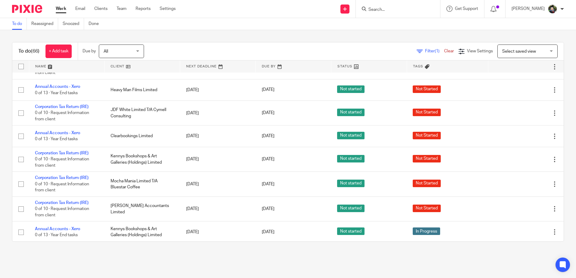
scroll to position [633, 0]
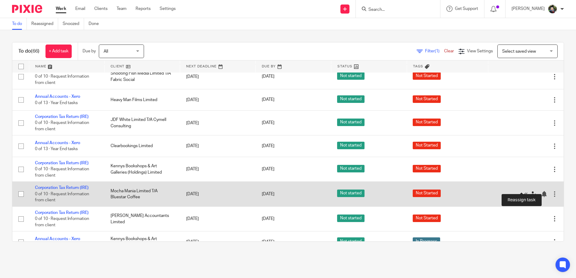
click at [530, 191] on icon at bounding box center [533, 194] width 6 height 6
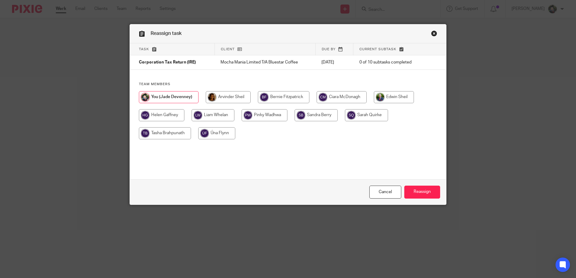
click at [162, 132] on input "radio" at bounding box center [165, 133] width 52 height 12
radio input "true"
click at [420, 192] on input "Reassign" at bounding box center [422, 192] width 36 height 13
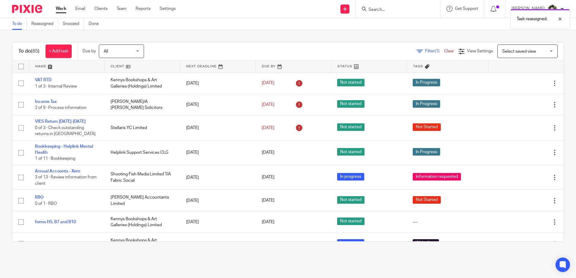
click at [514, 48] on span "Select saved view" at bounding box center [524, 51] width 44 height 13
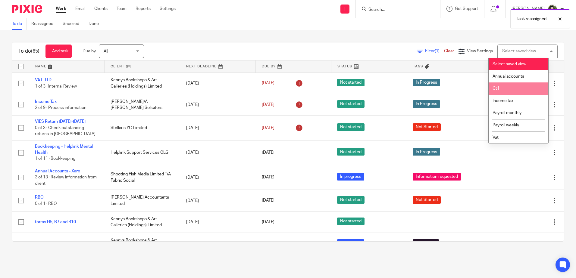
click at [504, 86] on li "Ct1" at bounding box center [519, 89] width 60 height 12
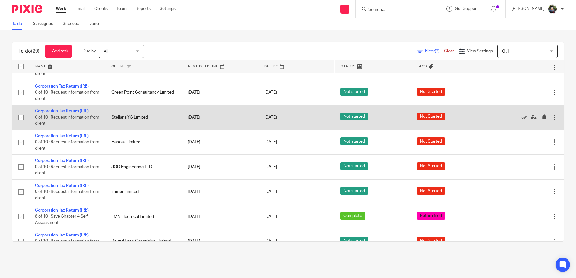
scroll to position [90, 0]
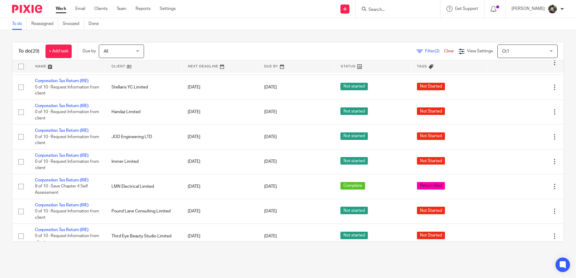
click at [512, 54] on span "Ct1" at bounding box center [524, 51] width 44 height 13
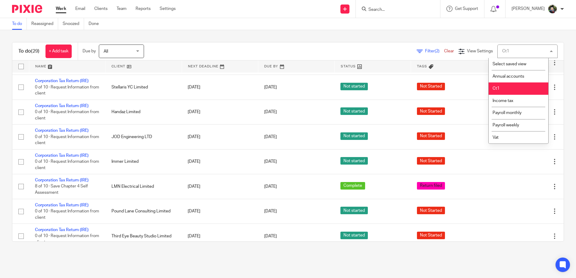
click at [506, 95] on li "Income tax" at bounding box center [519, 101] width 60 height 12
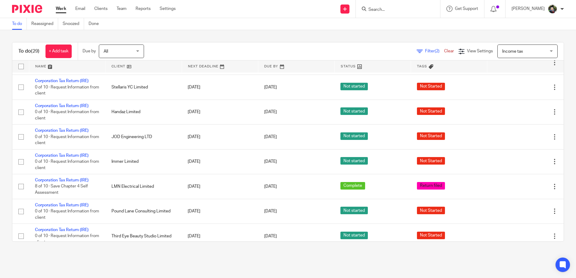
click at [502, 54] on span "Income tax" at bounding box center [524, 51] width 44 height 13
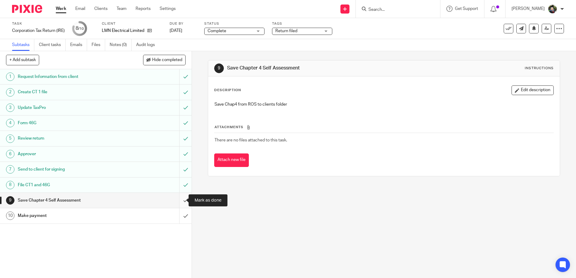
click at [179, 200] on input "submit" at bounding box center [96, 200] width 192 height 15
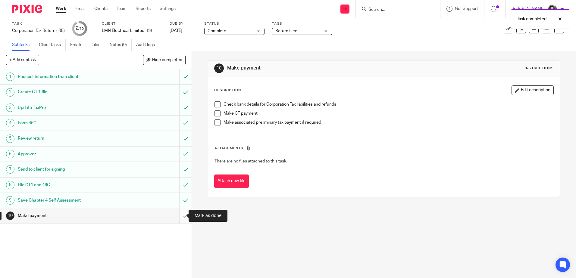
click at [179, 217] on input "submit" at bounding box center [96, 215] width 192 height 15
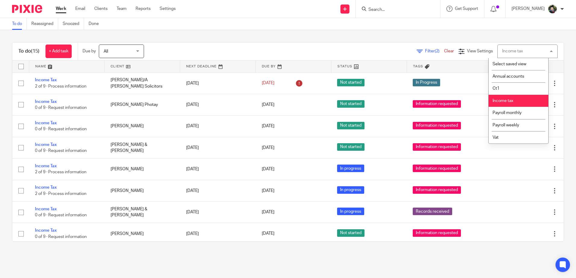
click at [507, 51] on div "Income tax" at bounding box center [512, 51] width 21 height 4
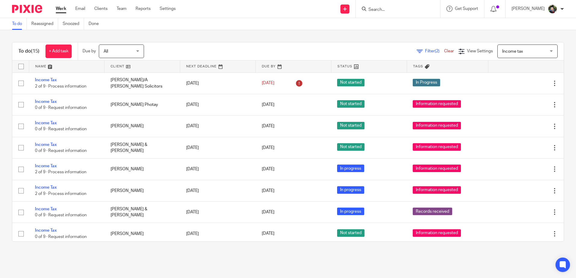
click at [507, 51] on span "Income tax" at bounding box center [512, 51] width 21 height 4
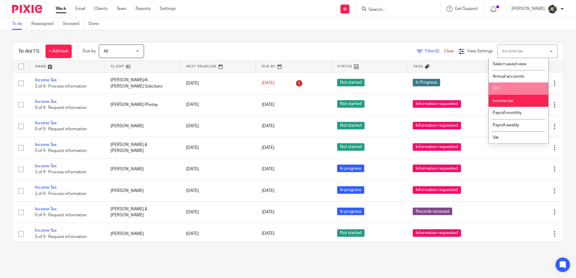
click at [503, 90] on li "Ct1" at bounding box center [519, 89] width 60 height 12
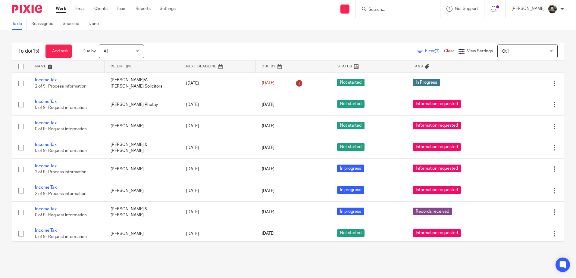
click at [348, 27] on div "To do Reassigned Snoozed Done" at bounding box center [288, 24] width 576 height 12
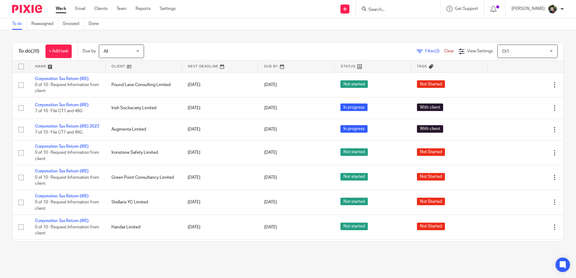
click at [396, 11] on input "Search" at bounding box center [395, 9] width 54 height 5
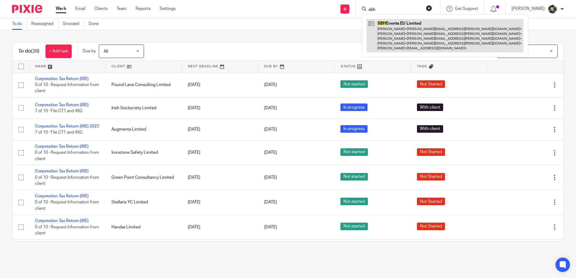
type input "sbh"
click at [413, 27] on link at bounding box center [445, 35] width 157 height 33
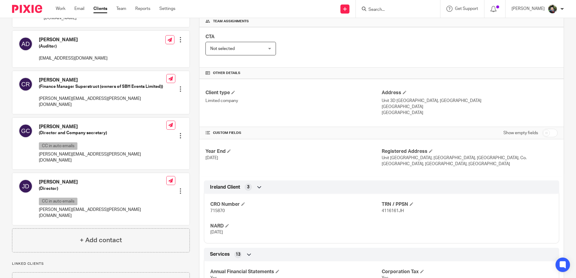
scroll to position [90, 0]
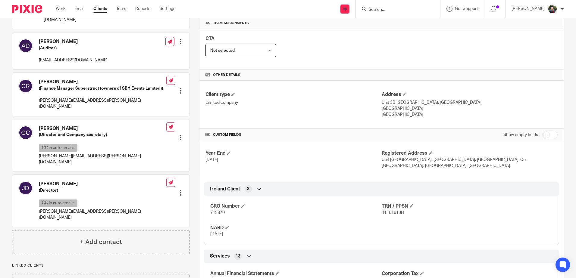
drag, startPoint x: 210, startPoint y: 234, endPoint x: 239, endPoint y: 234, distance: 28.9
click at [239, 234] on p "24 Sep 2025" at bounding box center [295, 234] width 171 height 6
copy span "24 Sep 2025"
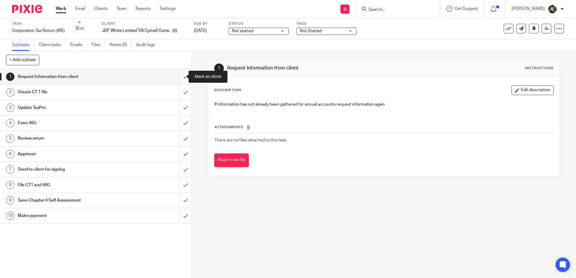
click at [179, 78] on input "submit" at bounding box center [96, 76] width 192 height 15
click at [261, 32] on span "Not started" at bounding box center [254, 31] width 45 height 6
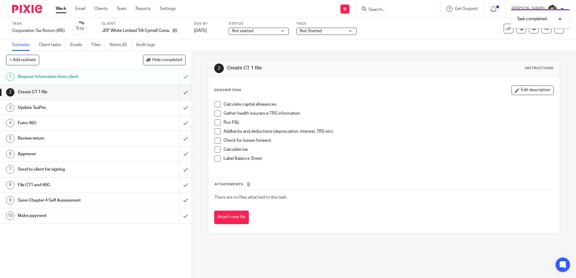
click at [266, 30] on span "Not started" at bounding box center [254, 31] width 45 height 6
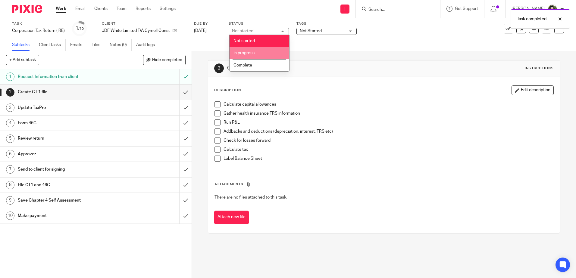
click at [257, 55] on li "In progress" at bounding box center [259, 53] width 60 height 12
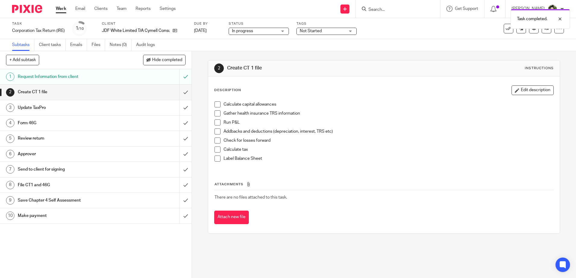
click at [325, 47] on div "Subtasks Client tasks Emails Files Notes (0) Audit logs" at bounding box center [288, 45] width 576 height 12
click at [216, 105] on span at bounding box center [217, 104] width 6 height 6
click at [216, 114] on span at bounding box center [217, 114] width 6 height 6
click at [215, 123] on span at bounding box center [217, 123] width 6 height 6
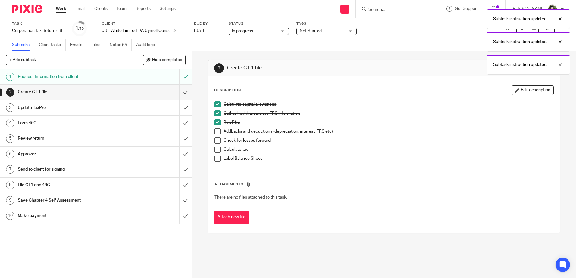
click at [214, 130] on span at bounding box center [217, 132] width 6 height 6
click at [214, 140] on span at bounding box center [217, 141] width 6 height 6
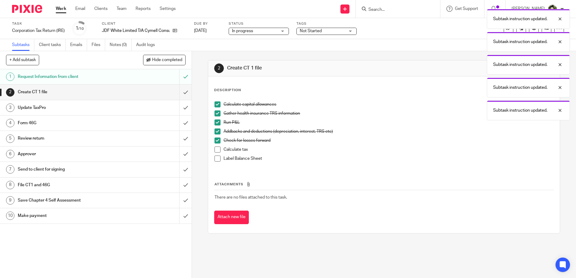
click at [215, 150] on span at bounding box center [217, 150] width 6 height 6
click at [215, 159] on span at bounding box center [217, 159] width 6 height 6
click at [397, 148] on p "Calculate tax" at bounding box center [387, 150] width 329 height 6
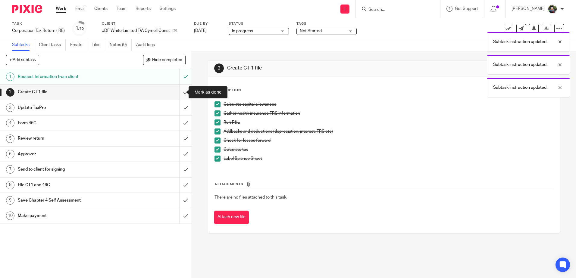
click at [179, 91] on input "submit" at bounding box center [96, 92] width 192 height 15
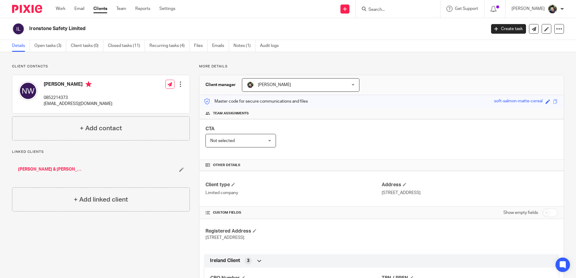
scroll to position [211, 0]
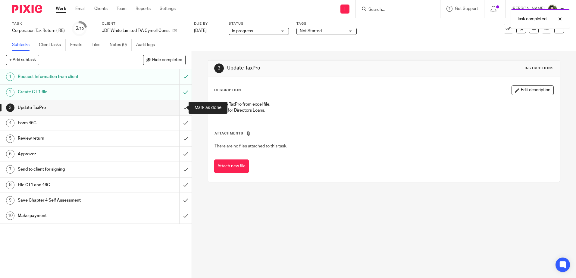
click at [177, 106] on input "submit" at bounding box center [96, 107] width 192 height 15
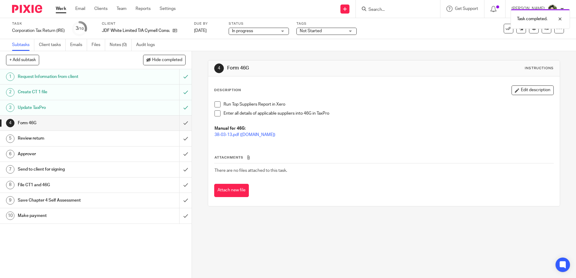
click at [212, 105] on div "Run Top Suppliers Report in Xero Enter all details of applicable suppliers into…" at bounding box center [383, 120] width 345 height 44
click at [217, 107] on span at bounding box center [217, 104] width 6 height 6
click at [217, 113] on span at bounding box center [217, 114] width 6 height 6
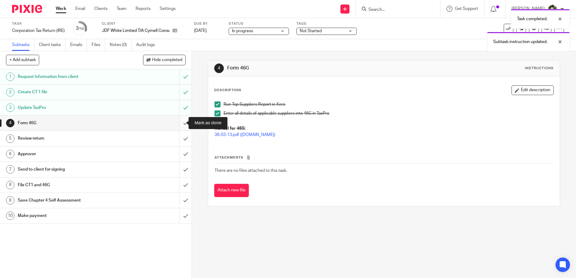
click at [181, 125] on input "submit" at bounding box center [96, 123] width 192 height 15
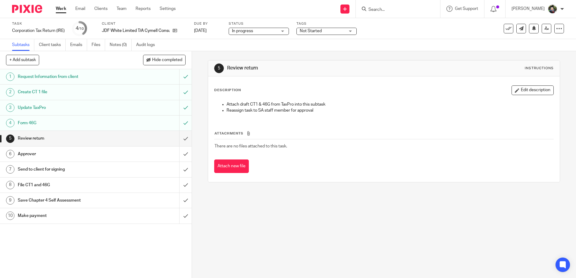
click at [37, 109] on h1 "Update TaxPro" at bounding box center [70, 107] width 104 height 9
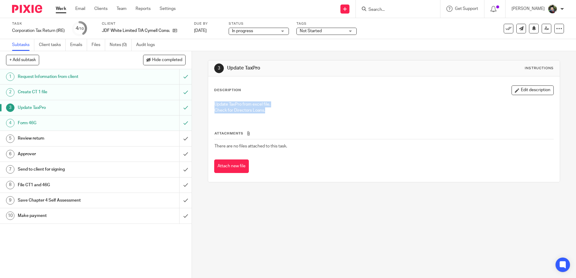
drag, startPoint x: 211, startPoint y: 103, endPoint x: 297, endPoint y: 117, distance: 87.0
click at [297, 117] on div "Update TaxPro from excel file. Check for Directors Loans." at bounding box center [383, 108] width 345 height 20
click at [91, 139] on h1 "Review return" at bounding box center [70, 138] width 104 height 9
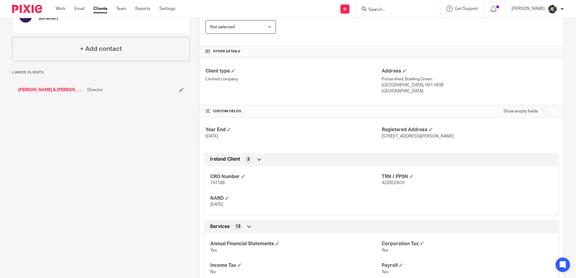
scroll to position [151, 0]
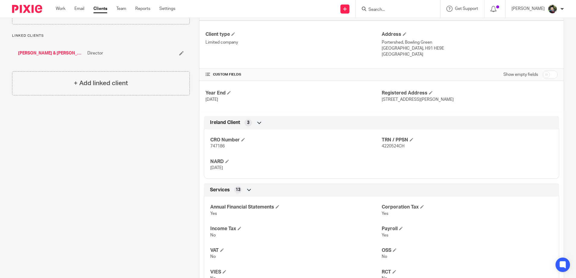
click at [214, 148] on span "747186" at bounding box center [217, 146] width 14 height 4
copy span "747186"
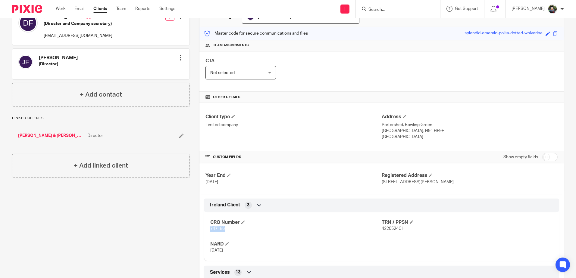
scroll to position [0, 0]
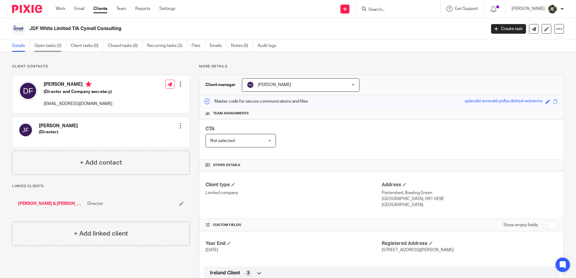
click at [57, 45] on link "Open tasks (2)" at bounding box center [50, 46] width 32 height 12
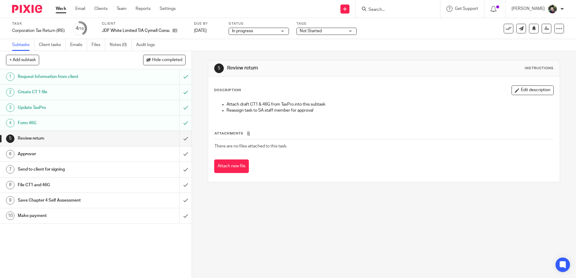
click at [259, 32] on span "In progress" at bounding box center [254, 31] width 45 height 6
drag, startPoint x: 252, startPoint y: 64, endPoint x: 266, endPoint y: 49, distance: 20.5
click at [264, 49] on ul "Not started In progress Complete" at bounding box center [259, 53] width 60 height 37
click at [332, 30] on span "Not Started" at bounding box center [322, 31] width 45 height 6
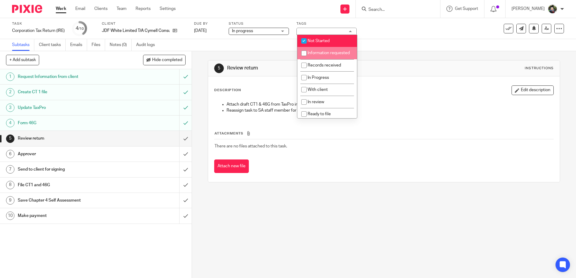
click at [327, 43] on li "Not Started" at bounding box center [327, 41] width 60 height 12
checkbox input "false"
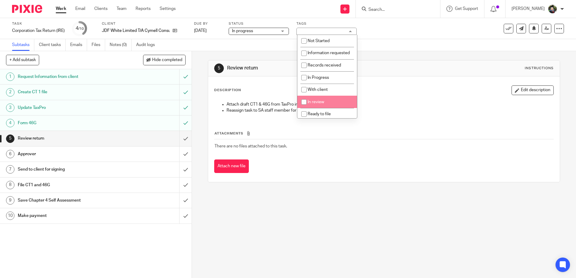
scroll to position [30, 0]
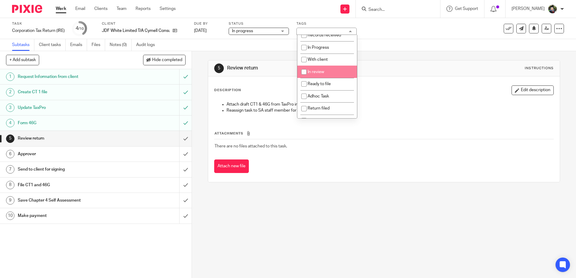
click at [323, 74] on span "In review" at bounding box center [315, 72] width 17 height 4
checkbox input "true"
click at [418, 64] on div "5 Review return Instructions" at bounding box center [383, 69] width 339 height 10
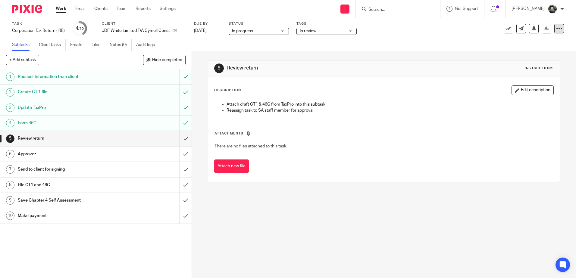
click at [556, 28] on icon at bounding box center [559, 29] width 6 height 6
click at [521, 52] on link "Advanced task editor" at bounding box center [536, 53] width 40 height 4
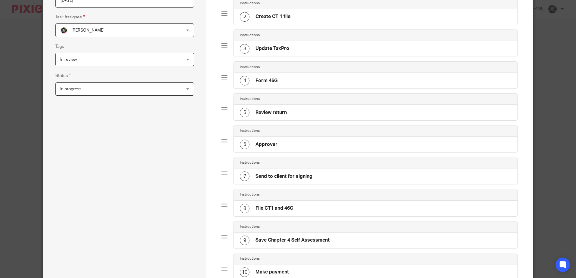
scroll to position [151, 0]
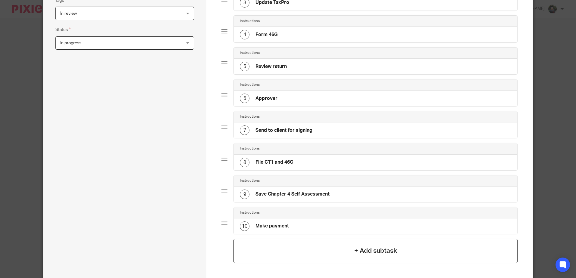
click at [269, 242] on div "+ Add subtask" at bounding box center [375, 251] width 284 height 24
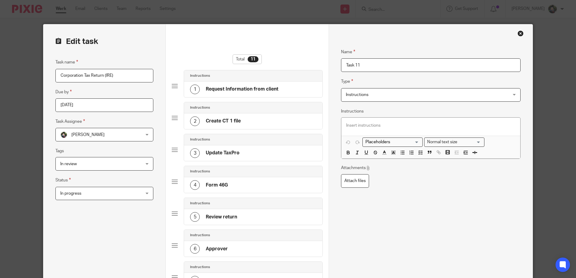
click at [364, 92] on span "Instructions" at bounding box center [415, 95] width 139 height 13
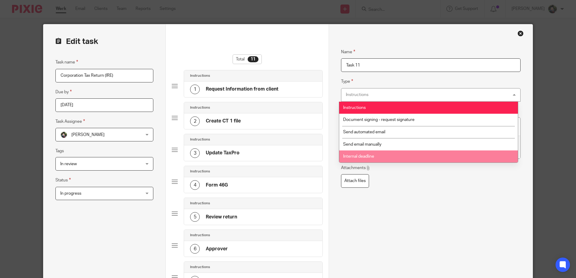
click at [371, 155] on span "Internal deadline" at bounding box center [358, 157] width 31 height 4
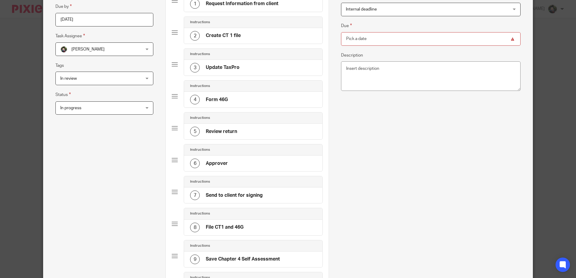
scroll to position [30, 0]
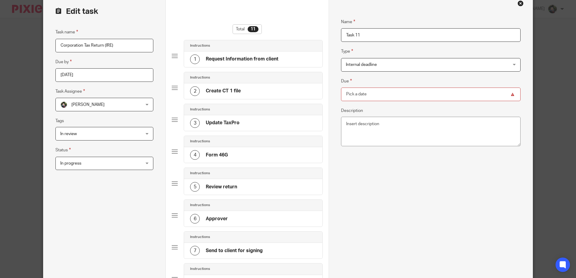
click at [415, 95] on input "Due" at bounding box center [430, 95] width 179 height 14
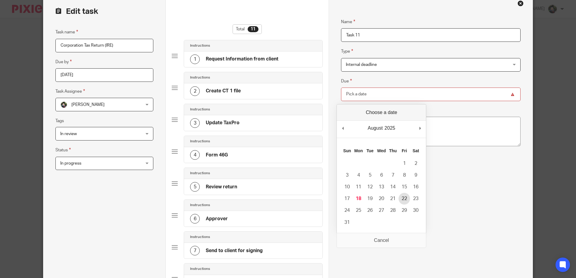
type input "[DATE]"
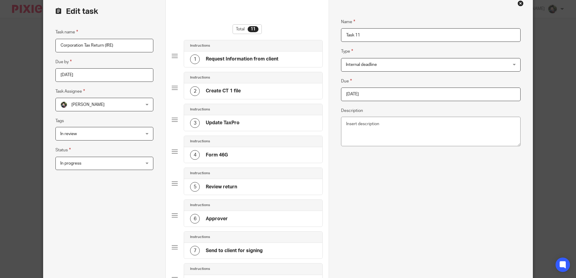
click at [448, 188] on div "Name Task 11 Type Internal deadline Internal deadline Instructions Document sig…" at bounding box center [430, 231] width 179 height 444
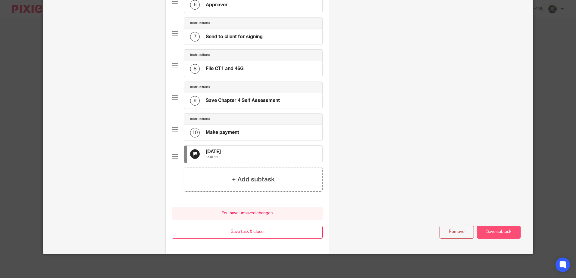
click at [494, 234] on button "Save subtask" at bounding box center [499, 232] width 44 height 13
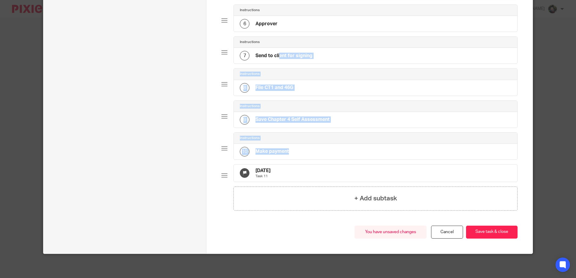
drag, startPoint x: 219, startPoint y: 173, endPoint x: 249, endPoint y: 56, distance: 120.7
click at [250, 53] on div "Total 11 Instructions 1 Request Information from client Instructions 2 Create C…" at bounding box center [369, 26] width 326 height 455
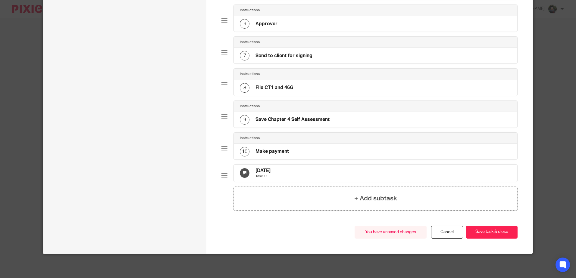
click at [217, 195] on div "Total 11 Instructions 1 Request Information from client Instructions 2 Create C…" at bounding box center [369, 26] width 326 height 455
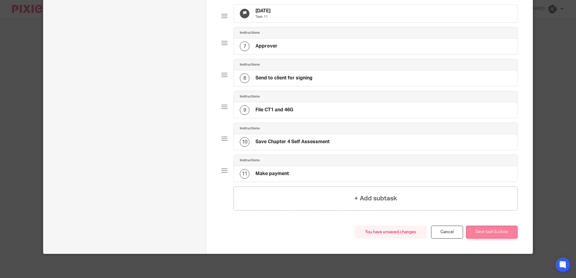
click at [492, 235] on button "Save task & close" at bounding box center [492, 232] width 52 height 13
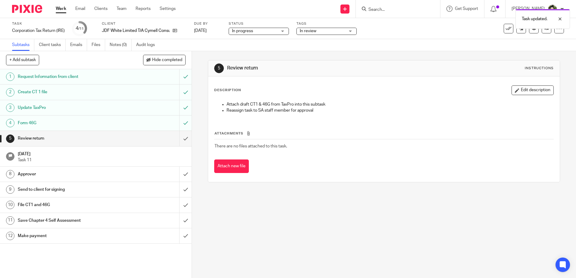
click at [398, 38] on div "Task Corporation Tax Return (IRE) Save Corporation Tax Return (IRE) 4 /11 Clien…" at bounding box center [288, 28] width 576 height 21
click at [542, 32] on link at bounding box center [547, 29] width 10 height 10
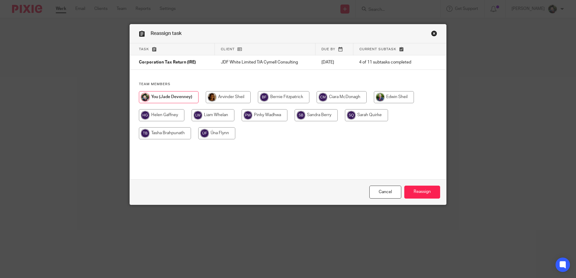
drag, startPoint x: 430, startPoint y: 33, endPoint x: 394, endPoint y: 61, distance: 45.7
click at [431, 33] on link "Close this dialog window" at bounding box center [434, 34] width 6 height 8
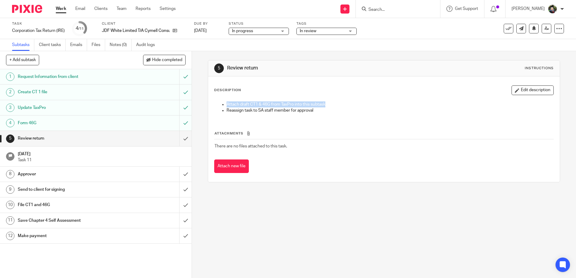
drag, startPoint x: 244, startPoint y: 100, endPoint x: 328, endPoint y: 103, distance: 84.4
click at [328, 103] on p "Attach draft CT1 & 46G from TaxPro into this subtask" at bounding box center [389, 104] width 326 height 6
click at [326, 104] on p "Attach draft CT1 & 46G from TaxPro into this subtask" at bounding box center [389, 104] width 326 height 6
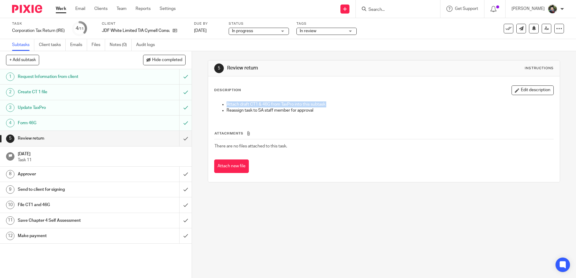
click at [326, 104] on p "Attach draft CT1 & 46G from TaxPro into this subtask" at bounding box center [389, 104] width 326 height 6
drag, startPoint x: 326, startPoint y: 104, endPoint x: 414, endPoint y: 118, distance: 89.3
click at [414, 118] on div "Attach draft CT1 & 46G from TaxPro into this subtask Reassign task to SA staff …" at bounding box center [383, 108] width 345 height 20
drag, startPoint x: 223, startPoint y: 109, endPoint x: 350, endPoint y: 107, distance: 127.1
click at [351, 107] on ul "Attach draft CT1 & 46G from TaxPro into this subtask Reassign task to SA staff …" at bounding box center [383, 107] width 339 height 12
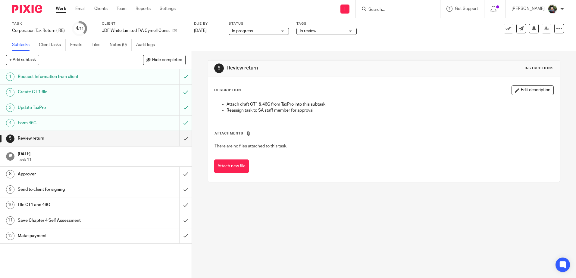
click at [336, 112] on p "Reassign task to SA staff member for approval" at bounding box center [389, 111] width 326 height 6
click at [544, 28] on icon at bounding box center [546, 28] width 5 height 5
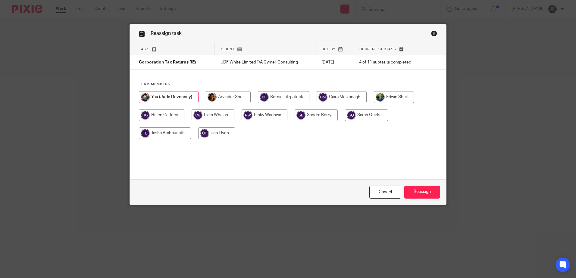
click at [235, 98] on input "radio" at bounding box center [228, 97] width 45 height 12
radio input "true"
click at [414, 191] on input "Reassign" at bounding box center [422, 192] width 36 height 13
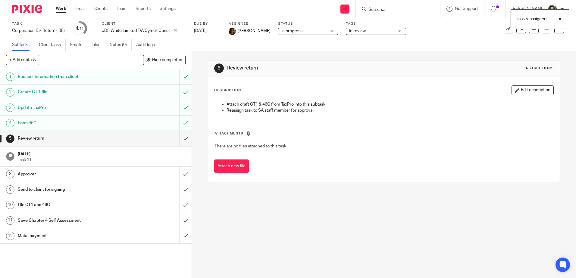
click at [525, 106] on p "Attach draft CT1 & 46G from TaxPro into this subtask" at bounding box center [389, 104] width 326 height 6
drag, startPoint x: 175, startPoint y: 30, endPoint x: 198, endPoint y: 44, distance: 27.0
click at [175, 30] on icon at bounding box center [175, 30] width 5 height 5
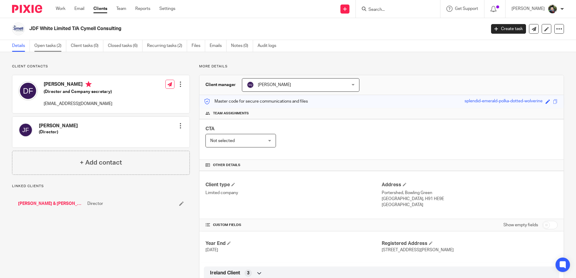
click at [53, 49] on link "Open tasks (2)" at bounding box center [50, 46] width 32 height 12
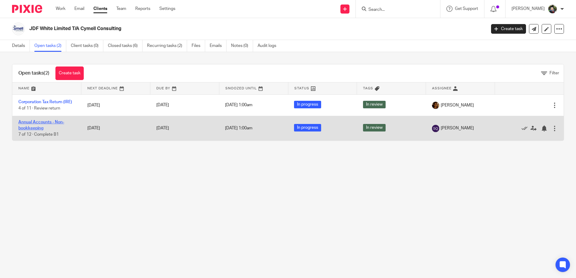
click at [34, 123] on link "Annual Accounts - Non-bookkeeping" at bounding box center [41, 125] width 46 height 10
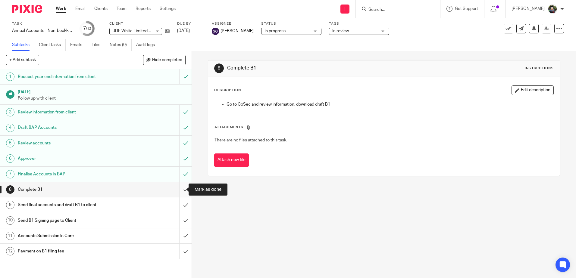
click at [178, 189] on input "submit" at bounding box center [96, 189] width 192 height 15
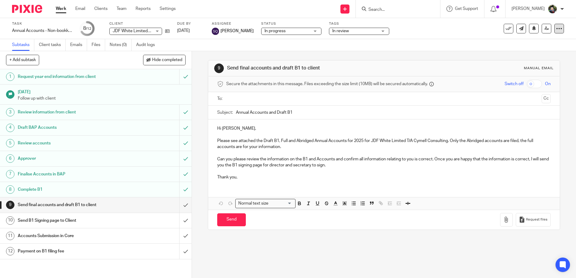
click at [557, 27] on icon at bounding box center [559, 29] width 6 height 6
click at [418, 44] on div "Subtasks Client tasks Emails Files Notes (0) Audit logs" at bounding box center [288, 45] width 576 height 12
click at [180, 207] on input "submit" at bounding box center [96, 205] width 192 height 15
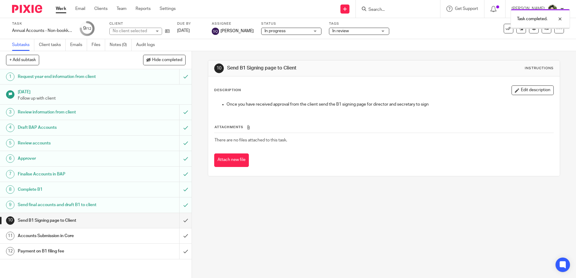
click at [176, 222] on input "submit" at bounding box center [96, 220] width 192 height 15
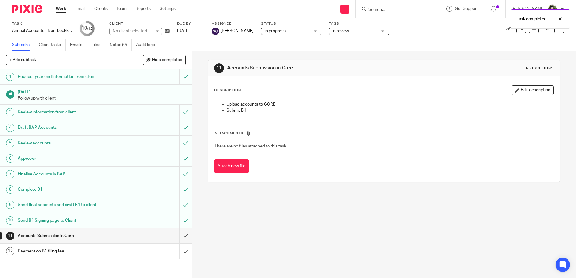
click at [299, 33] on span "In progress" at bounding box center [286, 31] width 45 height 6
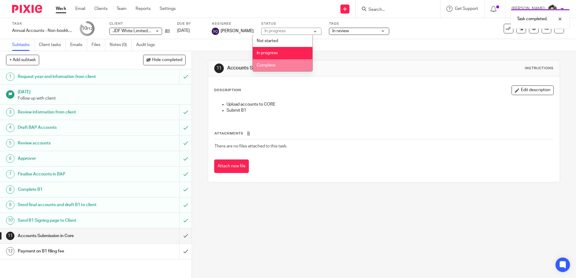
drag, startPoint x: 282, startPoint y: 61, endPoint x: 343, endPoint y: 24, distance: 71.6
click at [289, 56] on ul "Not started In progress Complete" at bounding box center [283, 53] width 60 height 37
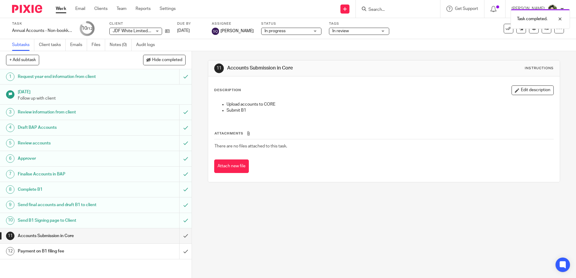
click at [344, 31] on span "In review" at bounding box center [354, 31] width 45 height 6
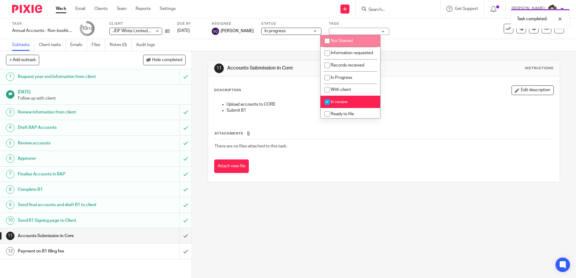
click at [284, 33] on span "In progress" at bounding box center [286, 31] width 45 height 6
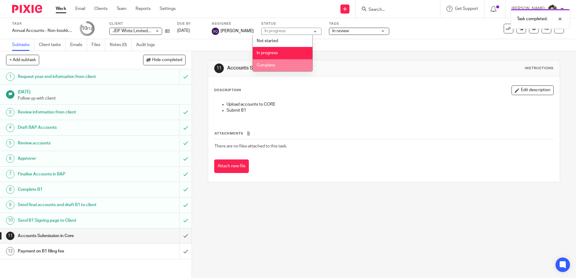
drag, startPoint x: 278, startPoint y: 62, endPoint x: 332, endPoint y: 36, distance: 60.2
click at [278, 61] on li "Complete" at bounding box center [283, 65] width 60 height 12
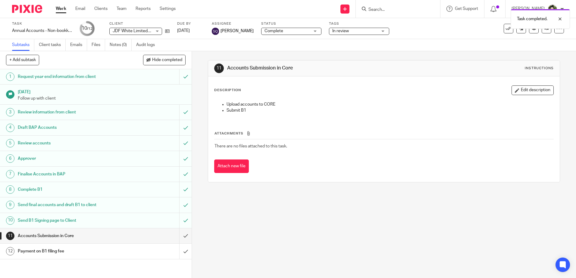
click at [341, 29] on span "In review" at bounding box center [354, 31] width 45 height 6
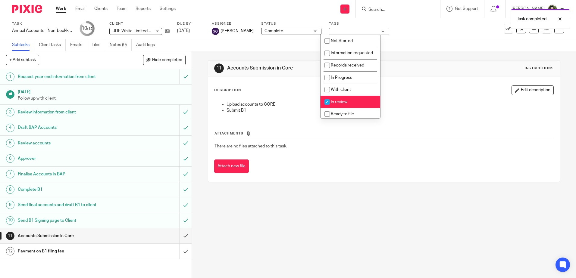
drag, startPoint x: 339, startPoint y: 107, endPoint x: 343, endPoint y: 106, distance: 4.5
click at [339, 104] on span "In review" at bounding box center [339, 102] width 17 height 4
checkbox input "false"
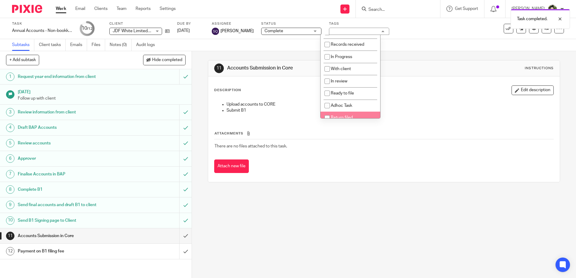
scroll to position [45, 0]
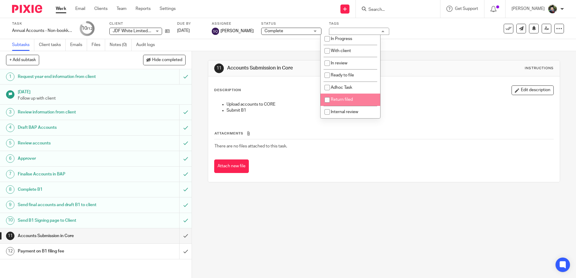
click at [355, 101] on li "Return filed" at bounding box center [350, 100] width 60 height 12
checkbox input "true"
click at [416, 69] on div "11 Accounts Submission in Core Instructions" at bounding box center [383, 69] width 339 height 10
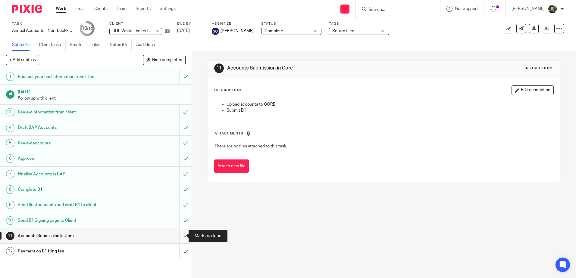
click at [181, 236] on input "submit" at bounding box center [96, 236] width 192 height 15
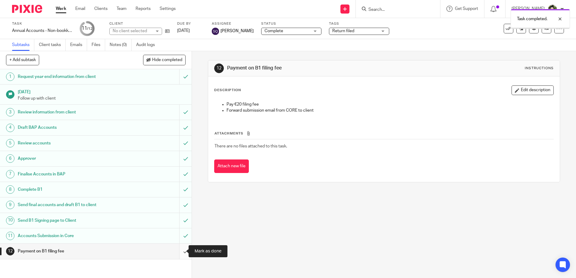
click at [178, 251] on input "submit" at bounding box center [96, 251] width 192 height 15
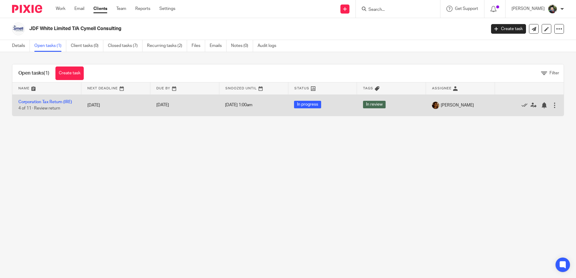
click at [551, 105] on div at bounding box center [554, 105] width 6 height 6
click at [471, 115] on td "[PERSON_NAME]" at bounding box center [460, 105] width 69 height 21
click at [473, 107] on div "[PERSON_NAME]" at bounding box center [460, 105] width 57 height 7
click at [33, 100] on link "Corporation Tax Return (IRE)" at bounding box center [45, 102] width 54 height 4
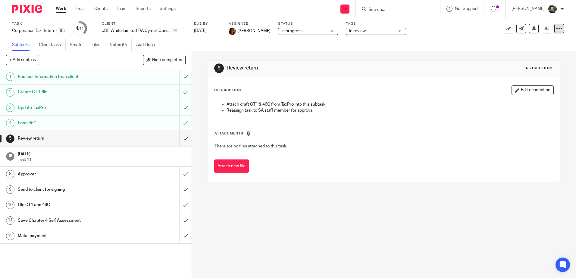
click at [556, 29] on icon at bounding box center [559, 29] width 6 height 6
click at [529, 62] on link "Copy task" at bounding box center [525, 61] width 19 height 4
click at [556, 30] on icon at bounding box center [559, 29] width 6 height 6
click at [523, 62] on link "Copy task" at bounding box center [525, 61] width 19 height 4
click at [271, 50] on div "Subtasks Client tasks Emails Files Notes (0) Audit logs" at bounding box center [288, 45] width 576 height 12
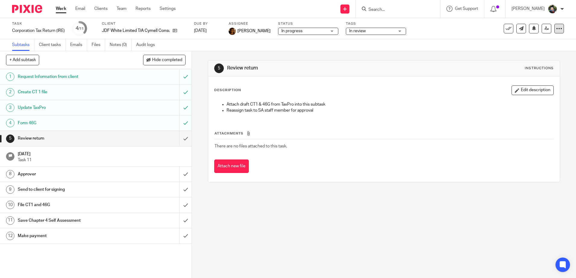
click at [556, 30] on icon at bounding box center [559, 29] width 6 height 6
click at [529, 61] on link "Copy task" at bounding box center [525, 61] width 19 height 4
click at [392, 9] on input "Search" at bounding box center [395, 9] width 54 height 5
type input "jdf"
click at [396, 24] on link at bounding box center [418, 26] width 102 height 14
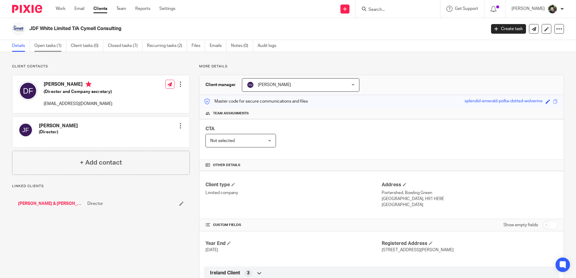
click at [49, 46] on link "Open tasks (1)" at bounding box center [50, 46] width 32 height 12
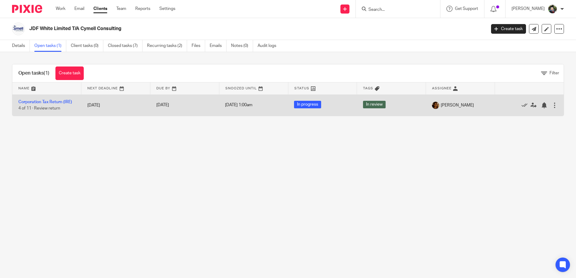
click at [551, 108] on div at bounding box center [554, 105] width 6 height 6
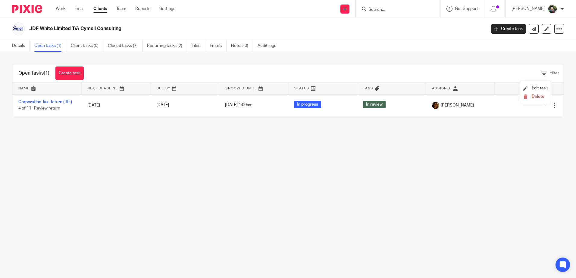
drag, startPoint x: 424, startPoint y: 134, endPoint x: 380, endPoint y: 131, distance: 44.4
click at [394, 132] on main "JDF White Limited T/A Cymell Consulting Create task Update from Companies House…" at bounding box center [288, 139] width 576 height 278
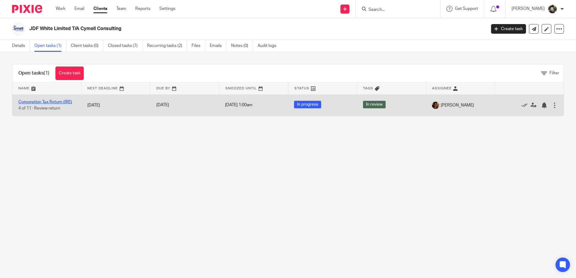
click at [66, 102] on link "Corporation Tax Return (IRE)" at bounding box center [45, 102] width 54 height 4
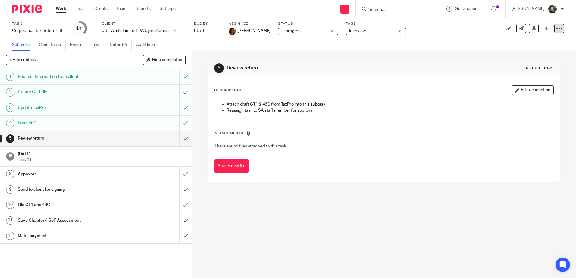
click at [556, 30] on icon at bounding box center [559, 29] width 6 height 6
click at [526, 62] on link "Copy task" at bounding box center [525, 61] width 19 height 4
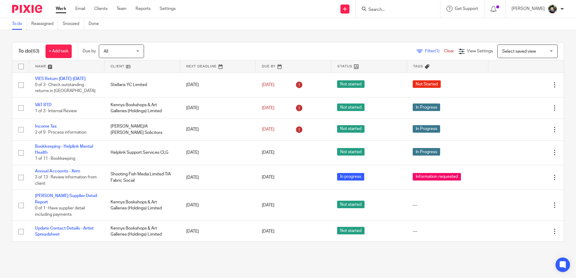
click at [392, 10] on input "Search" at bounding box center [395, 9] width 54 height 5
click at [395, 8] on input "Search" at bounding box center [395, 9] width 54 height 5
type input "jdf"
click at [398, 25] on link at bounding box center [418, 26] width 102 height 14
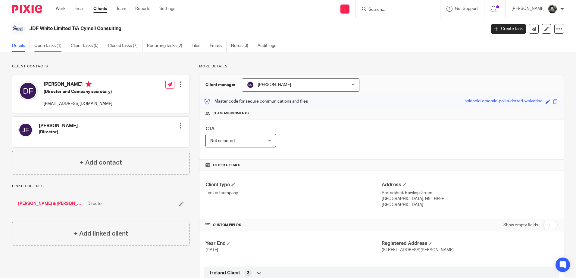
click at [46, 48] on link "Open tasks (1)" at bounding box center [50, 46] width 32 height 12
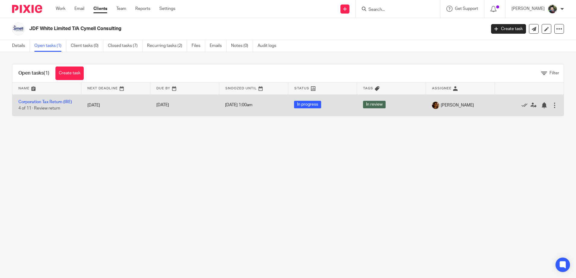
click at [61, 99] on td "Corporation Tax Return (IRE) 4 of 11 · Review return" at bounding box center [46, 105] width 69 height 21
click at [57, 102] on link "Corporation Tax Return (IRE)" at bounding box center [45, 102] width 54 height 4
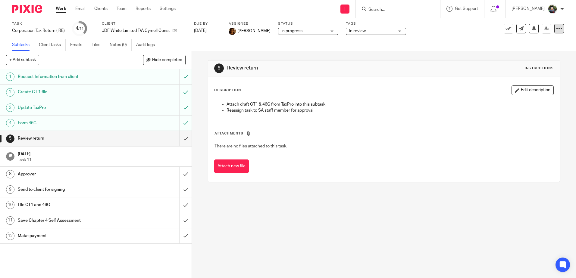
click at [556, 30] on icon at bounding box center [559, 29] width 6 height 6
click at [524, 62] on link "Copy task" at bounding box center [525, 61] width 19 height 4
click at [379, 7] on input "Search" at bounding box center [395, 9] width 54 height 5
click at [170, 9] on link "Settings" at bounding box center [168, 9] width 16 height 6
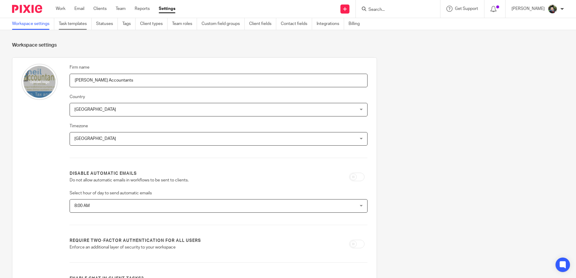
click at [76, 23] on link "Task templates" at bounding box center [75, 24] width 33 height 12
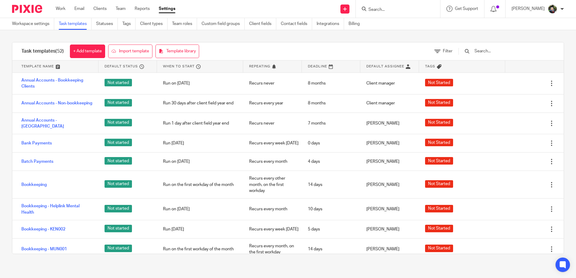
click at [503, 47] on div at bounding box center [503, 51] width 102 height 18
click at [501, 49] on input "text" at bounding box center [509, 51] width 70 height 7
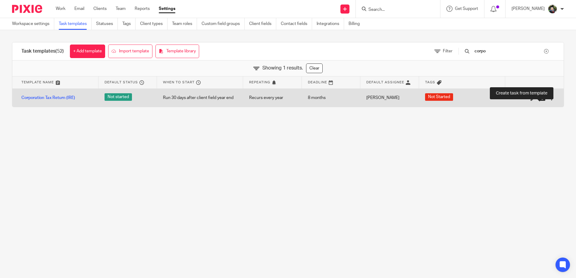
type input "corpo"
click at [539, 98] on icon at bounding box center [542, 98] width 6 height 6
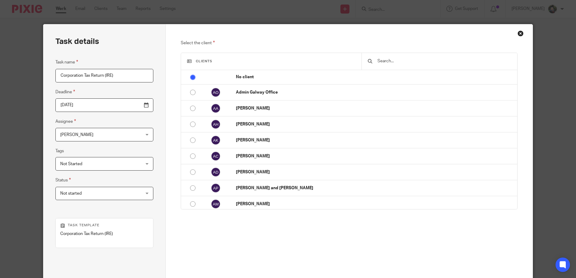
click at [406, 59] on input "text" at bounding box center [444, 61] width 134 height 7
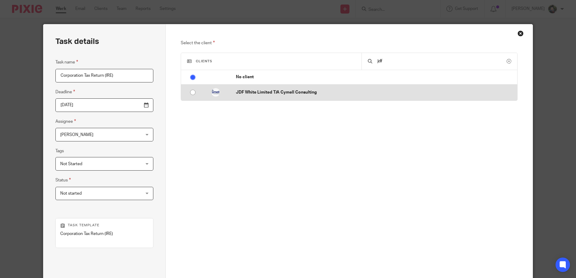
type input "jdf"
click at [272, 88] on td "JDF White Limited T/A Cymell Consulting" at bounding box center [373, 93] width 287 height 16
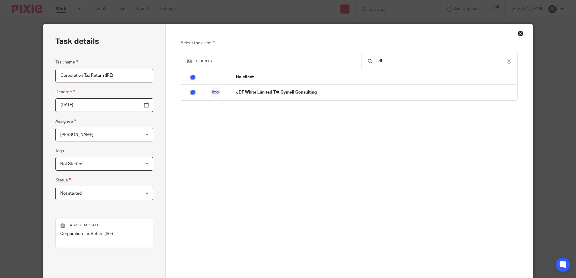
radio input "false"
radio input "true"
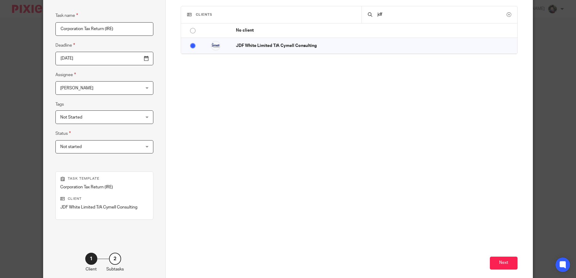
scroll to position [78, 0]
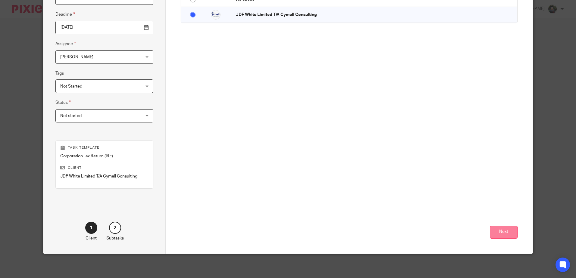
click at [492, 235] on button "Next" at bounding box center [504, 232] width 28 height 13
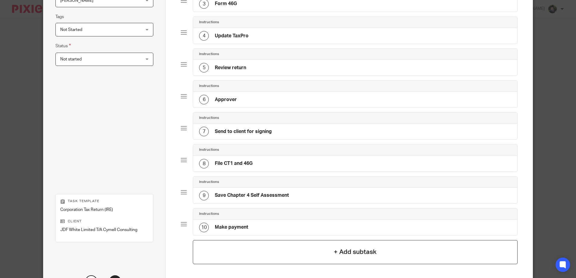
scroll to position [188, 0]
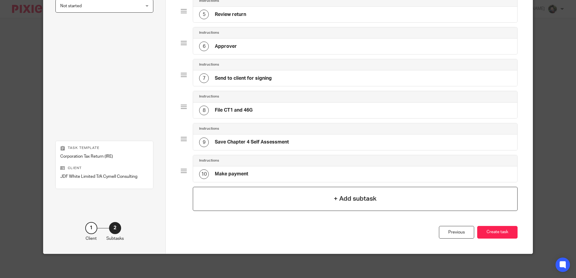
drag, startPoint x: 492, startPoint y: 232, endPoint x: 509, endPoint y: 198, distance: 37.2
click at [492, 231] on button "Create task" at bounding box center [497, 232] width 40 height 13
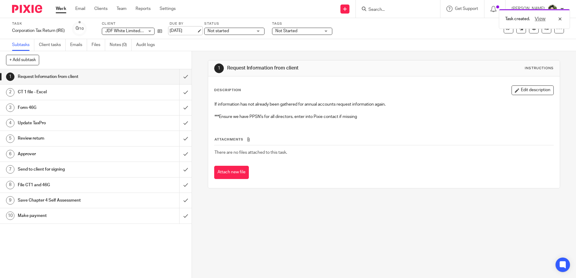
click at [179, 31] on link "[DATE]" at bounding box center [183, 31] width 27 height 6
click at [395, 44] on div "Task created. View Deadline updated." at bounding box center [429, 29] width 282 height 46
click at [245, 30] on span "Not started" at bounding box center [230, 31] width 45 height 6
click at [304, 43] on div "Subtasks Client tasks Emails Files Notes (0) Audit logs" at bounding box center [288, 45] width 576 height 12
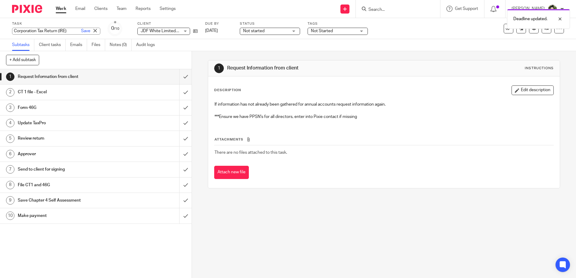
click at [51, 31] on div "Corporation Tax Return (IRE) Save Corporation Tax Return (IRE)" at bounding box center [56, 31] width 88 height 7
click at [61, 30] on input "Corporation Tax Return (IRE)" at bounding box center [56, 31] width 88 height 7
type input "Corporation Tax Return (IRE) 2023"
click at [81, 30] on link "Save" at bounding box center [85, 31] width 9 height 6
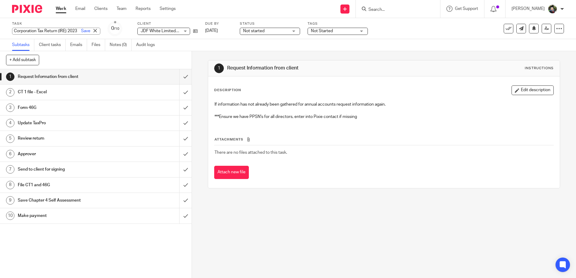
scroll to position [0, 0]
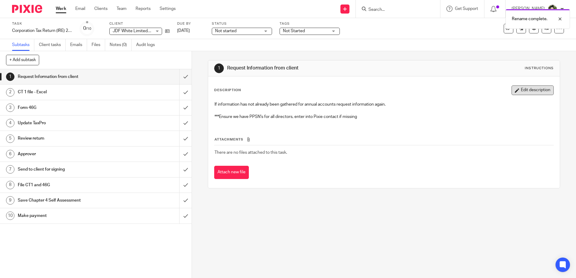
click at [518, 88] on button "Edit description" at bounding box center [532, 91] width 42 height 10
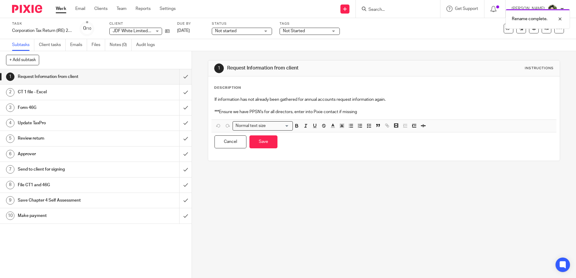
click at [212, 101] on div "If information has not already been gathered for annual accounts request inform…" at bounding box center [383, 107] width 345 height 26
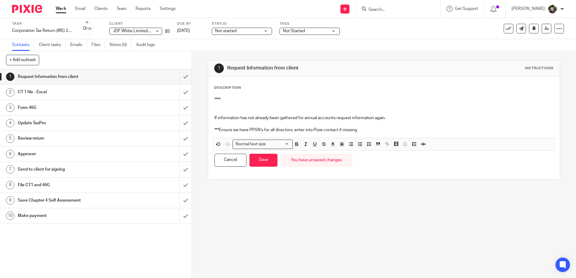
click at [223, 100] on p "****" at bounding box center [383, 100] width 339 height 6
click at [222, 98] on p "****Note - carry back losses from 2024 to 2023" at bounding box center [383, 100] width 339 height 6
click at [253, 165] on button "Save" at bounding box center [263, 160] width 28 height 13
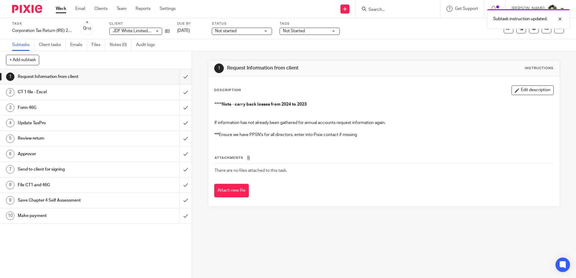
drag, startPoint x: 314, startPoint y: 227, endPoint x: 383, endPoint y: 205, distance: 72.6
click at [316, 226] on div "1 Request Information from client Instructions Description Edit description ***…" at bounding box center [384, 164] width 384 height 227
click at [405, 28] on div "Subtask instruction updated." at bounding box center [429, 17] width 282 height 23
click at [64, 8] on link "Work" at bounding box center [61, 9] width 11 height 6
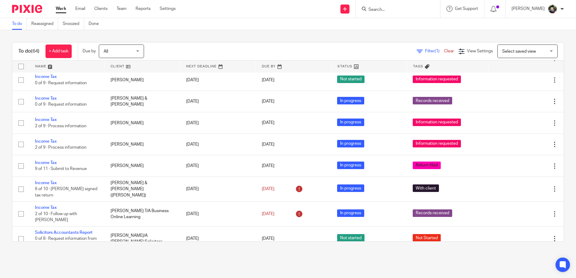
scroll to position [1101, 0]
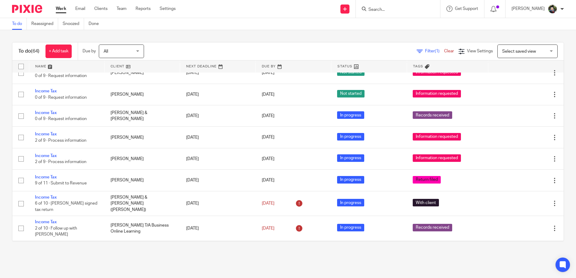
click at [383, 11] on input "Search" at bounding box center [395, 9] width 54 height 5
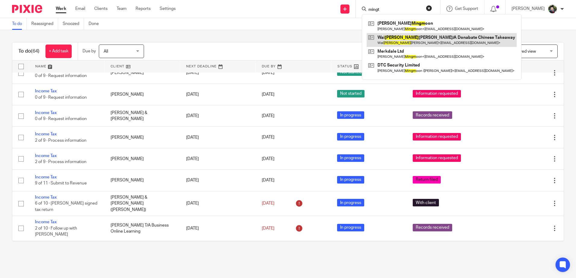
type input "mingt"
click at [396, 43] on link at bounding box center [442, 40] width 150 height 14
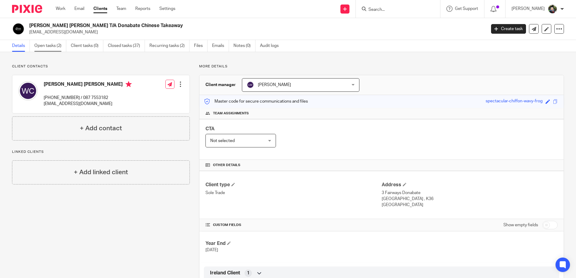
click at [54, 47] on link "Open tasks (2)" at bounding box center [50, 46] width 32 height 12
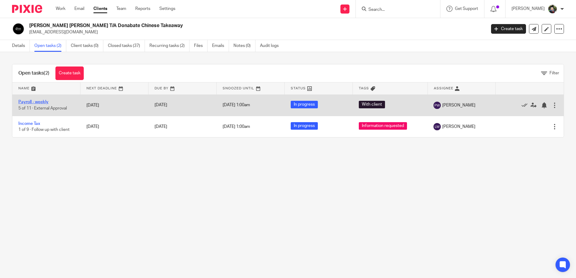
click at [40, 101] on link "Payroll - weekly" at bounding box center [33, 102] width 30 height 4
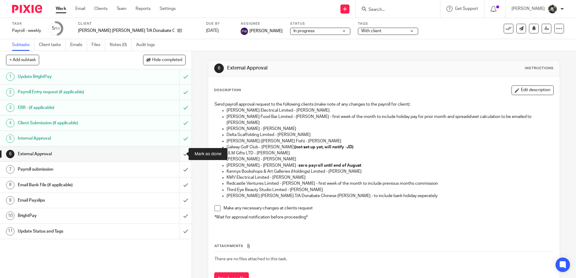
click at [182, 153] on input "submit" at bounding box center [96, 154] width 192 height 15
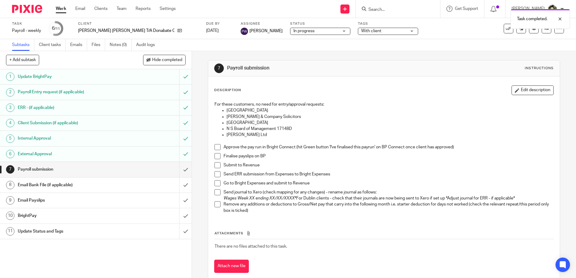
click at [216, 147] on span at bounding box center [217, 147] width 6 height 6
click at [216, 155] on span at bounding box center [217, 156] width 6 height 6
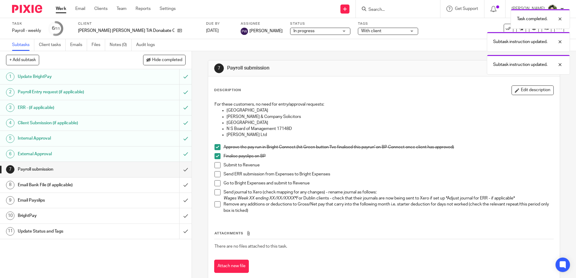
click at [215, 163] on span at bounding box center [217, 165] width 6 height 6
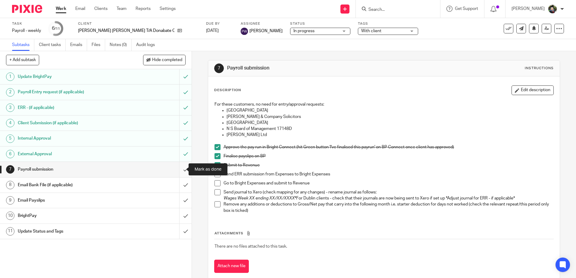
click at [180, 170] on input "submit" at bounding box center [96, 169] width 192 height 15
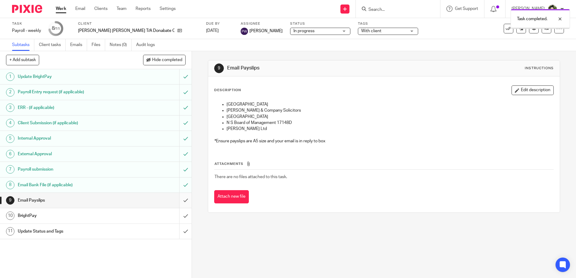
click at [181, 200] on input "submit" at bounding box center [96, 200] width 192 height 15
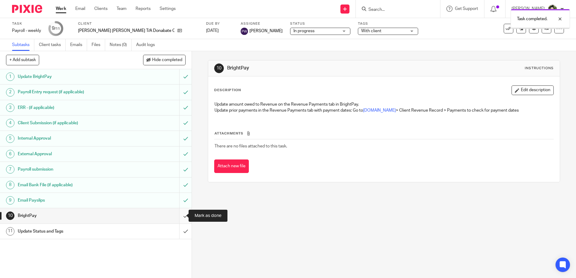
click at [180, 214] on input "submit" at bounding box center [96, 215] width 192 height 15
click at [293, 27] on div "Task completed." at bounding box center [429, 17] width 282 height 23
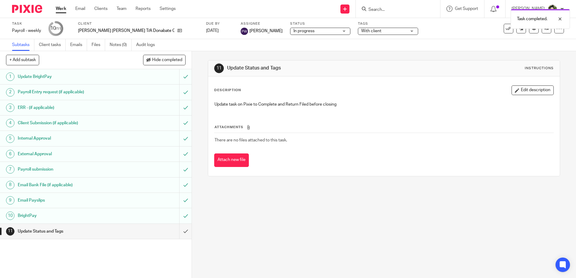
click at [293, 33] on span "In progress" at bounding box center [315, 31] width 45 height 6
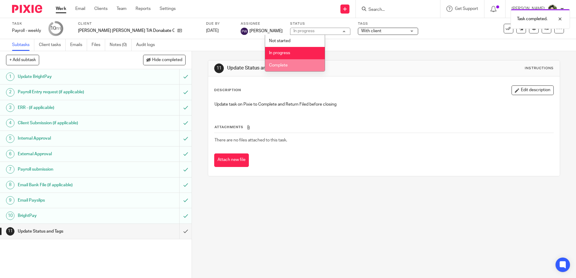
click at [301, 64] on li "Complete" at bounding box center [295, 65] width 60 height 12
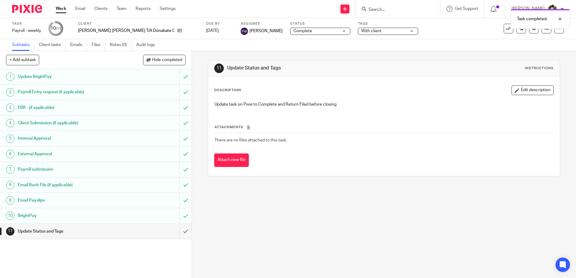
click at [373, 27] on div "Task completed." at bounding box center [429, 17] width 282 height 23
drag, startPoint x: 370, startPoint y: 30, endPoint x: 367, endPoint y: 33, distance: 4.1
click at [370, 30] on span "With client" at bounding box center [383, 31] width 45 height 6
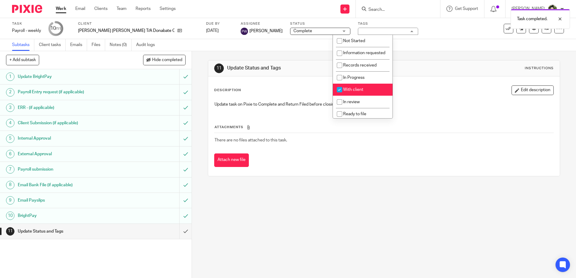
click at [352, 92] on span "With client" at bounding box center [353, 90] width 20 height 4
checkbox input "false"
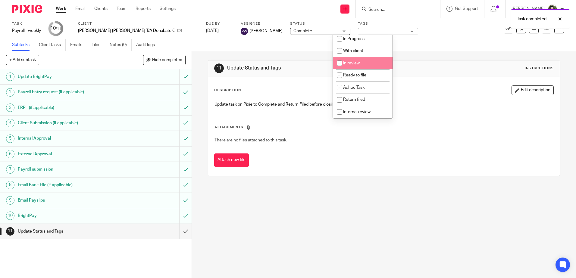
scroll to position [45, 0]
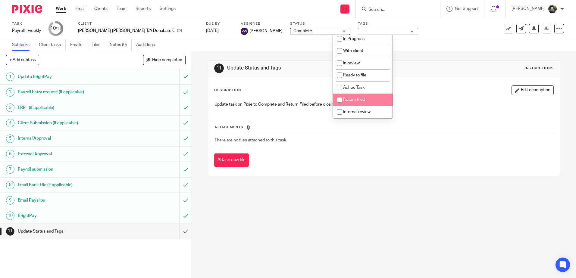
click at [357, 102] on li "Return filed" at bounding box center [363, 100] width 60 height 12
checkbox input "true"
click at [308, 66] on h1 "Update Status and Tags" at bounding box center [312, 68] width 170 height 6
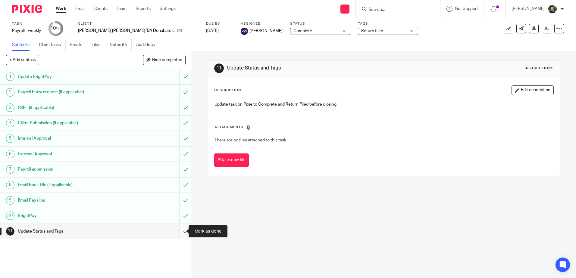
drag, startPoint x: 180, startPoint y: 228, endPoint x: 243, endPoint y: 213, distance: 65.2
click at [180, 227] on input "submit" at bounding box center [96, 231] width 192 height 15
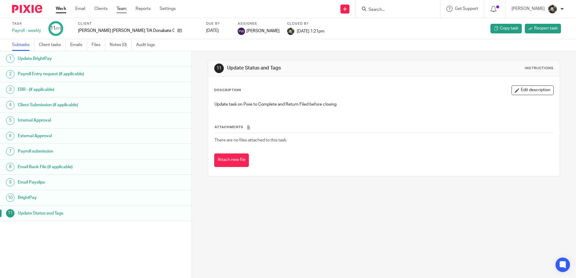
click at [126, 9] on link "Team" at bounding box center [122, 9] width 10 height 6
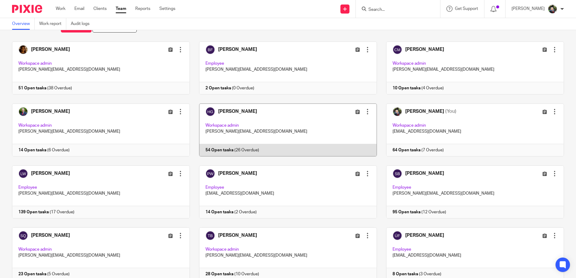
scroll to position [47, 0]
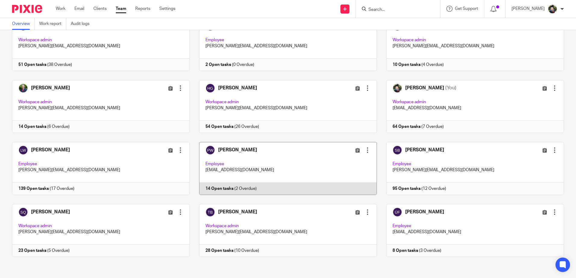
click at [260, 152] on link at bounding box center [283, 168] width 187 height 53
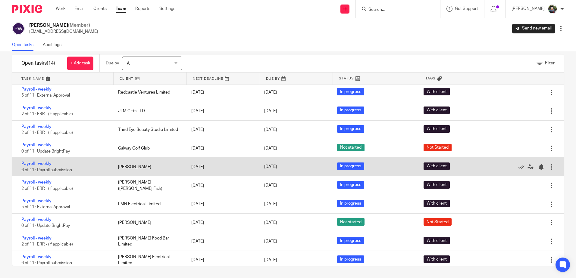
scroll to position [80, 0]
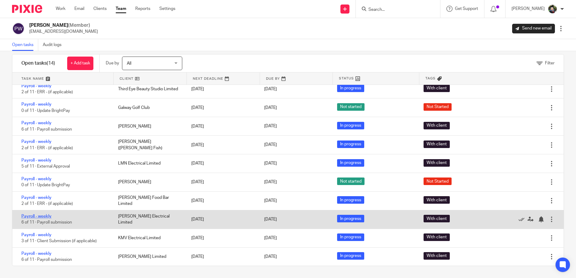
click at [42, 216] on link "Payroll - weekly" at bounding box center [36, 216] width 30 height 4
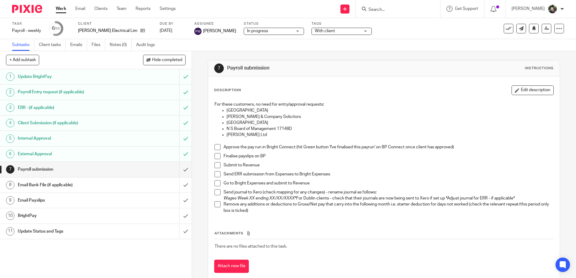
click at [215, 144] on span at bounding box center [217, 147] width 6 height 6
click at [214, 154] on span at bounding box center [217, 156] width 6 height 6
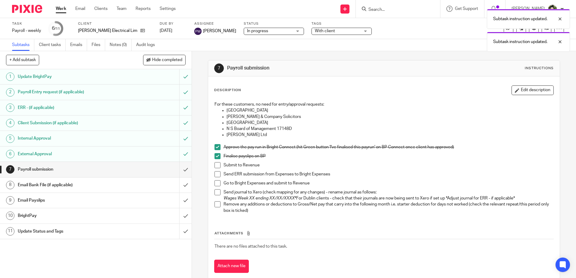
click at [214, 166] on span at bounding box center [217, 165] width 6 height 6
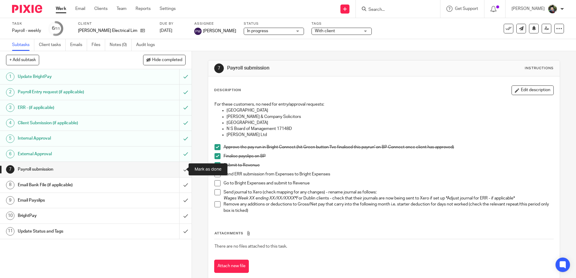
click at [179, 169] on input "submit" at bounding box center [96, 169] width 192 height 15
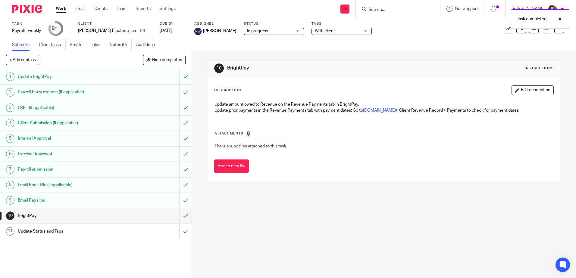
click at [182, 219] on input "submit" at bounding box center [96, 215] width 192 height 15
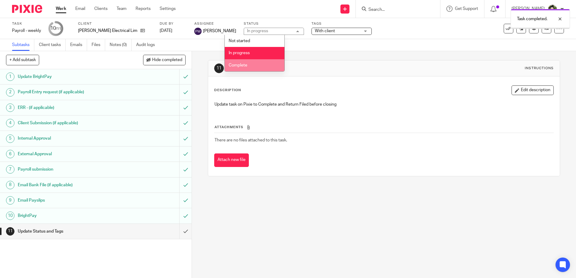
click at [259, 62] on li "Complete" at bounding box center [255, 65] width 60 height 12
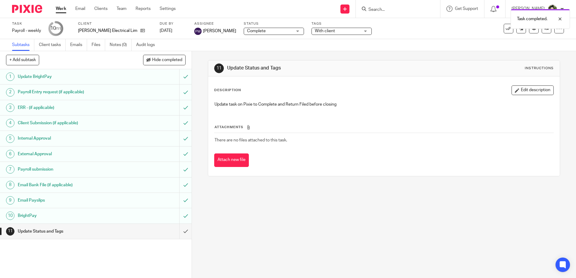
click at [315, 31] on span "With client" at bounding box center [325, 31] width 20 height 4
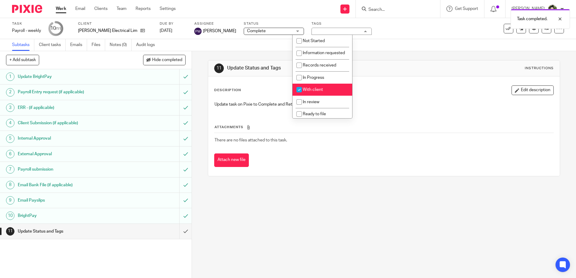
click at [314, 92] on span "With client" at bounding box center [313, 90] width 20 height 4
checkbox input "false"
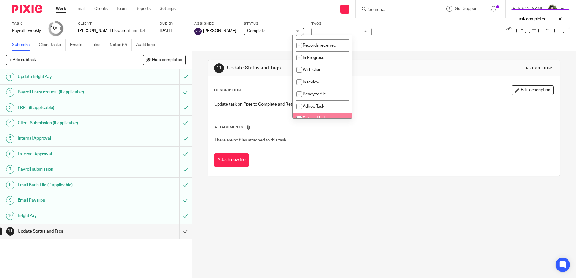
scroll to position [45, 0]
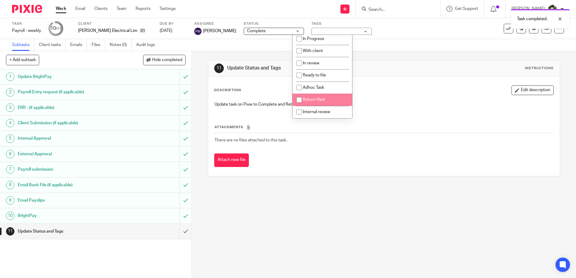
click at [314, 95] on li "Return filed" at bounding box center [322, 100] width 60 height 12
checkbox input "true"
drag, startPoint x: 236, startPoint y: 183, endPoint x: 213, endPoint y: 201, distance: 29.2
click at [233, 186] on div "11 Update Status and Tags Instructions Description Edit description Update task…" at bounding box center [384, 164] width 384 height 227
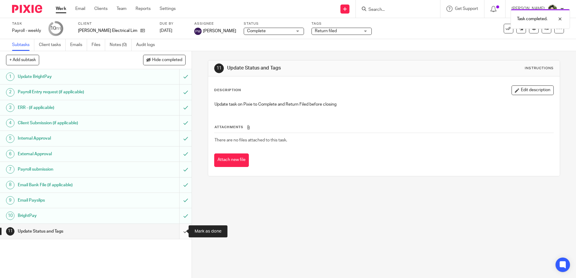
click at [181, 229] on input "submit" at bounding box center [96, 231] width 192 height 15
click at [276, 214] on div "11 Update Status and Tags Instructions Description Edit description Update task…" at bounding box center [384, 164] width 384 height 227
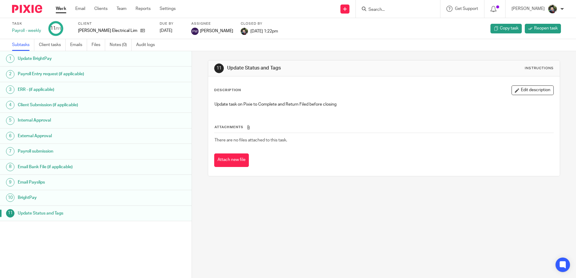
click at [64, 6] on link "Work" at bounding box center [61, 9] width 11 height 6
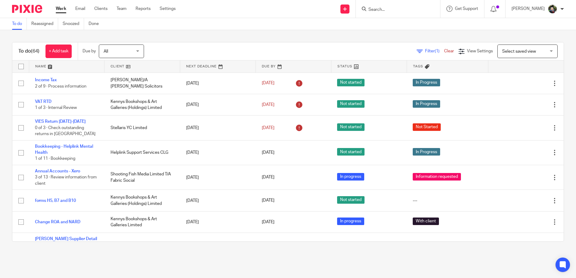
click at [383, 11] on input "Search" at bounding box center [395, 9] width 54 height 5
type input "l"
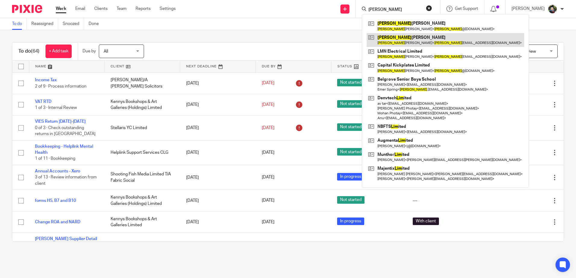
type input "liam"
click at [402, 41] on link at bounding box center [446, 40] width 158 height 14
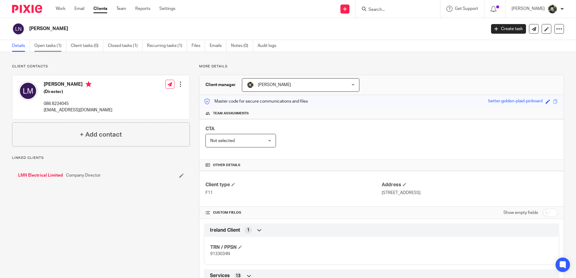
click at [53, 48] on link "Open tasks (1)" at bounding box center [50, 46] width 32 height 12
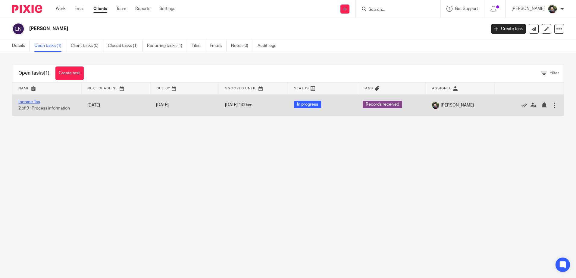
click at [27, 102] on link "Income Tax" at bounding box center [29, 102] width 22 height 4
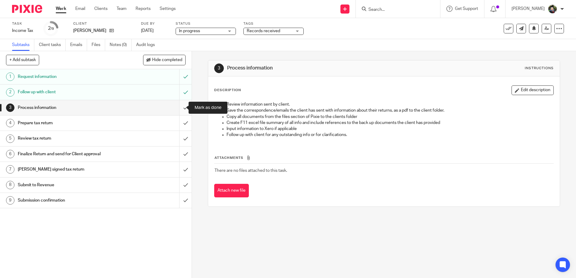
click at [178, 107] on input "submit" at bounding box center [96, 107] width 192 height 15
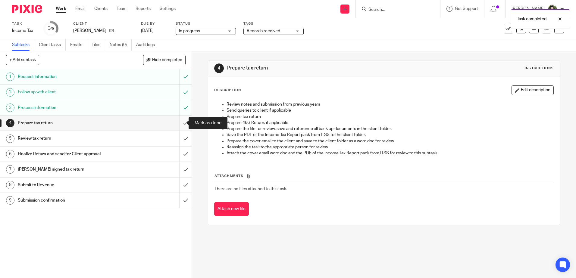
click at [181, 123] on input "submit" at bounding box center [96, 123] width 192 height 15
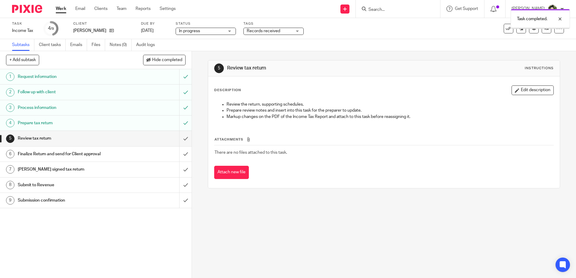
click at [215, 32] on span "In progress" at bounding box center [201, 31] width 45 height 6
drag, startPoint x: 213, startPoint y: 51, endPoint x: 256, endPoint y: 37, distance: 45.0
click at [214, 50] on li "In progress" at bounding box center [206, 53] width 60 height 12
click at [272, 33] on span "Records received" at bounding box center [263, 31] width 33 height 4
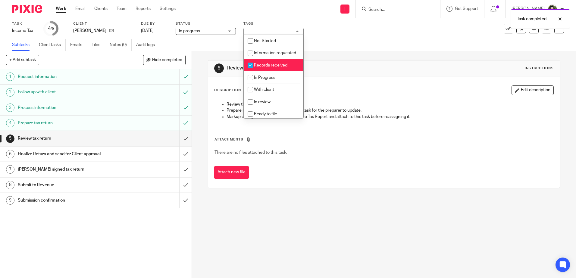
click at [273, 67] on span "Records received" at bounding box center [270, 65] width 33 height 4
checkbox input "false"
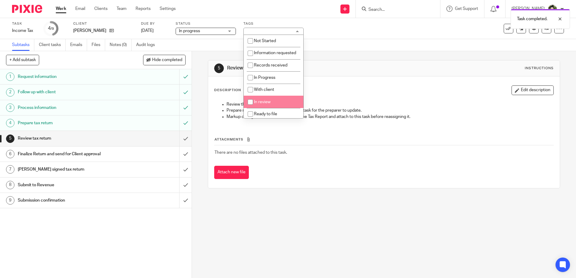
click at [265, 104] on span "In review" at bounding box center [262, 102] width 17 height 4
checkbox input "true"
click at [349, 63] on div "5 Review tax return Instructions" at bounding box center [383, 69] width 351 height 16
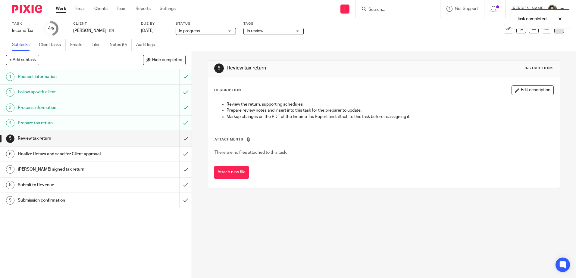
click at [554, 32] on div at bounding box center [559, 29] width 10 height 10
click at [525, 52] on link "Advanced task editor" at bounding box center [536, 53] width 40 height 4
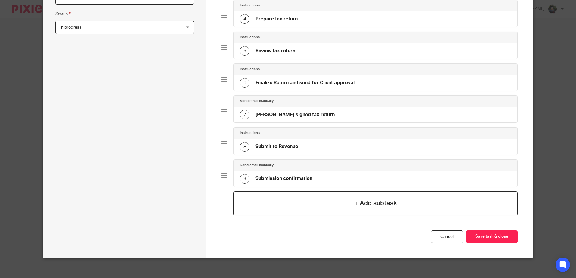
scroll to position [171, 0]
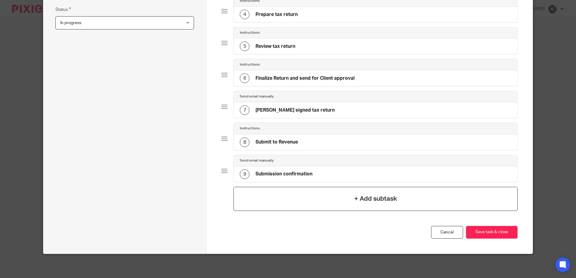
click at [294, 196] on div "+ Add subtask" at bounding box center [375, 199] width 284 height 24
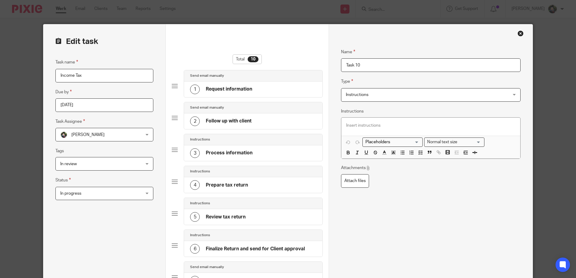
click at [415, 59] on input "Task 10" at bounding box center [430, 65] width 179 height 14
drag, startPoint x: 370, startPoint y: 70, endPoint x: 329, endPoint y: 76, distance: 41.7
click at [329, 76] on div "Name Request information Type Send email manually Send email manually Instructi…" at bounding box center [431, 249] width 204 height 451
type input "Review Deadline"
click at [362, 99] on span "Instructions" at bounding box center [415, 95] width 139 height 13
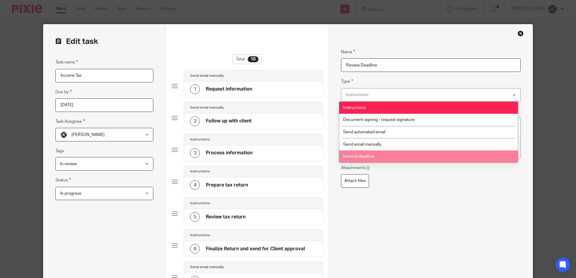
click at [372, 155] on span "Internal deadline" at bounding box center [358, 157] width 31 height 4
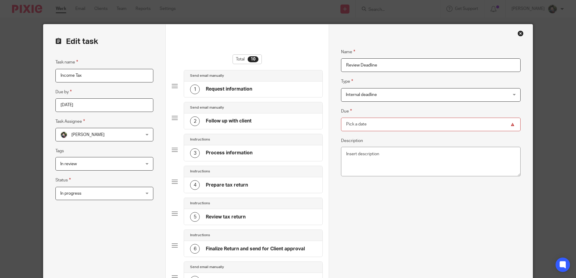
click at [509, 125] on input "Due" at bounding box center [430, 125] width 179 height 14
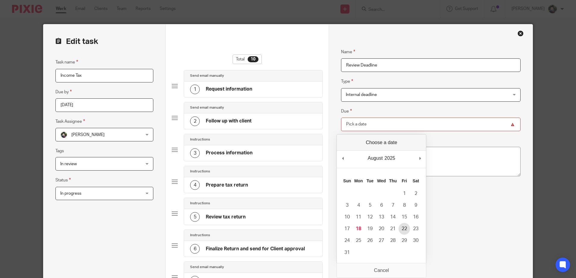
type input "2025-08-22"
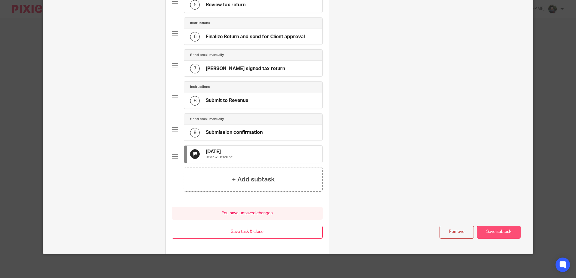
click at [488, 234] on button "Save subtask" at bounding box center [499, 232] width 44 height 13
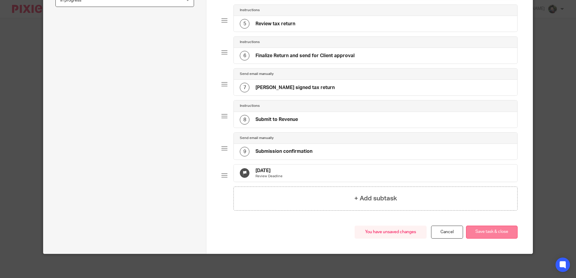
click at [484, 226] on button "Save task & close" at bounding box center [492, 232] width 52 height 13
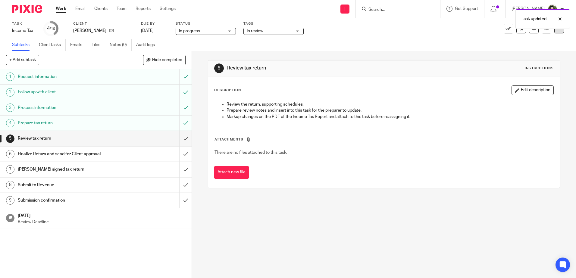
click at [556, 31] on icon at bounding box center [559, 29] width 6 height 6
click at [533, 51] on link "Advanced task editor" at bounding box center [536, 53] width 40 height 4
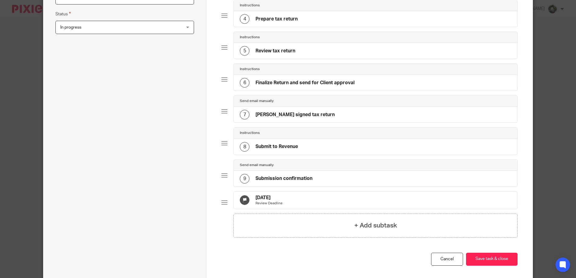
scroll to position [181, 0]
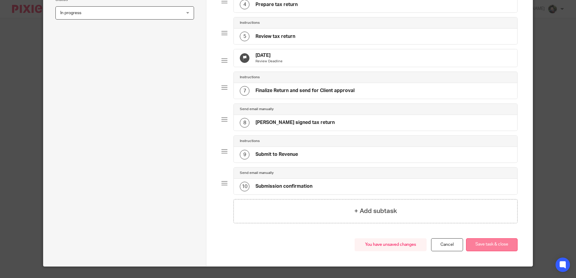
click at [497, 249] on button "Save task & close" at bounding box center [492, 245] width 52 height 13
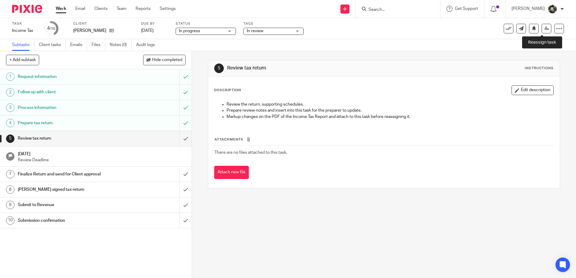
drag, startPoint x: 543, startPoint y: 30, endPoint x: 534, endPoint y: 35, distance: 9.8
click at [544, 30] on icon at bounding box center [546, 28] width 5 height 5
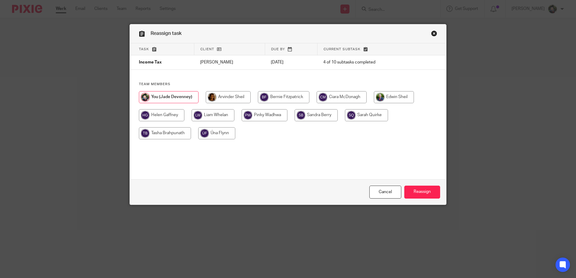
click at [166, 112] on input "radio" at bounding box center [161, 115] width 45 height 12
radio input "true"
click at [421, 194] on input "Reassign" at bounding box center [422, 192] width 36 height 13
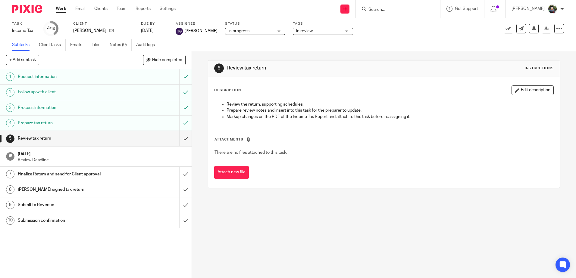
drag, startPoint x: 61, startPoint y: 8, endPoint x: 74, endPoint y: 12, distance: 13.0
click at [61, 8] on link "Work" at bounding box center [61, 9] width 11 height 6
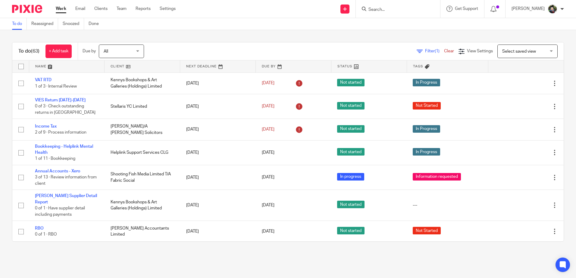
click at [529, 55] on span "Select saved view" at bounding box center [524, 51] width 44 height 13
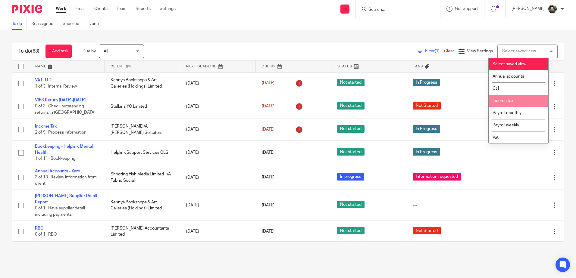
click at [518, 102] on li "Income tax" at bounding box center [519, 101] width 60 height 12
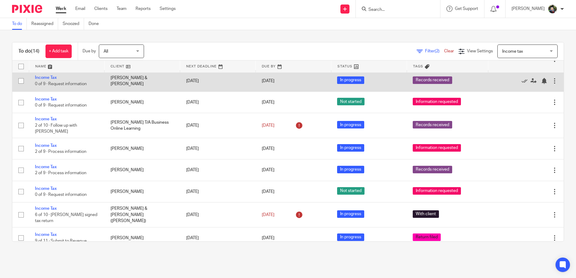
scroll to position [120, 0]
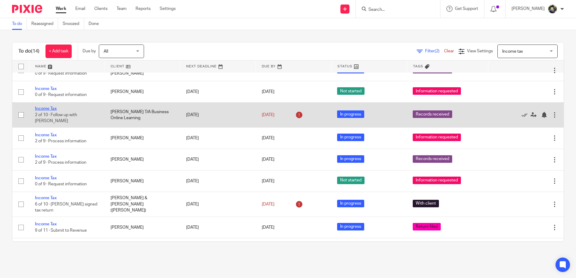
click at [45, 111] on link "Income Tax" at bounding box center [46, 109] width 22 height 4
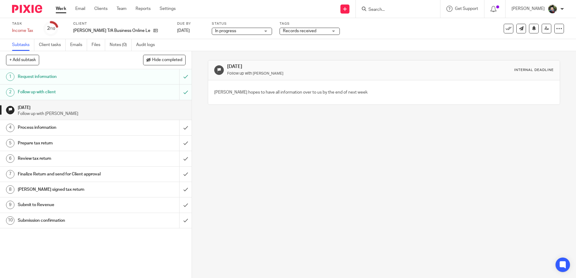
click at [132, 130] on div "Process information" at bounding box center [96, 127] width 156 height 9
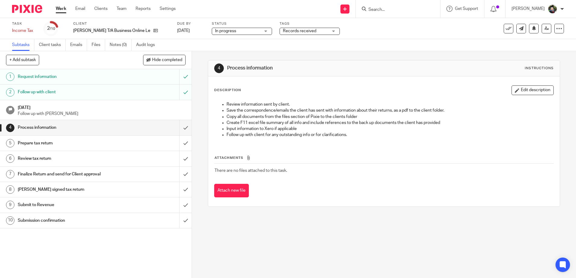
click at [145, 111] on p "Follow up with [PERSON_NAME]" at bounding box center [102, 114] width 168 height 6
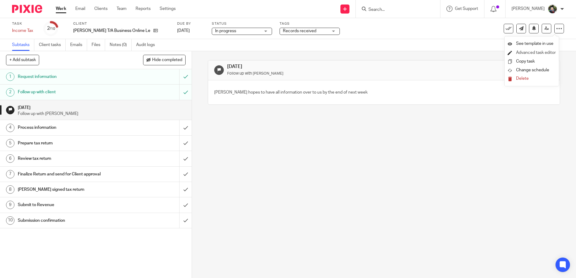
click at [532, 50] on li "Advanced task editor" at bounding box center [531, 52] width 48 height 9
click at [541, 53] on link "Advanced task editor" at bounding box center [536, 53] width 40 height 4
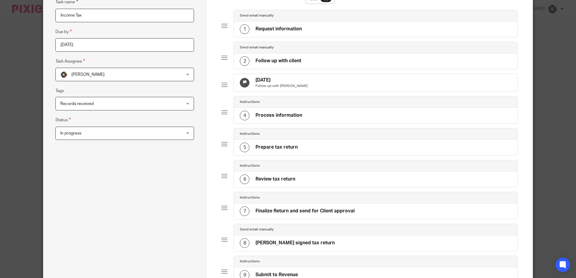
click at [382, 88] on div "8 Aug 2025 Follow up with Martha" at bounding box center [375, 82] width 283 height 17
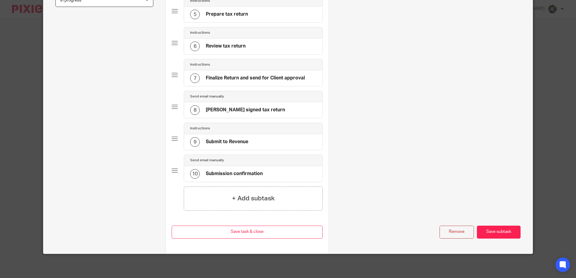
scroll to position [198, 0]
click at [451, 233] on button "Remove" at bounding box center [456, 232] width 34 height 13
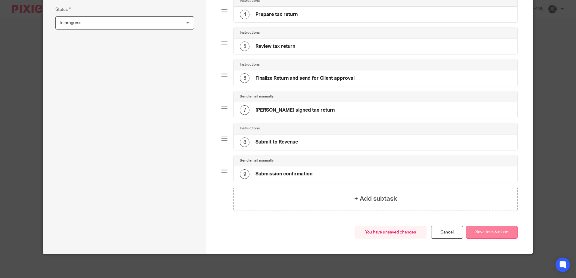
click at [490, 230] on button "Save task & close" at bounding box center [492, 232] width 52 height 13
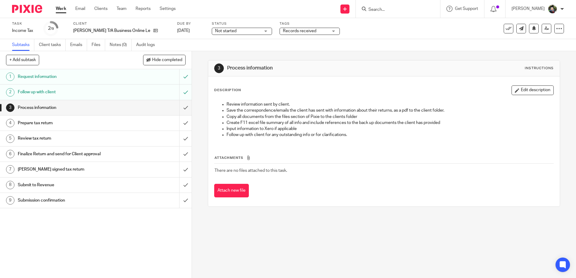
click at [236, 32] on span "Not started" at bounding box center [225, 31] width 21 height 4
drag, startPoint x: 323, startPoint y: 48, endPoint x: 350, endPoint y: 44, distance: 27.4
click at [326, 47] on div "Subtasks Client tasks Emails Files Notes (0) Audit logs" at bounding box center [288, 45] width 576 height 12
click at [308, 31] on span "Records received" at bounding box center [299, 31] width 33 height 4
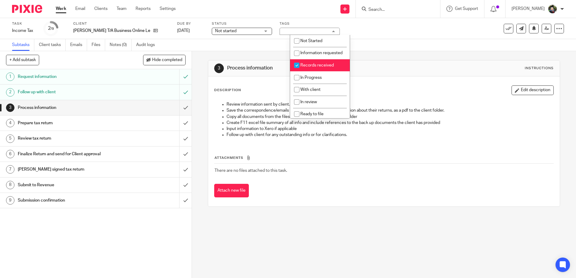
click at [417, 34] on div "Task Income Tax Save Income Tax 2 /9 Client Martha Begley-Schade T/A Business O…" at bounding box center [242, 28] width 460 height 14
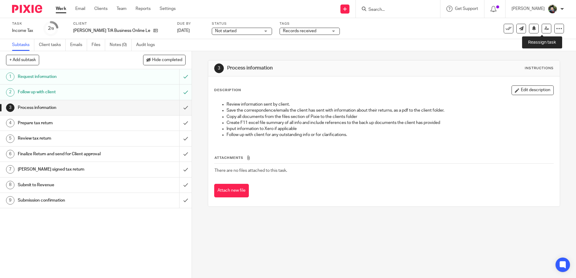
drag, startPoint x: 539, startPoint y: 28, endPoint x: 482, endPoint y: 42, distance: 58.9
click at [544, 28] on icon at bounding box center [546, 28] width 5 height 5
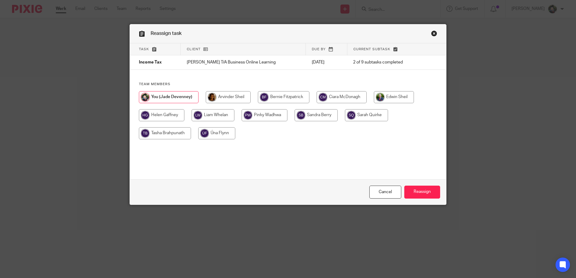
click at [222, 133] on input "radio" at bounding box center [216, 133] width 37 height 12
radio input "true"
drag, startPoint x: 415, startPoint y: 195, endPoint x: 419, endPoint y: 193, distance: 4.1
click at [415, 194] on input "Reassign" at bounding box center [422, 192] width 36 height 13
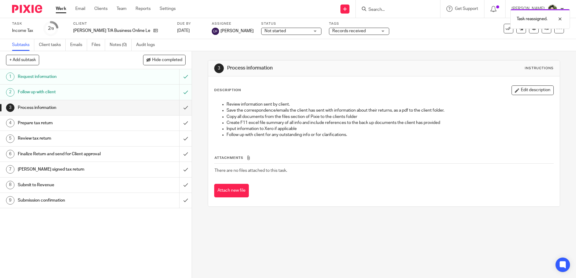
click at [64, 8] on link "Work" at bounding box center [61, 9] width 11 height 6
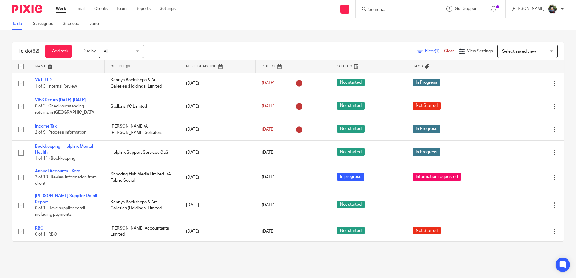
click at [521, 51] on span "Select saved view" at bounding box center [519, 51] width 34 height 4
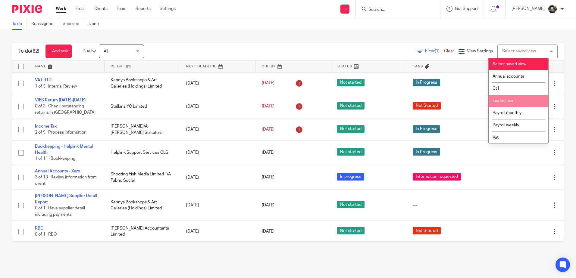
click at [513, 102] on span "Income tax" at bounding box center [502, 101] width 21 height 4
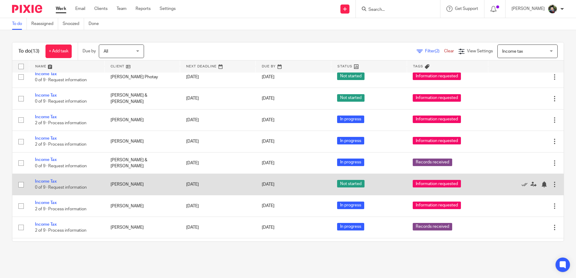
scroll to position [111, 0]
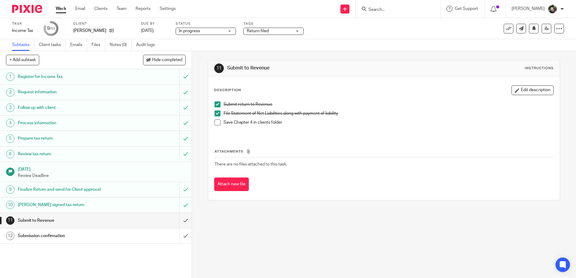
click at [213, 32] on span "In progress" at bounding box center [201, 31] width 45 height 6
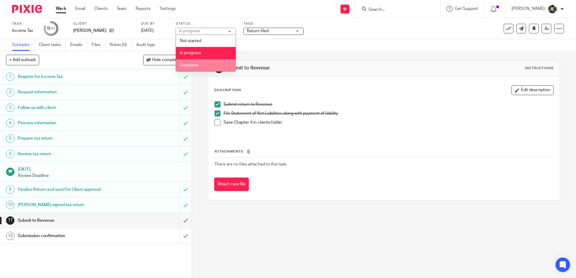
click at [203, 67] on li "Complete" at bounding box center [206, 65] width 60 height 12
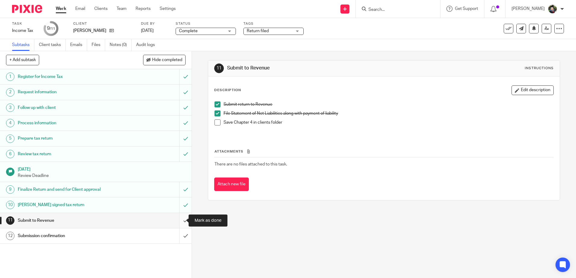
click at [179, 219] on input "submit" at bounding box center [96, 220] width 192 height 15
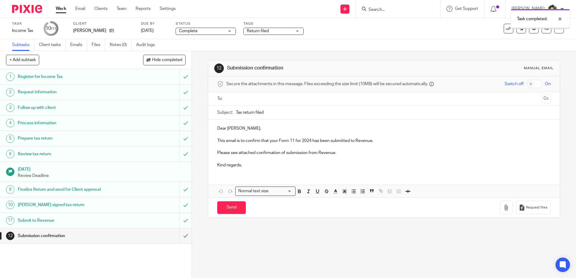
click at [133, 223] on div "Submit to Revenue" at bounding box center [96, 220] width 156 height 9
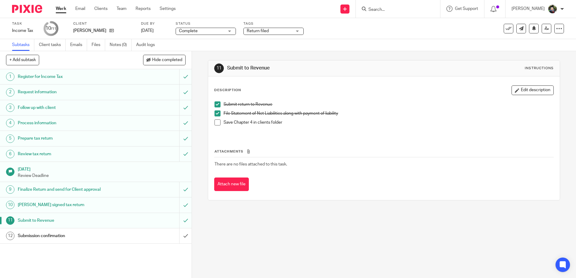
click at [216, 124] on span at bounding box center [217, 123] width 6 height 6
click at [340, 200] on div "Description Edit description Submit return to Revenue File Statement of Net Lia…" at bounding box center [383, 138] width 351 height 124
drag, startPoint x: 177, startPoint y: 237, endPoint x: 82, endPoint y: 238, distance: 95.8
click at [82, 238] on div "12 Submission confirmation" at bounding box center [96, 236] width 192 height 15
drag, startPoint x: 180, startPoint y: 234, endPoint x: 192, endPoint y: 226, distance: 14.2
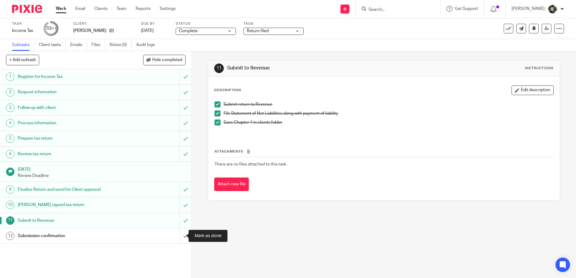
click at [180, 234] on input "submit" at bounding box center [96, 236] width 192 height 15
